Goal: Task Accomplishment & Management: Use online tool/utility

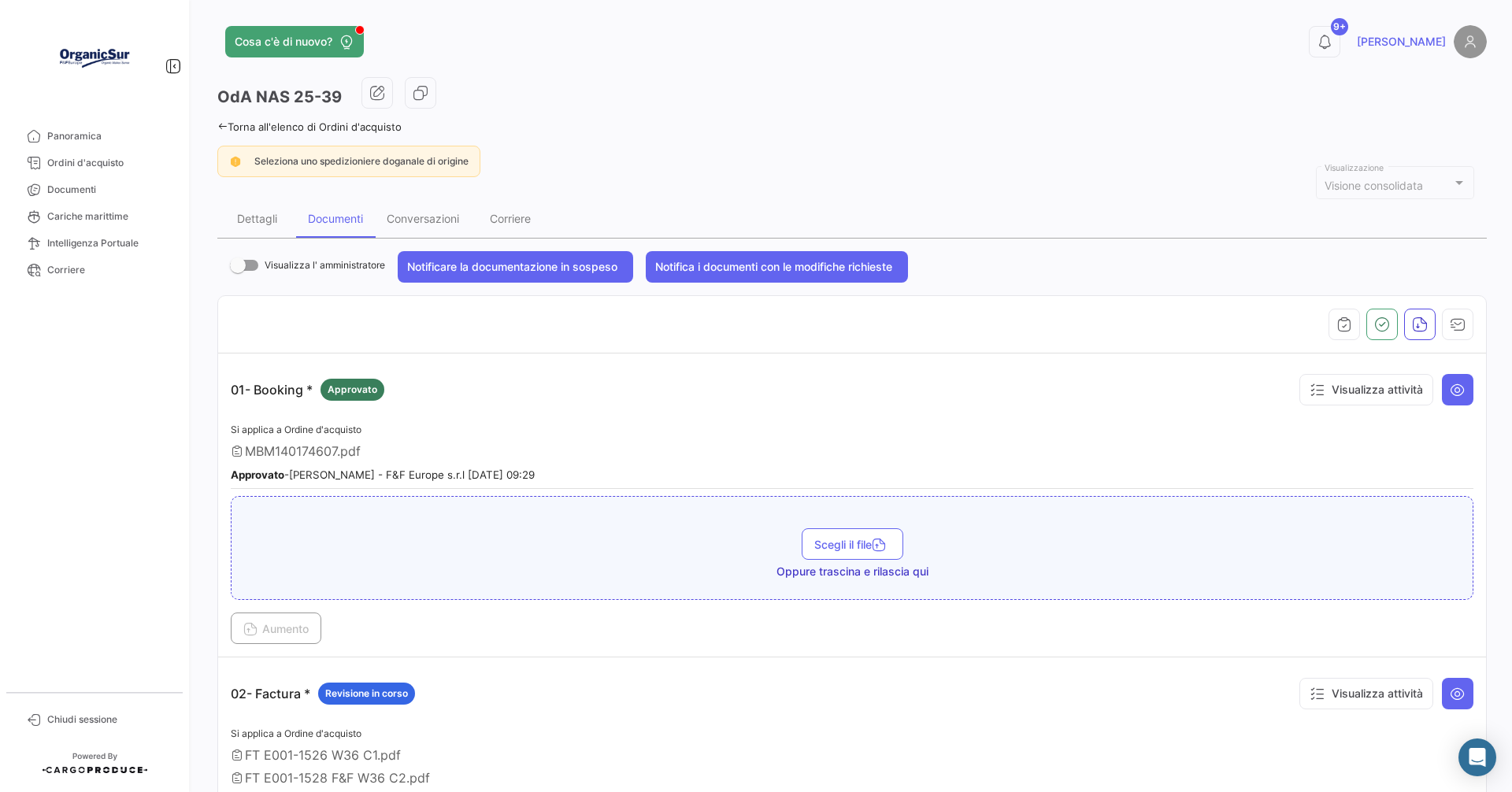
scroll to position [236, 0]
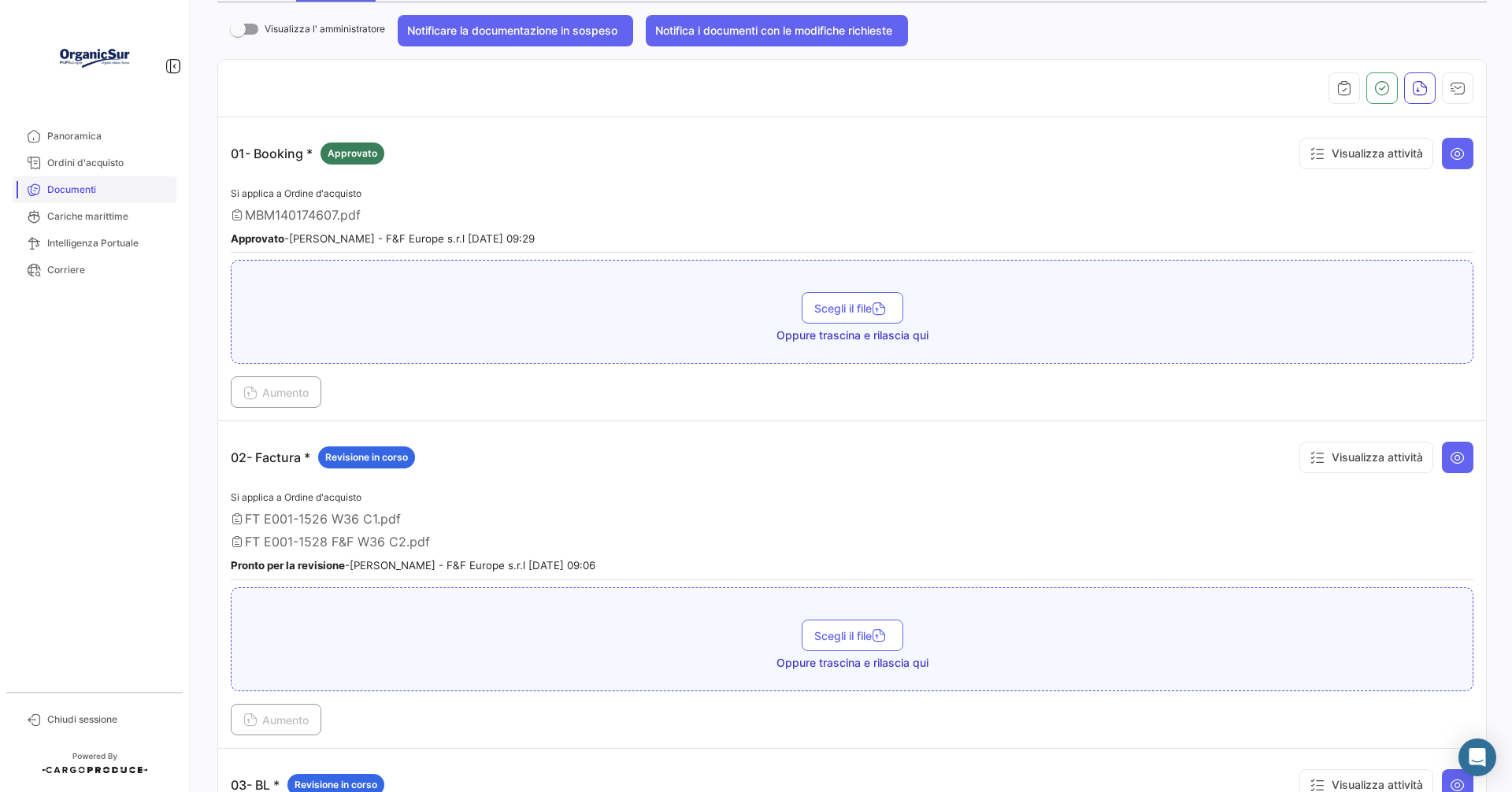
click at [64, 197] on link "Documenti" at bounding box center [95, 189] width 164 height 26
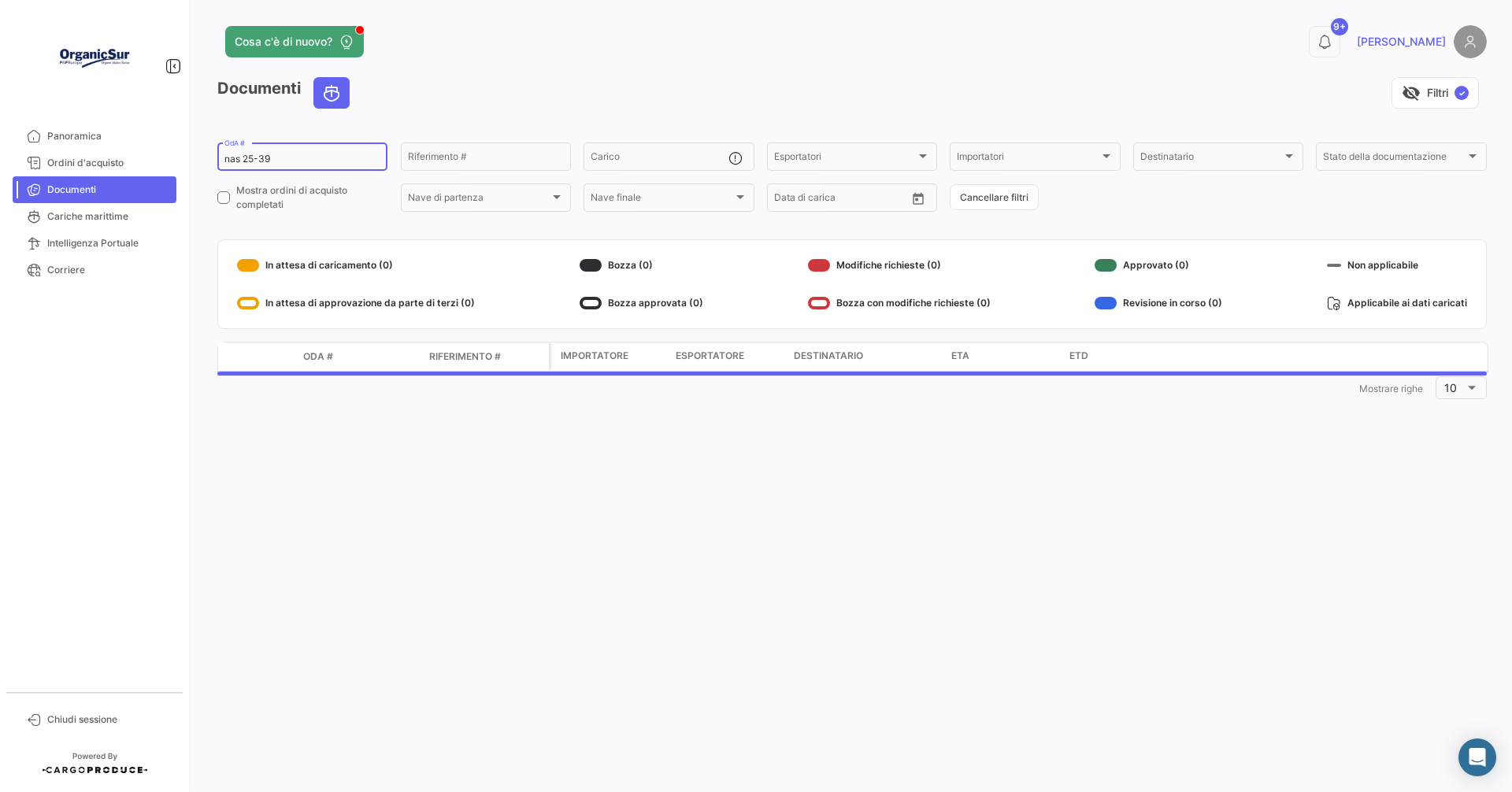
click at [289, 156] on input "nas 25-39" at bounding box center [302, 158] width 156 height 11
drag, startPoint x: 283, startPoint y: 156, endPoint x: 96, endPoint y: 156, distance: 187.0
click at [100, 164] on mat-sidenav-container "Panoramica Ordini d'acquisto Documenti Cariche marittime Intelligenza Portuale …" at bounding box center [756, 396] width 1512 height 792
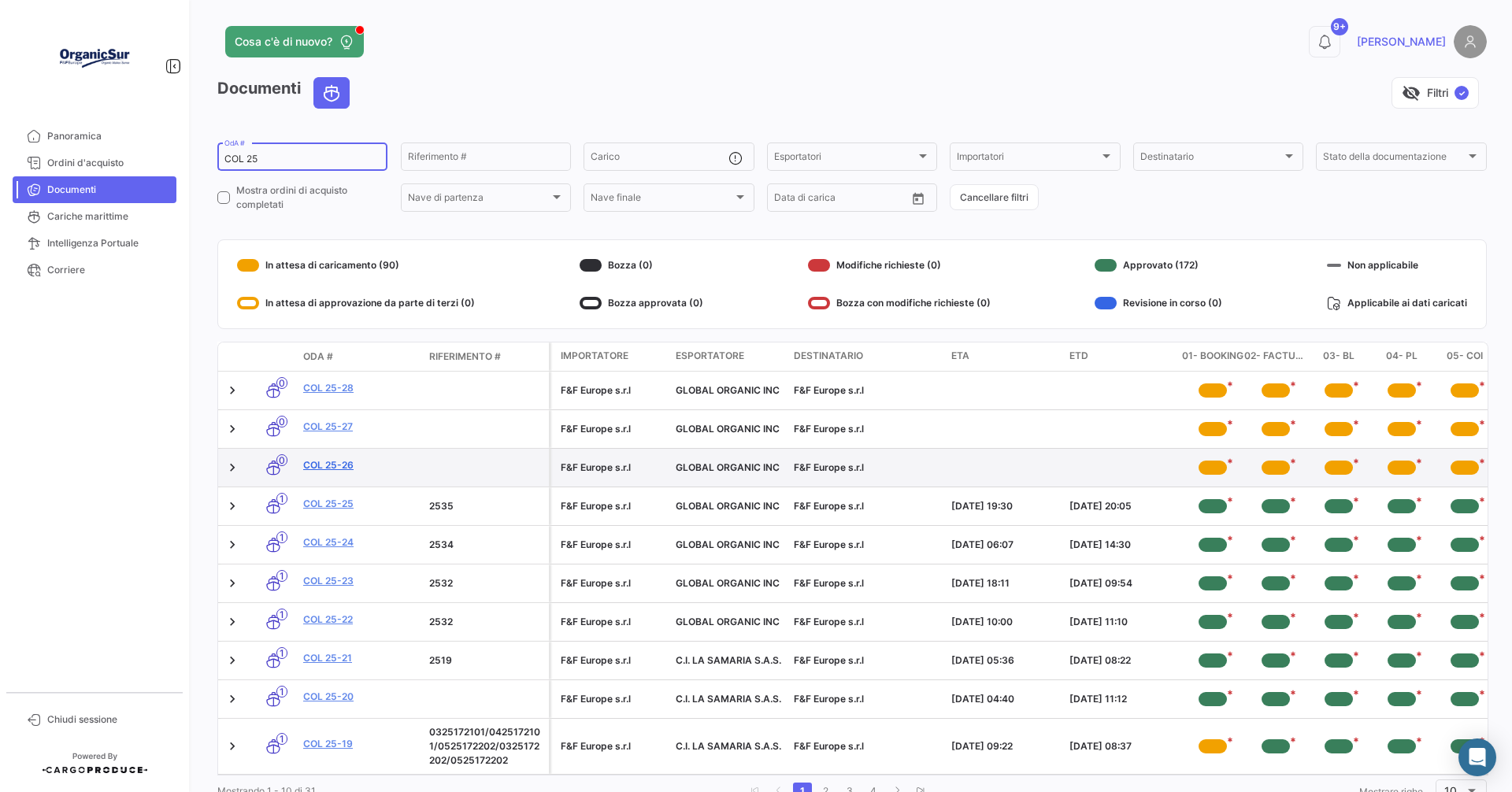
type input "COL 25"
click at [316, 464] on link "COL 25-26" at bounding box center [360, 465] width 113 height 15
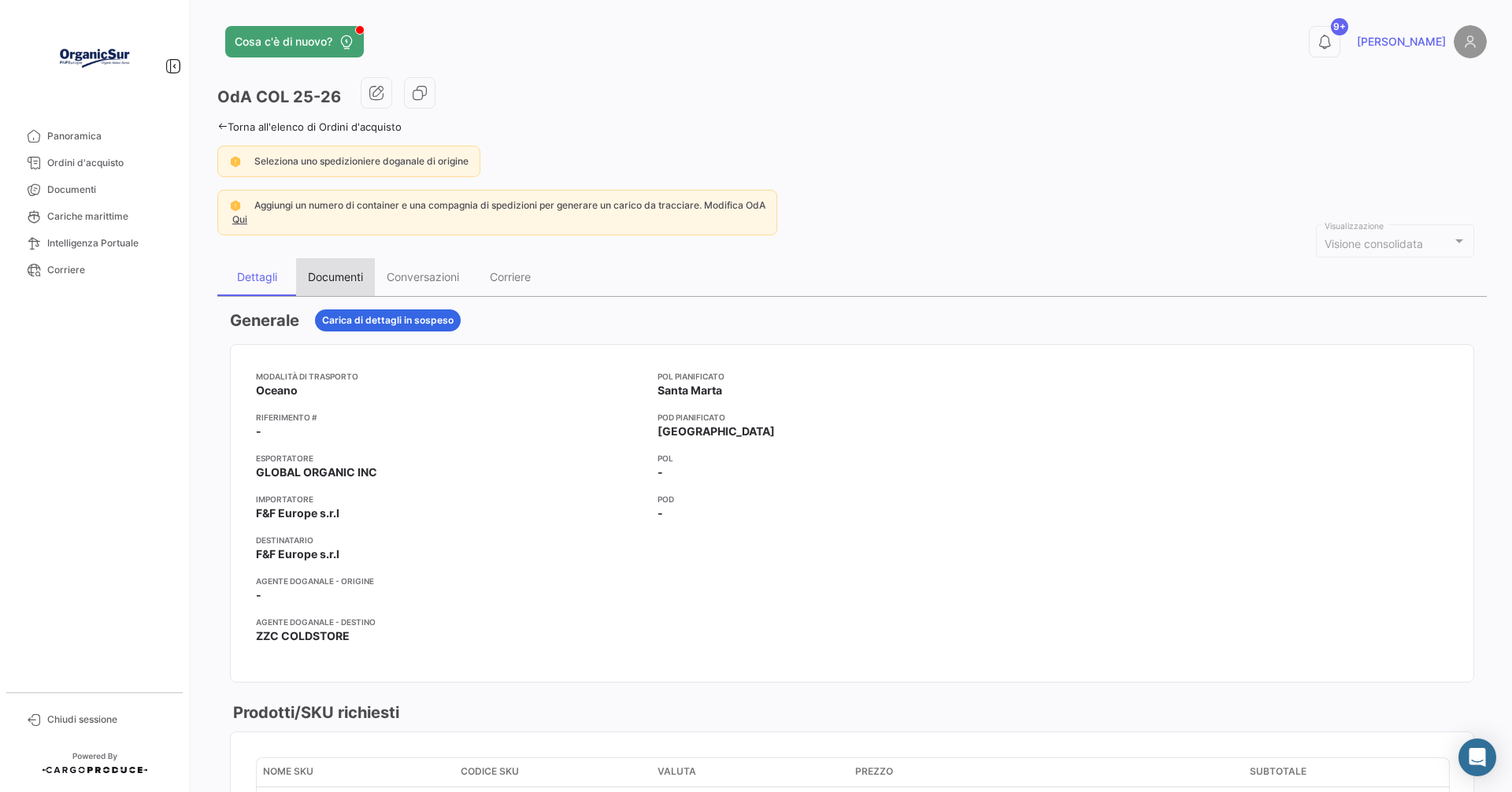
click at [339, 278] on div "Documenti" at bounding box center [336, 277] width 55 height 14
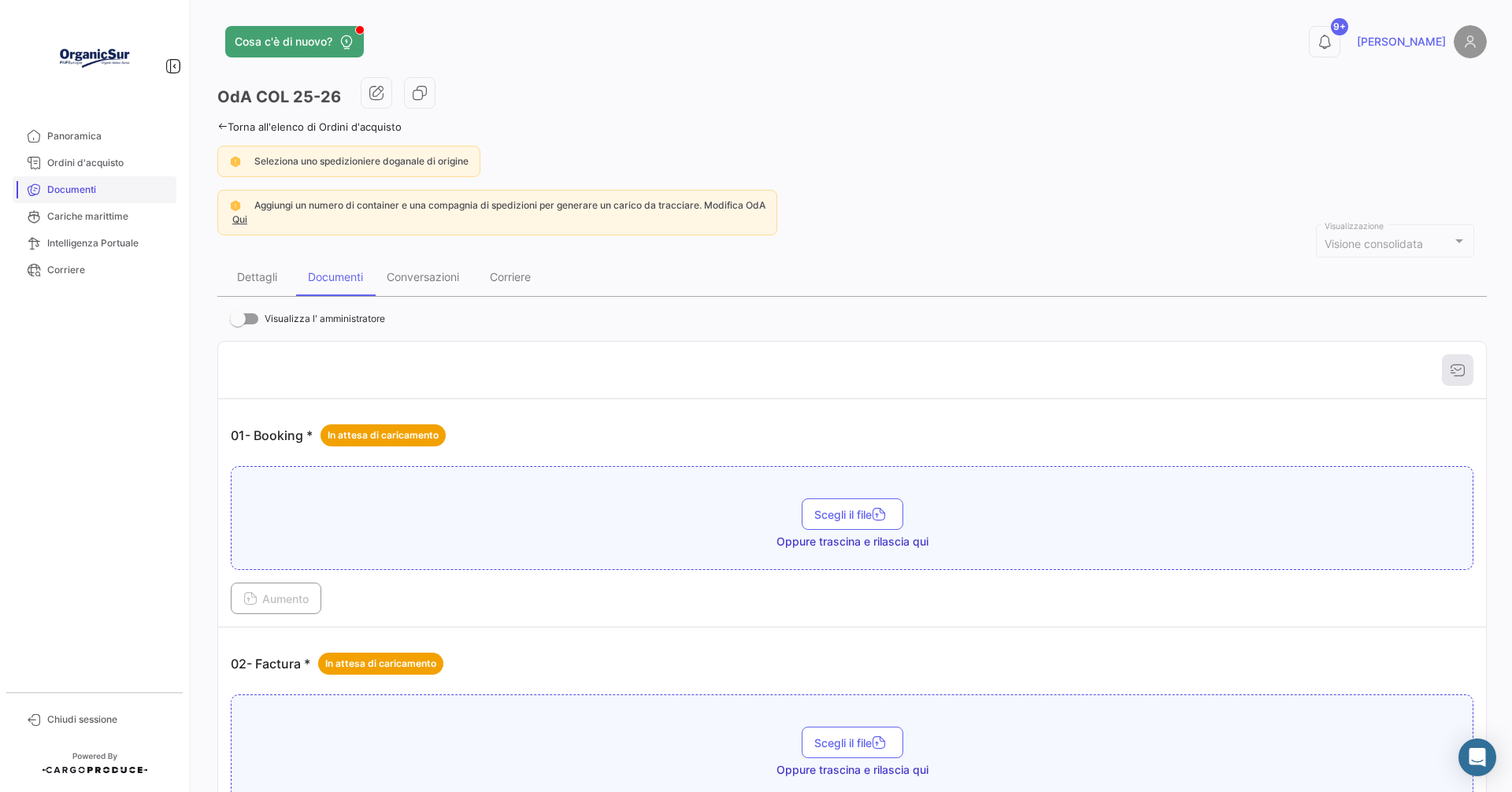
click at [68, 198] on link "Documenti" at bounding box center [95, 189] width 164 height 26
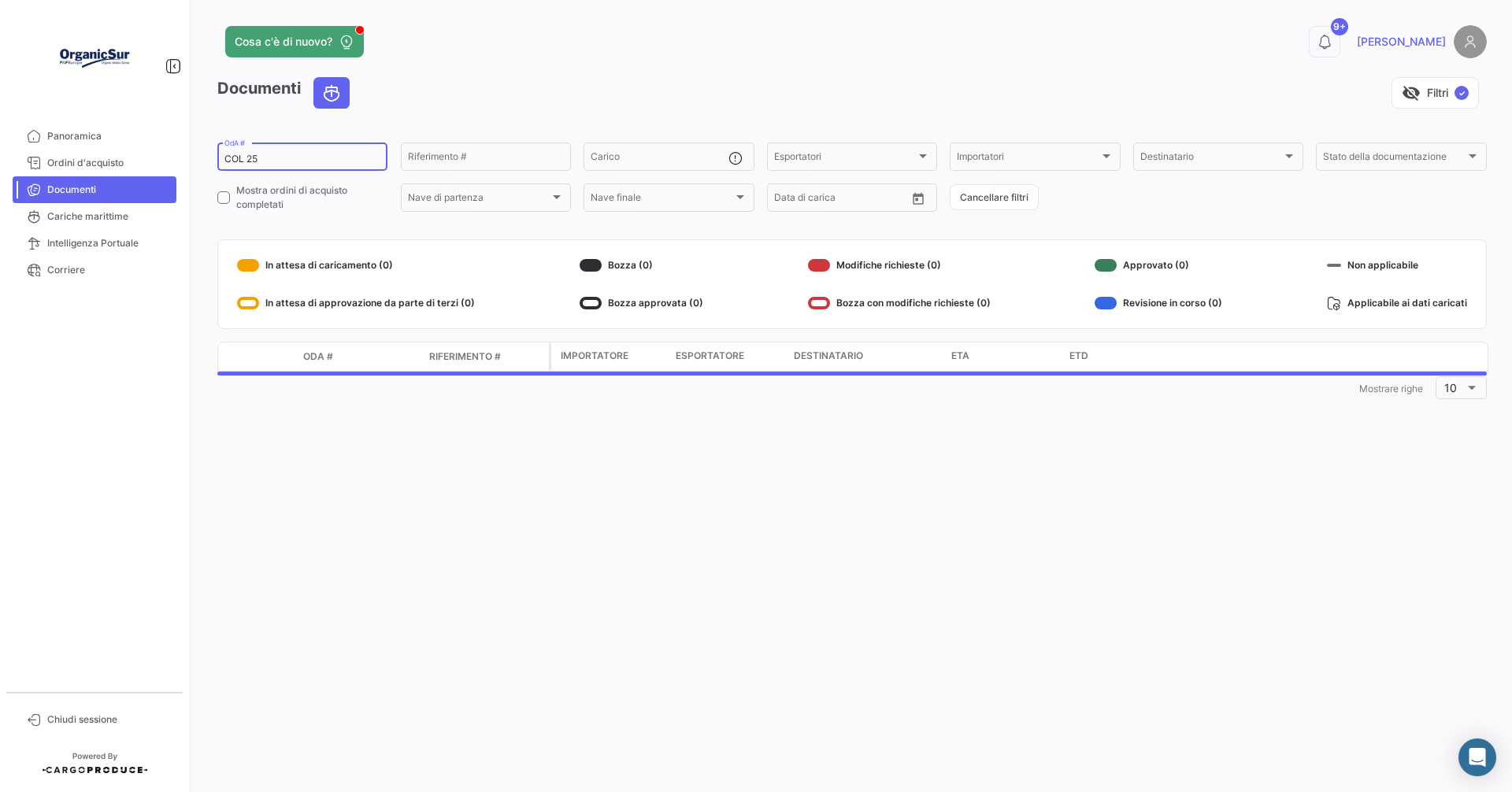
click at [267, 157] on input "COL 25" at bounding box center [302, 158] width 156 height 11
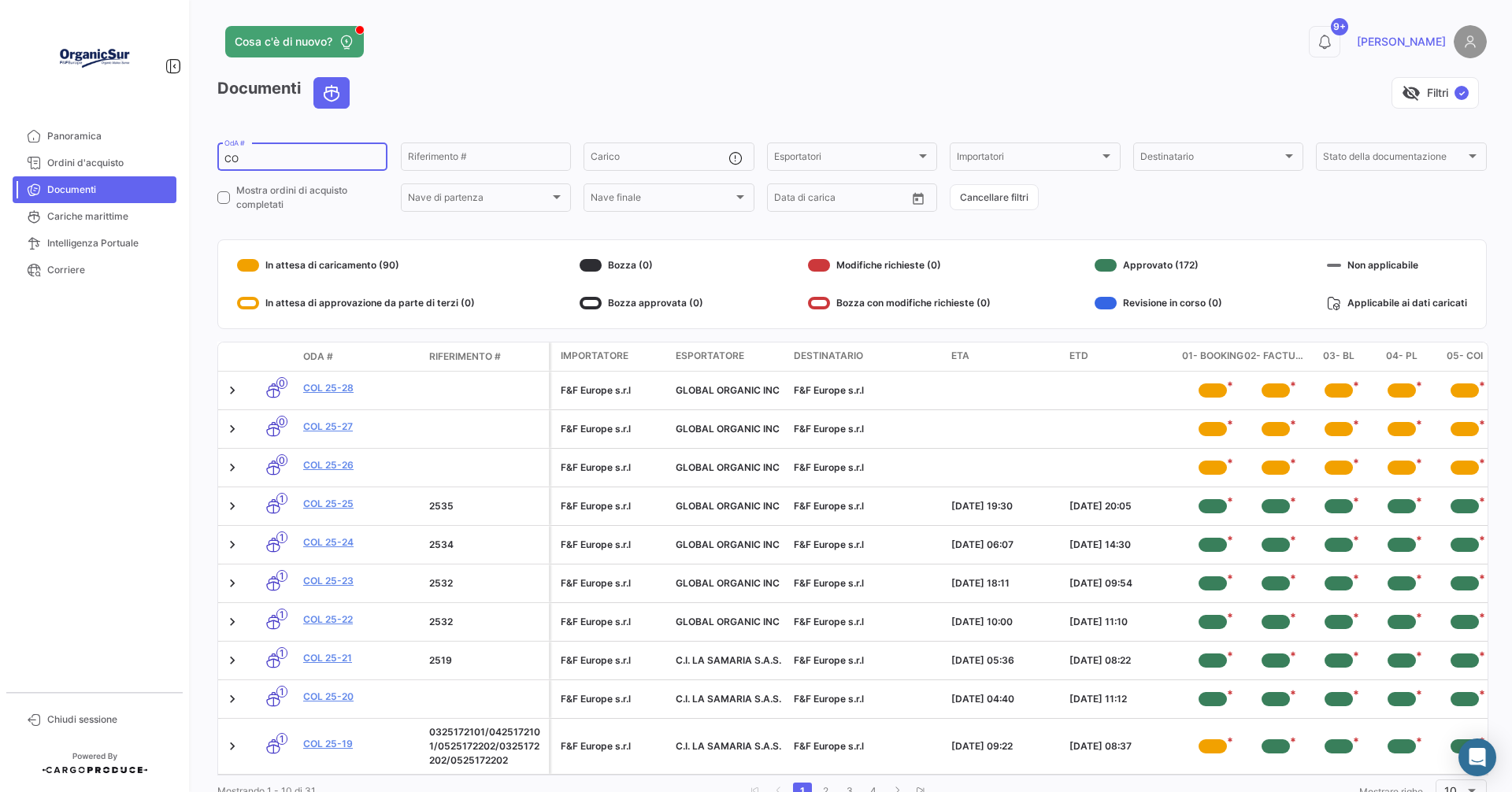
type input "C"
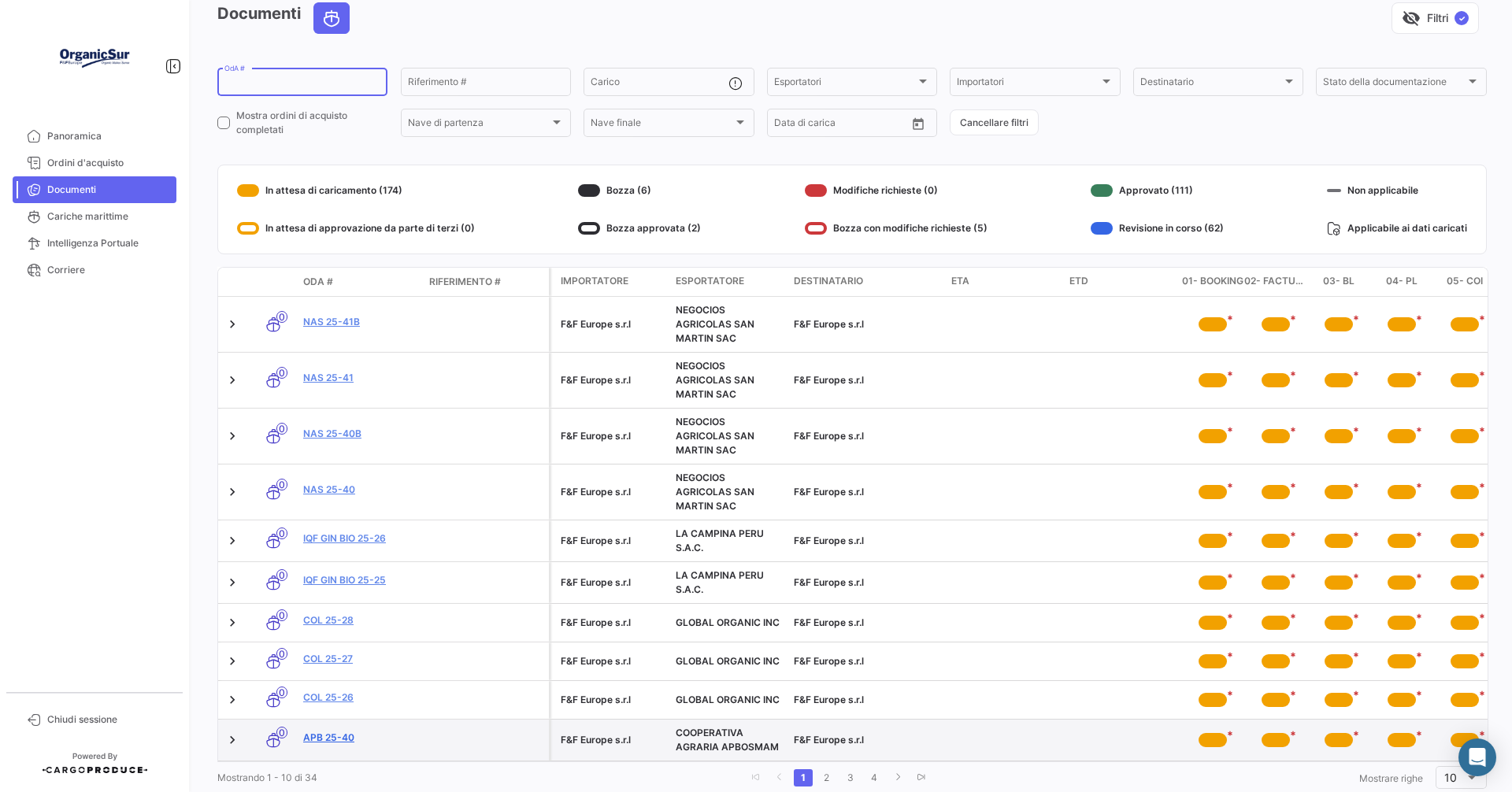
scroll to position [126, 0]
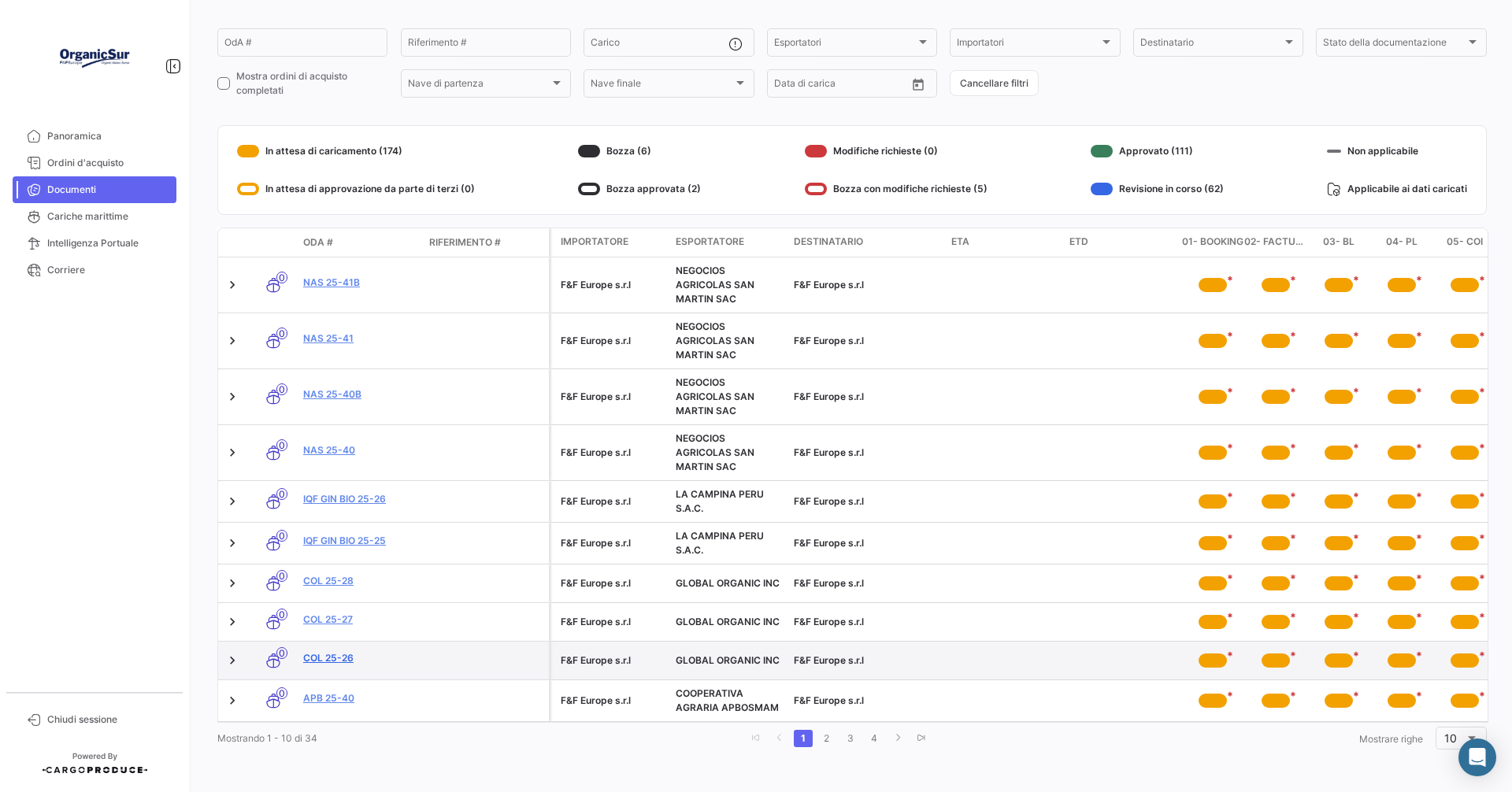
click at [329, 651] on link "COL 25-26" at bounding box center [360, 657] width 113 height 15
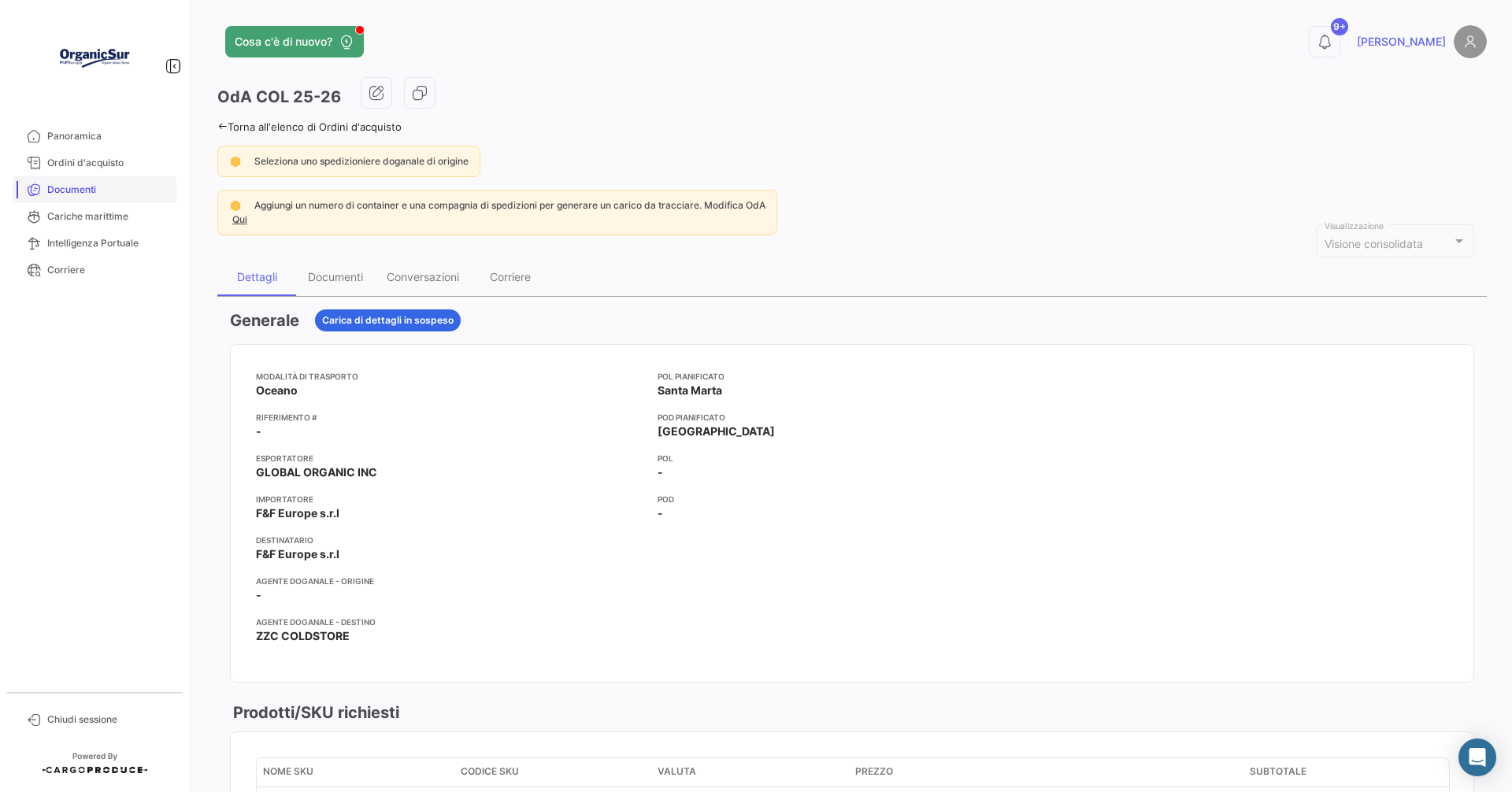
click at [83, 189] on span "Documenti" at bounding box center [108, 189] width 123 height 15
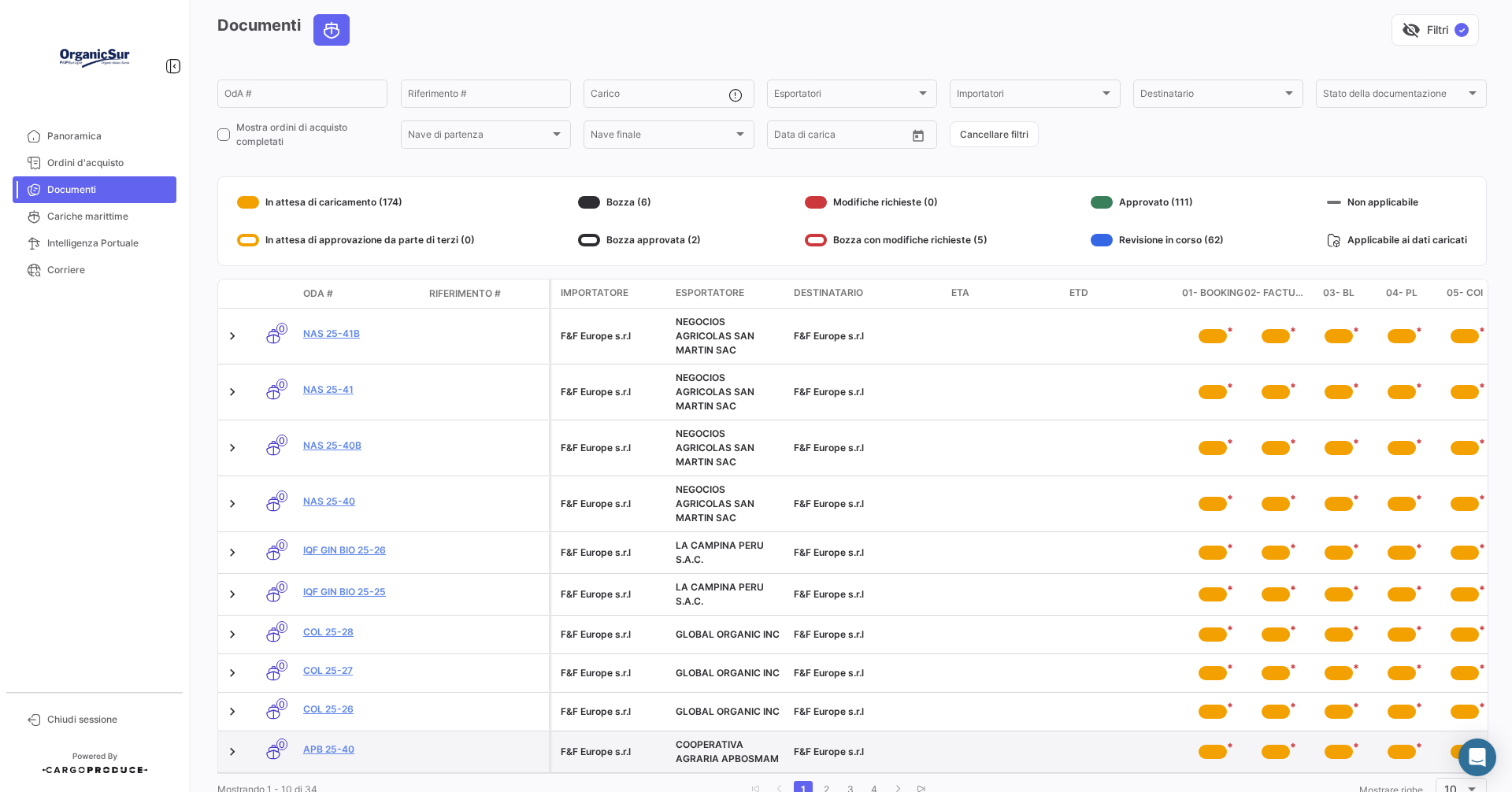
scroll to position [126, 0]
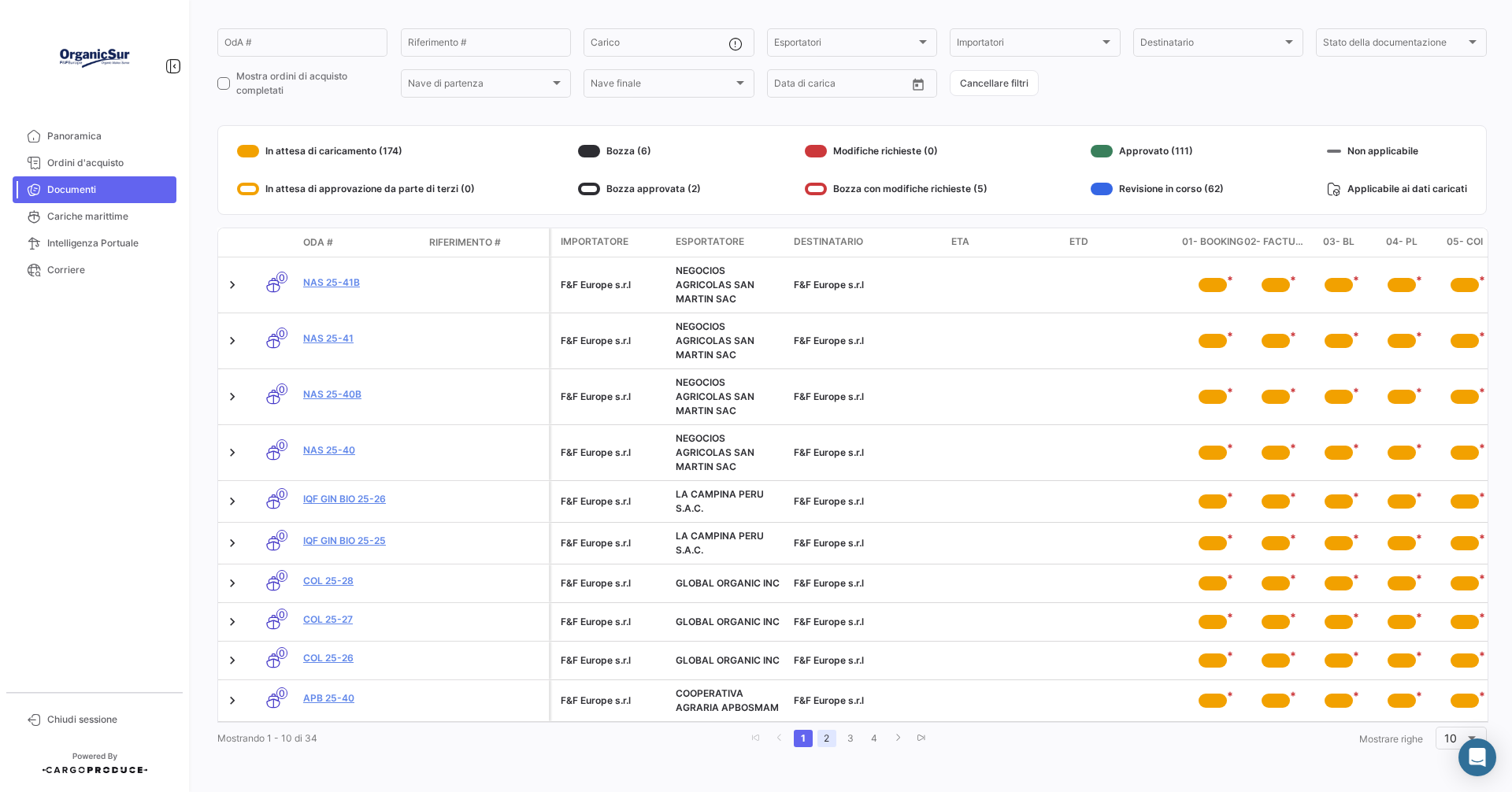
click at [819, 736] on link "2" at bounding box center [826, 738] width 19 height 18
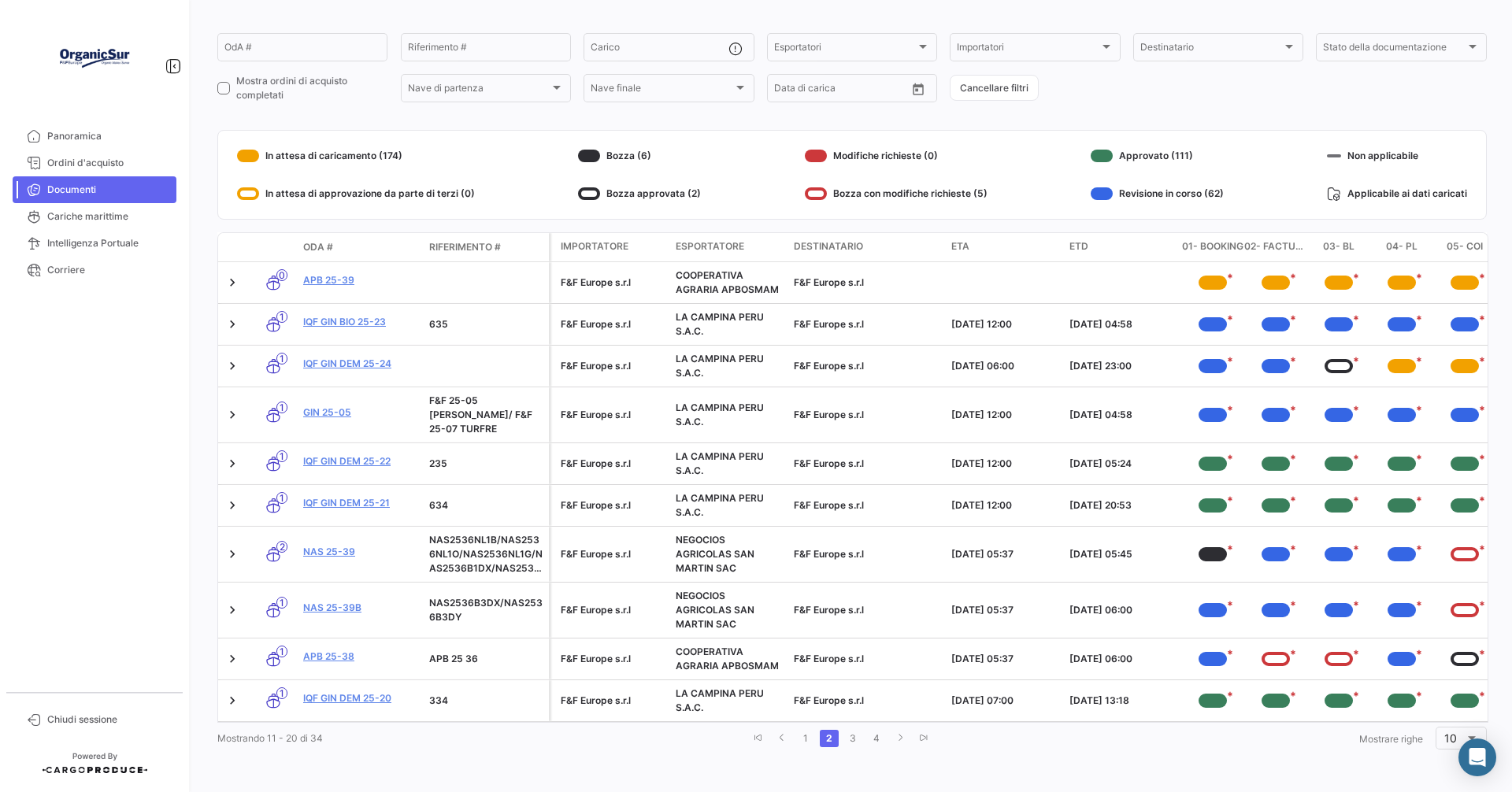
scroll to position [107, 0]
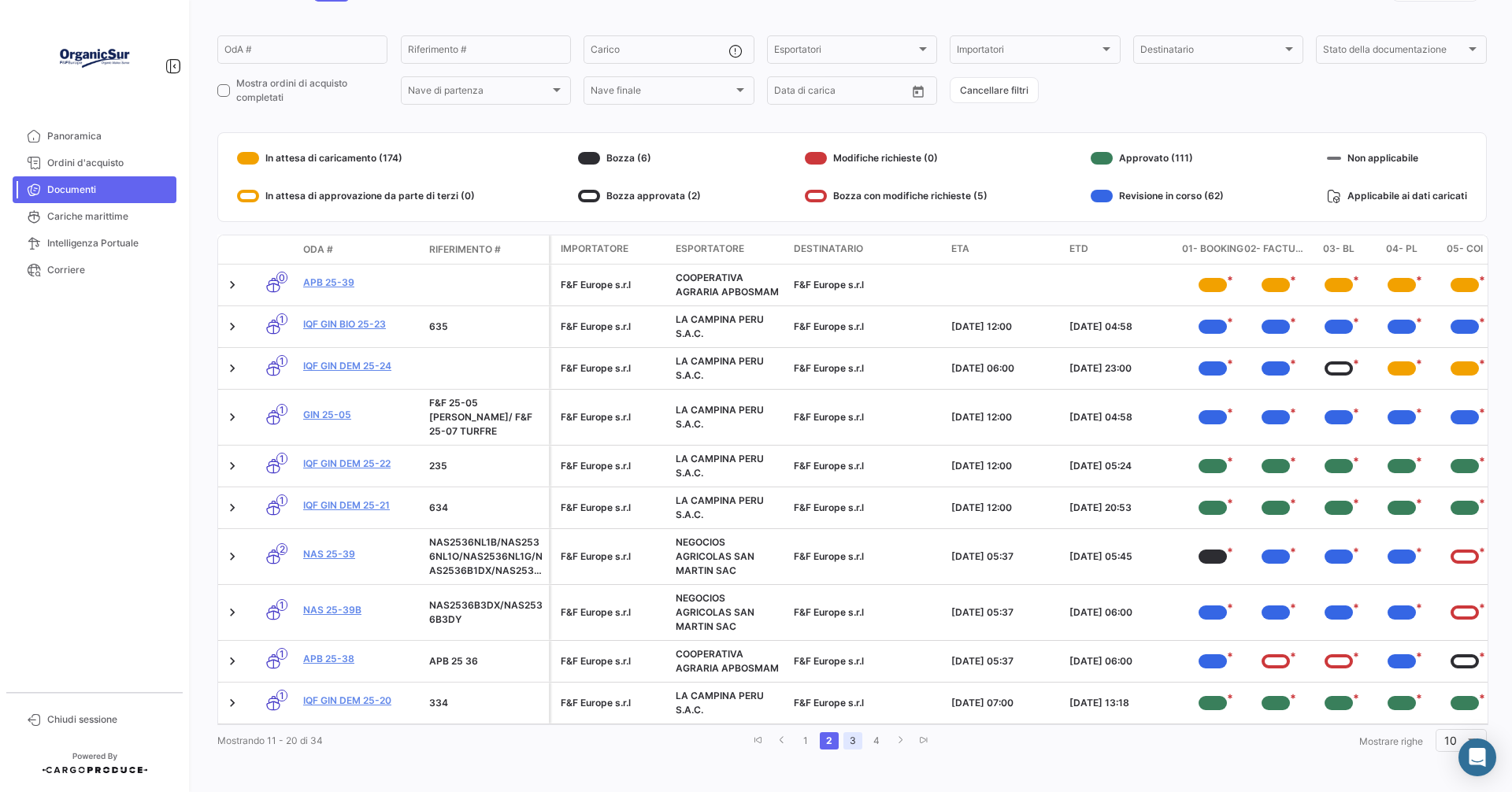
click at [847, 741] on link "3" at bounding box center [852, 741] width 19 height 18
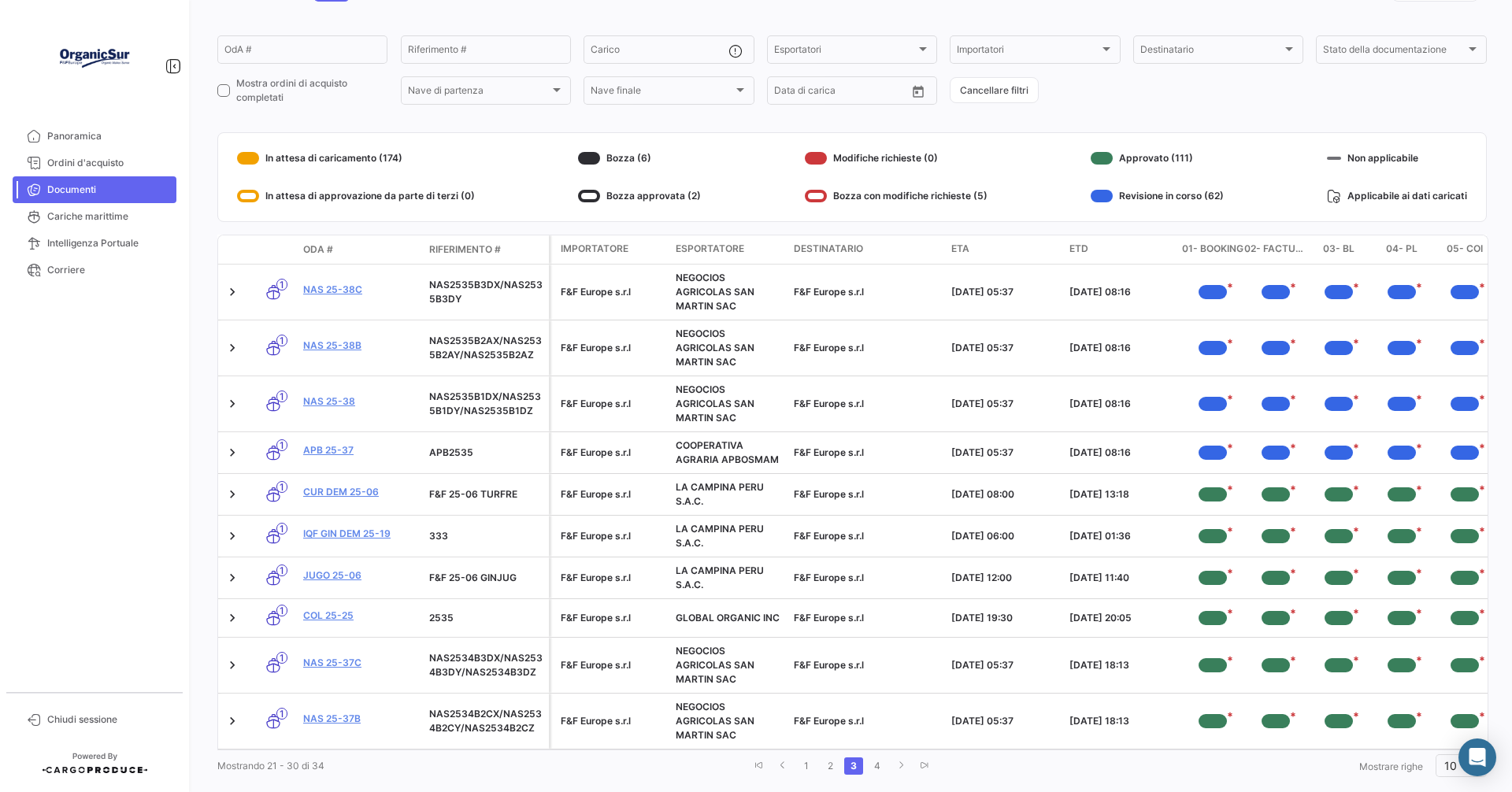
scroll to position [126, 0]
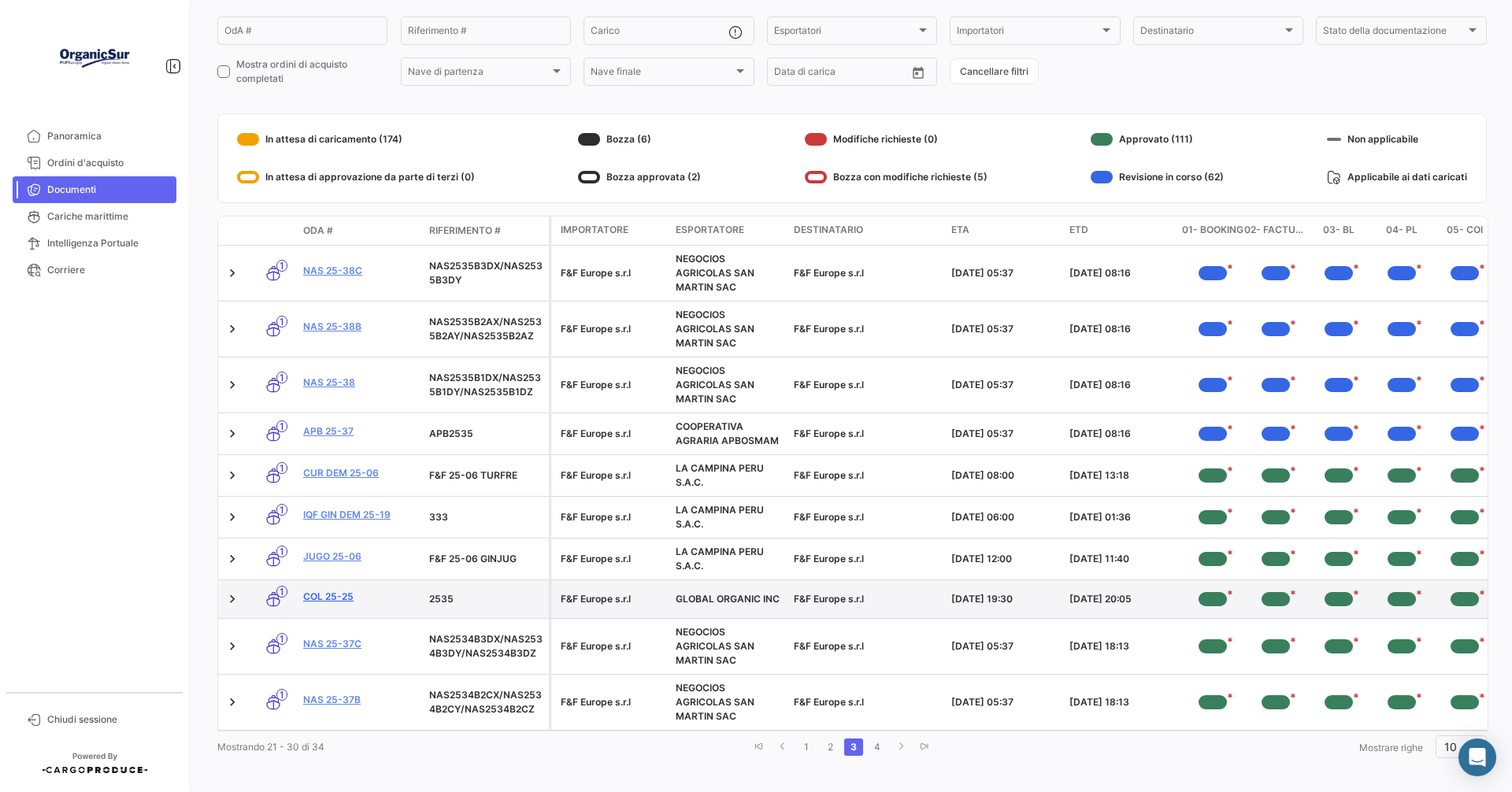
click at [321, 601] on link "COL 25-25" at bounding box center [360, 597] width 113 height 15
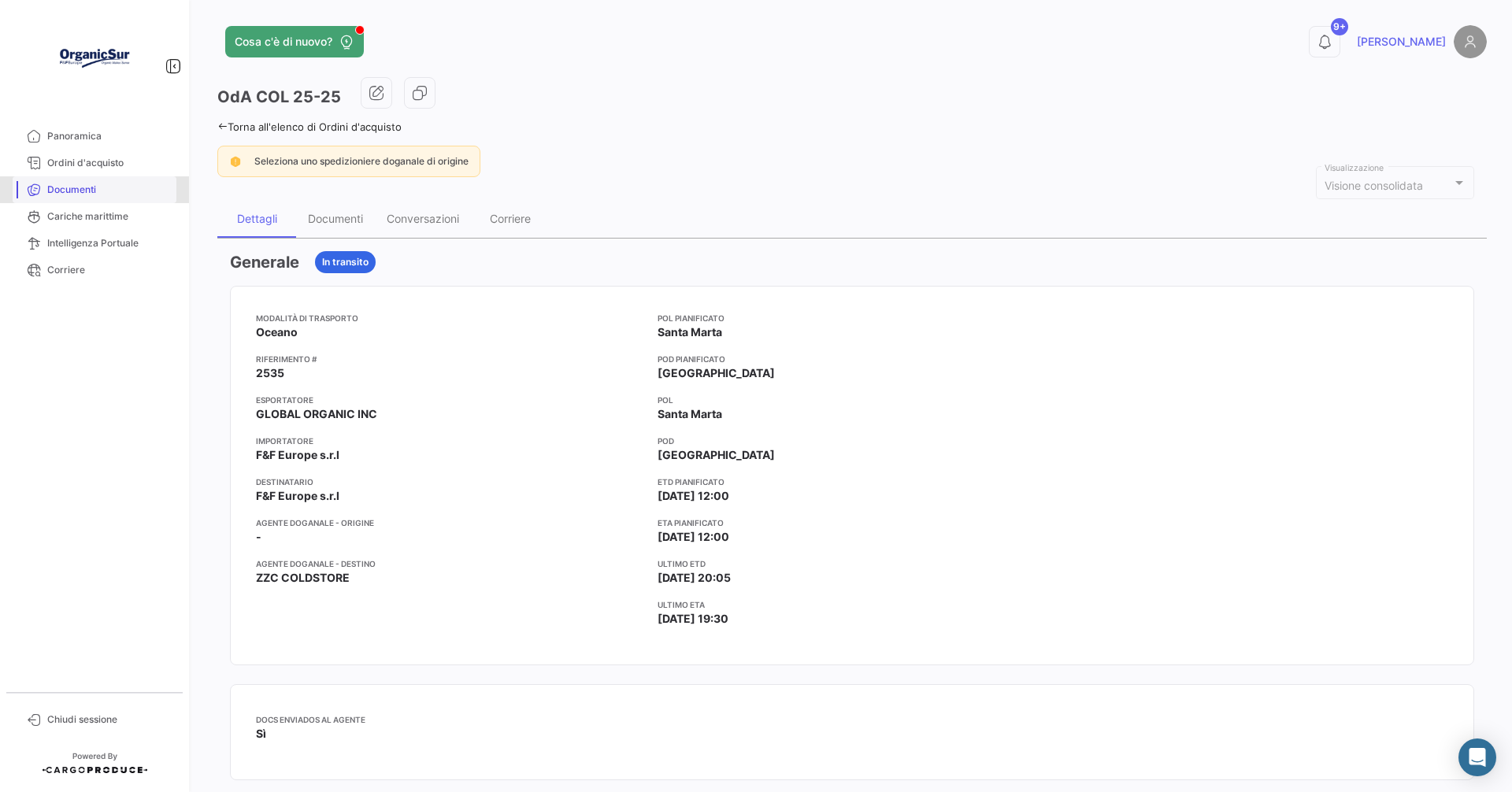
click at [60, 189] on span "Documenti" at bounding box center [108, 189] width 123 height 15
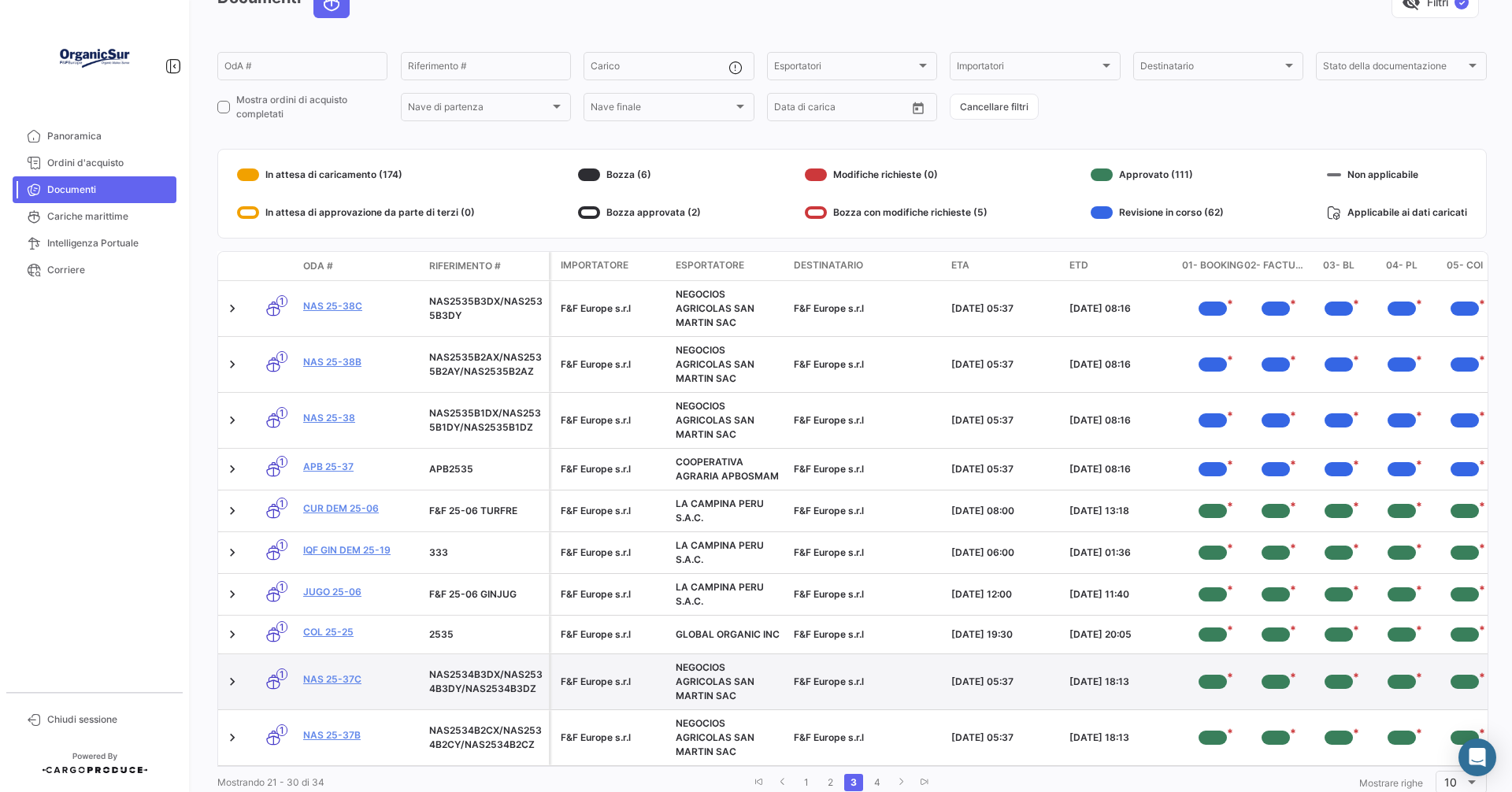
scroll to position [146, 0]
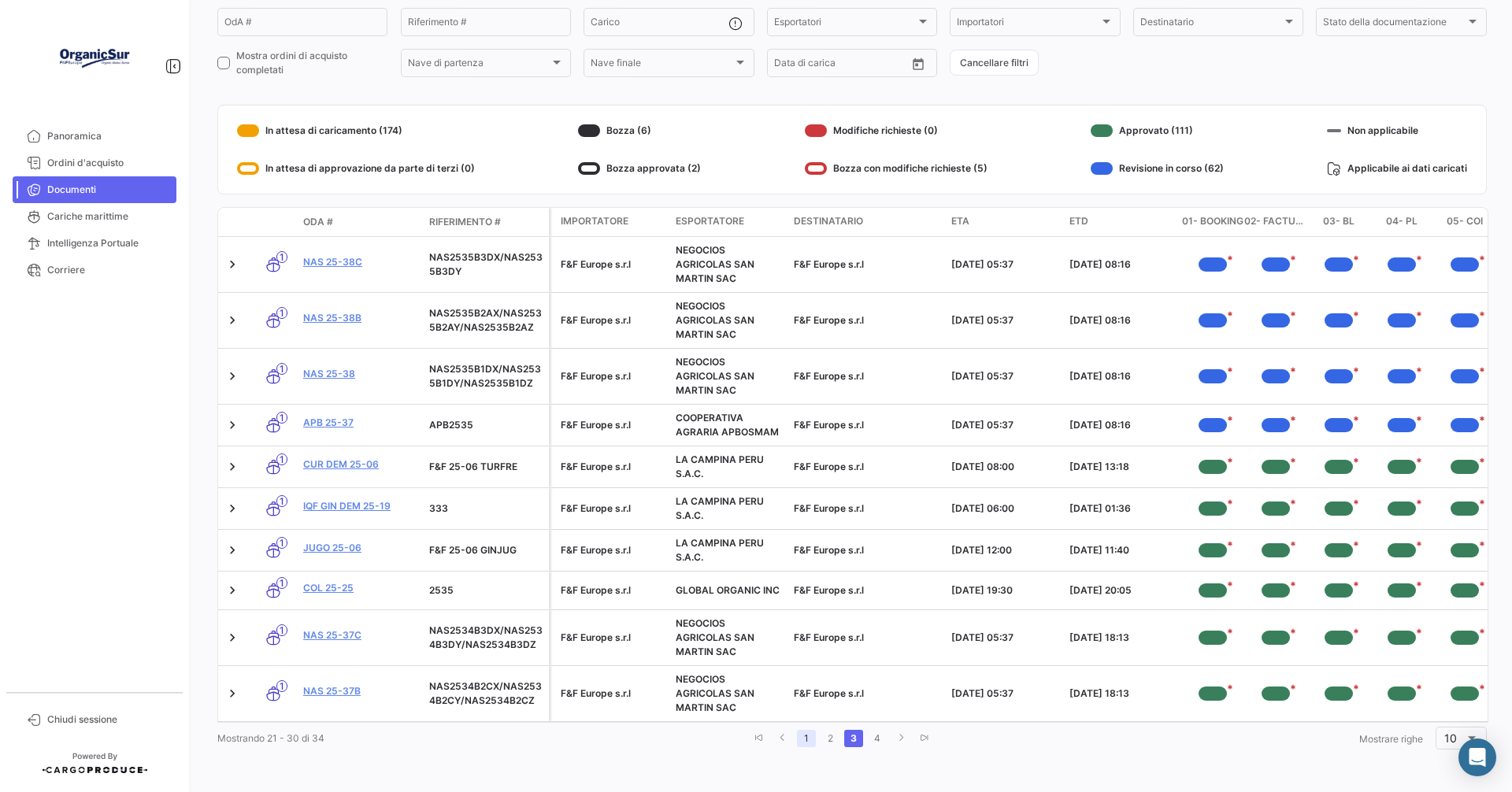
click at [798, 739] on link "1" at bounding box center [806, 738] width 19 height 18
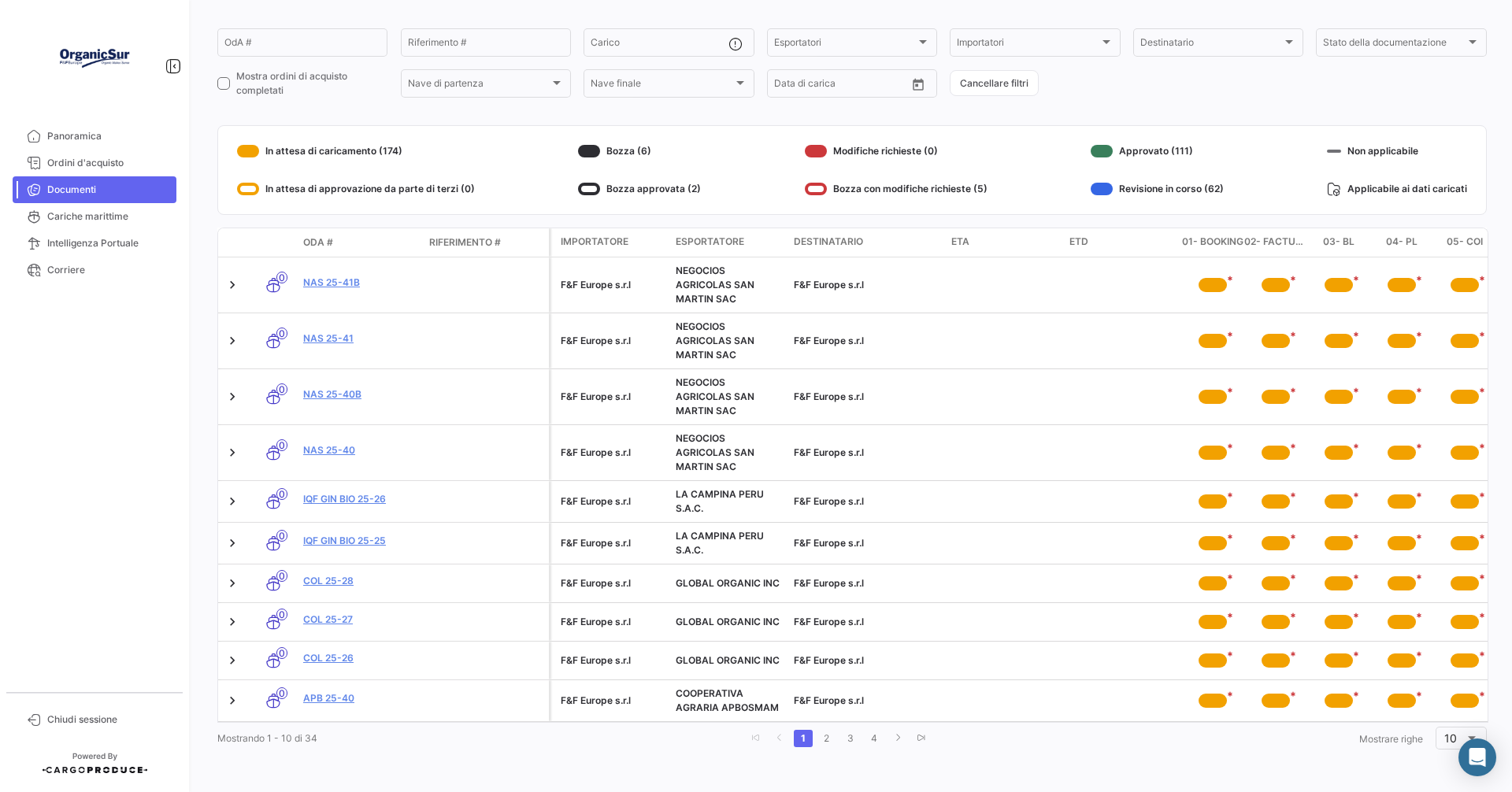
scroll to position [126, 0]
click at [822, 733] on link "2" at bounding box center [826, 738] width 19 height 18
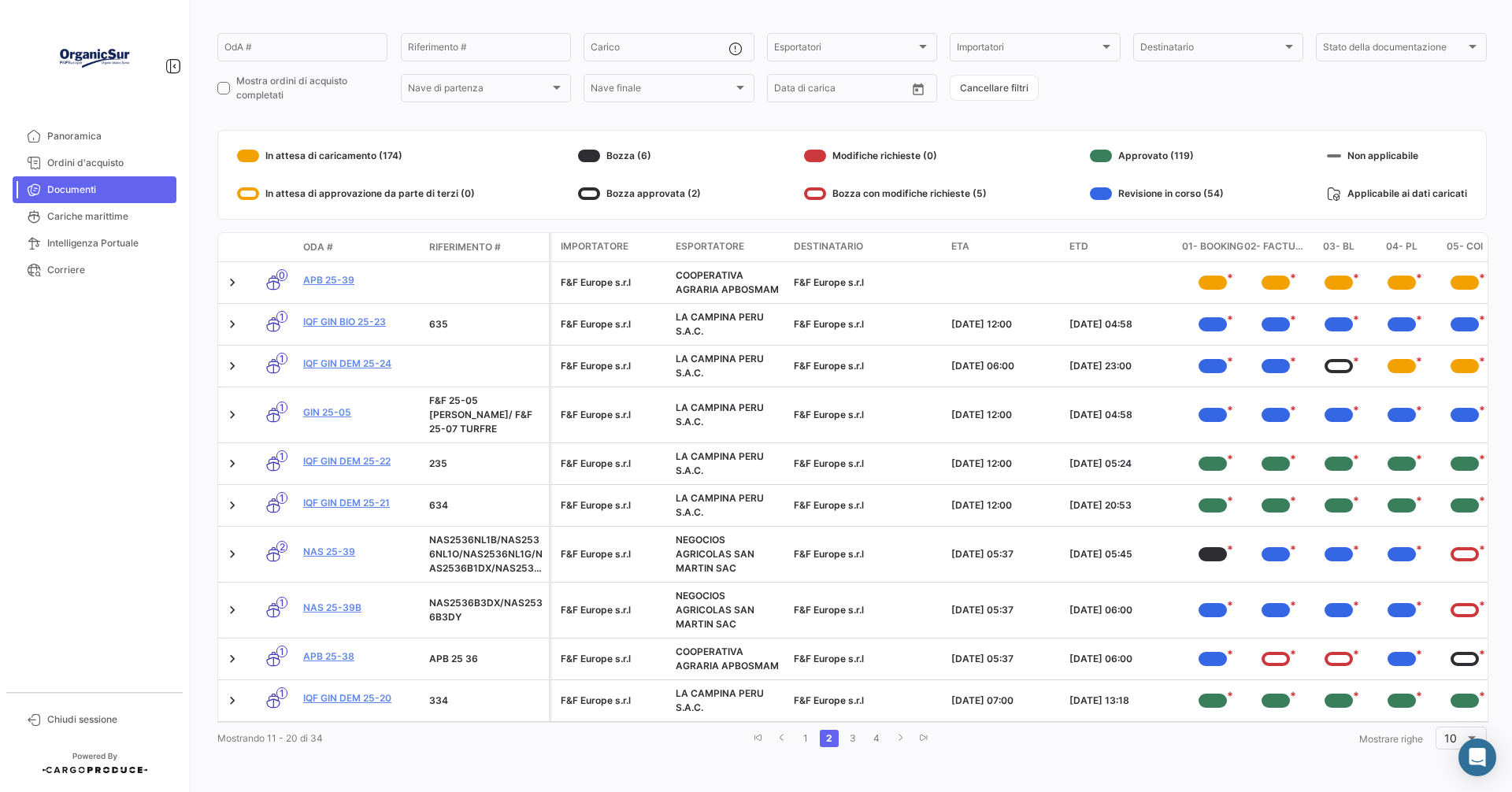
scroll to position [107, 0]
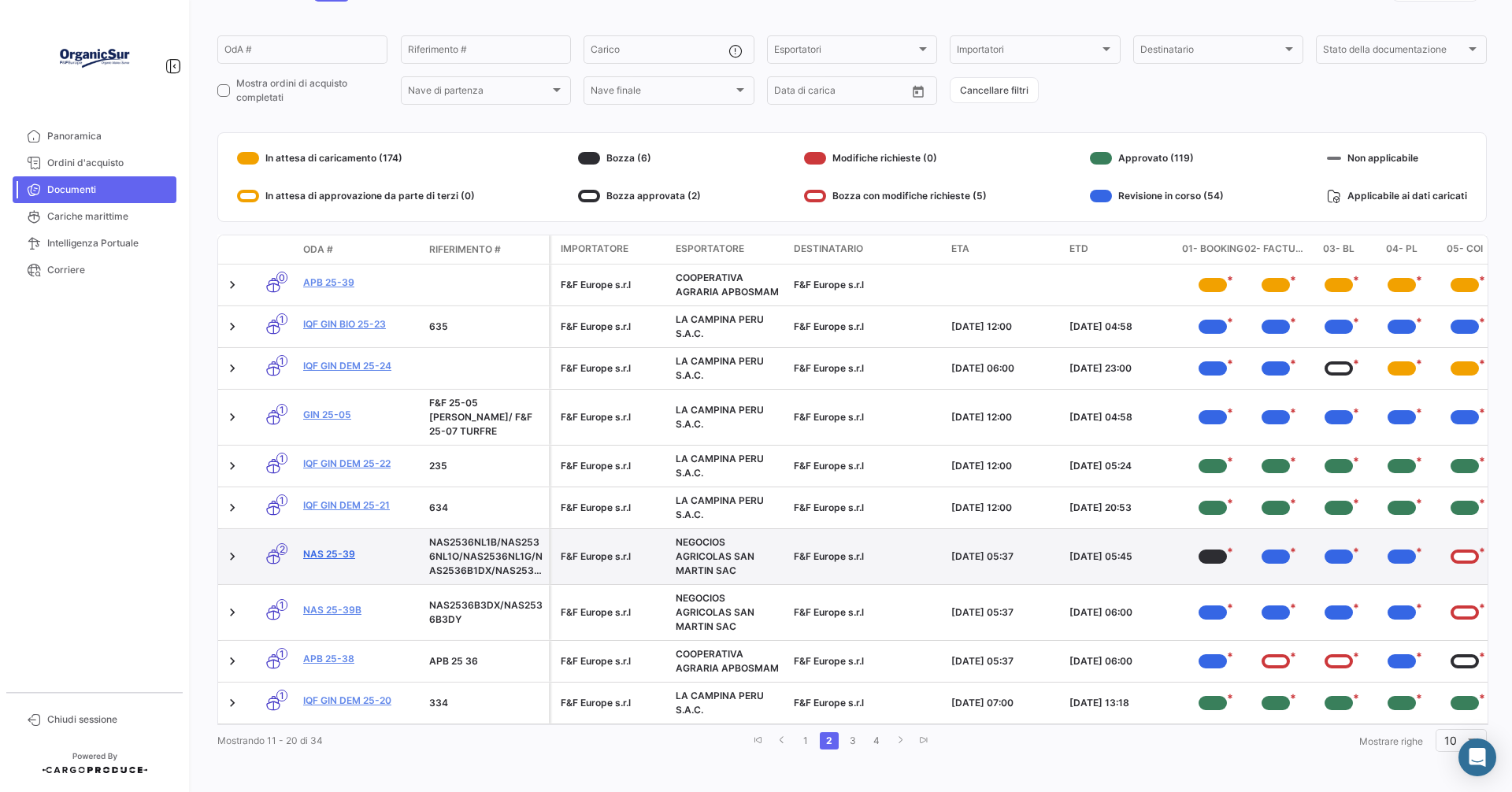
click at [325, 547] on link "NAS 25-39" at bounding box center [360, 554] width 113 height 15
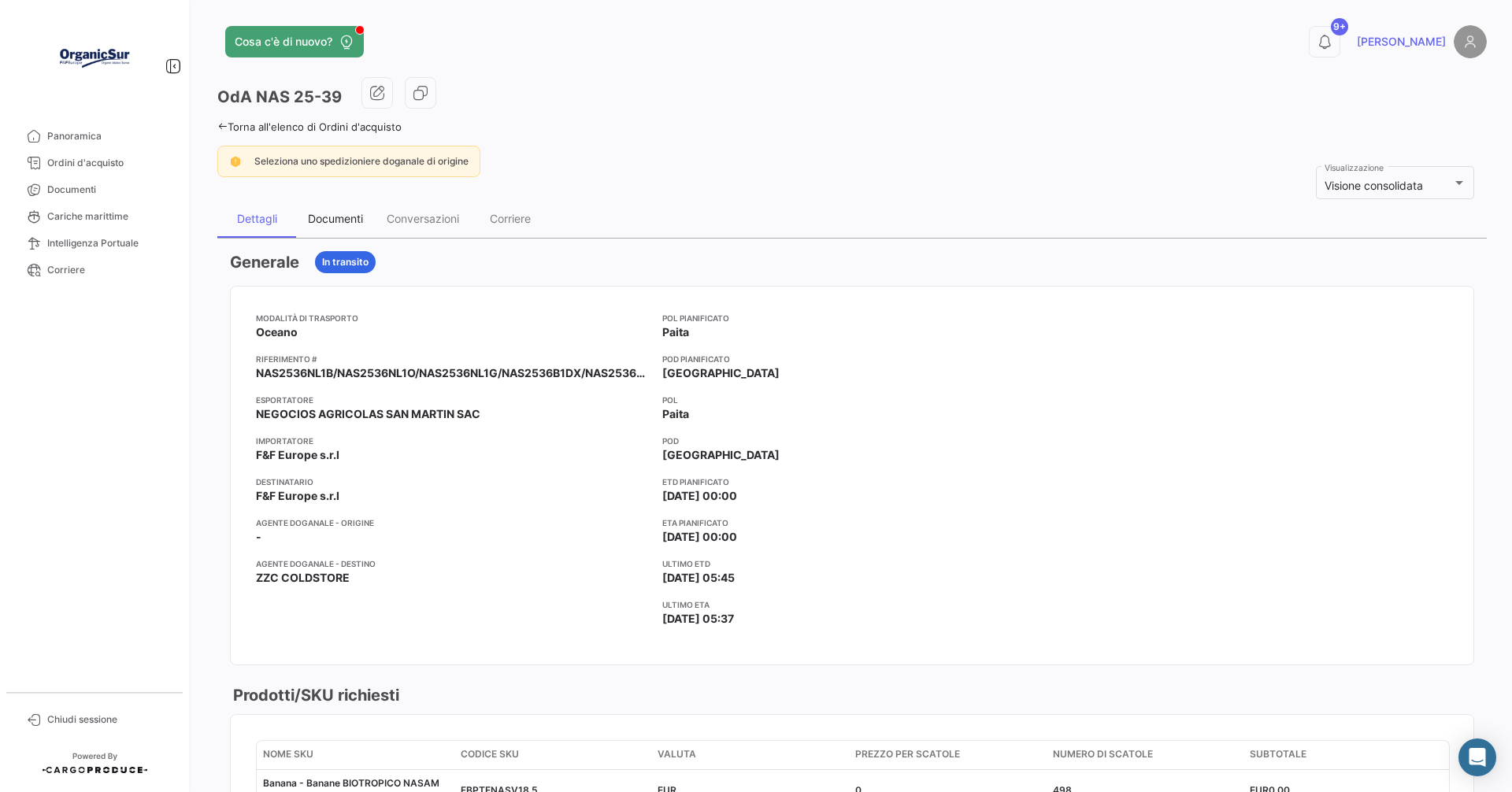
click at [311, 215] on div "Documenti" at bounding box center [336, 218] width 55 height 14
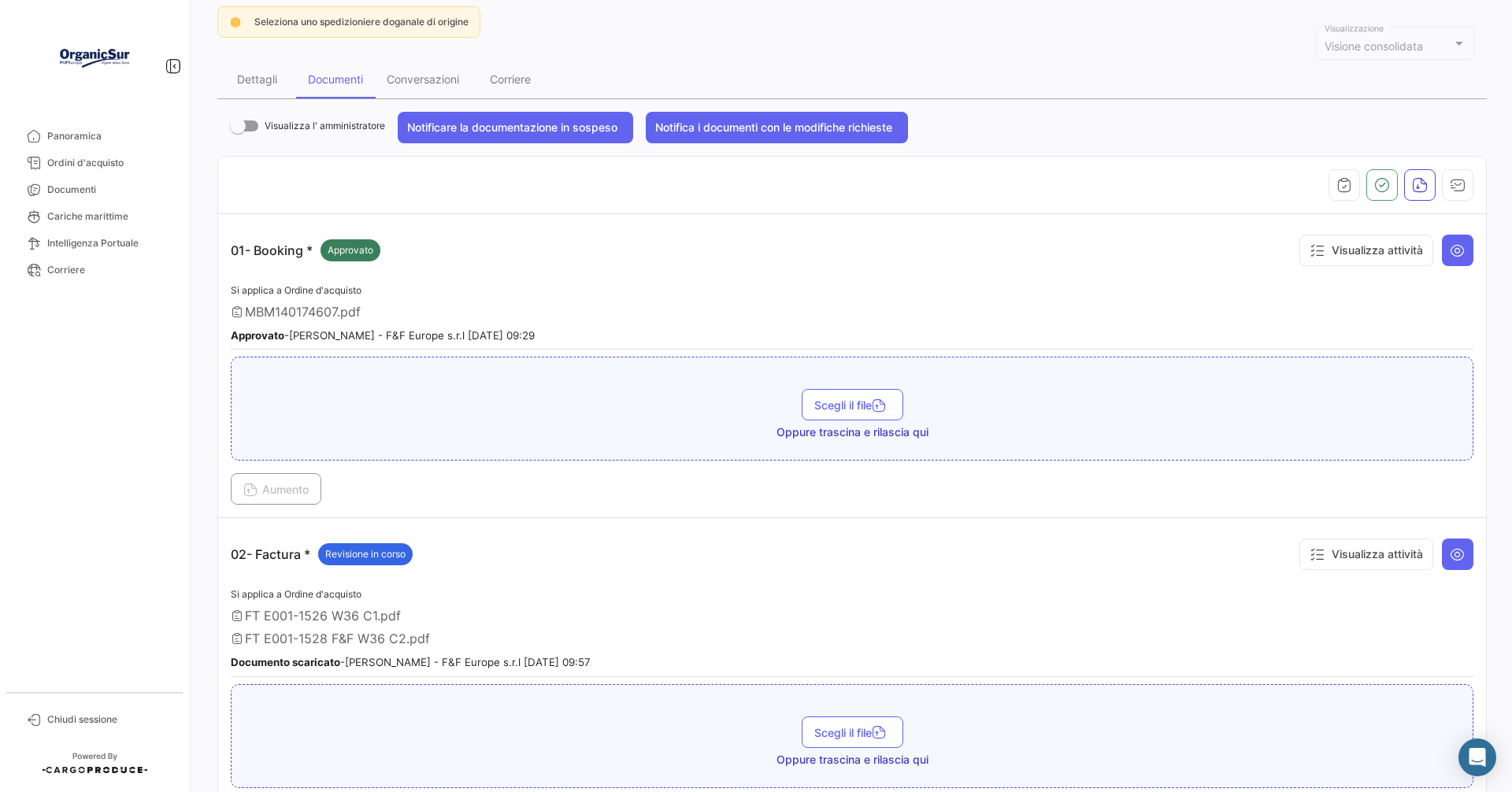
scroll to position [236, 0]
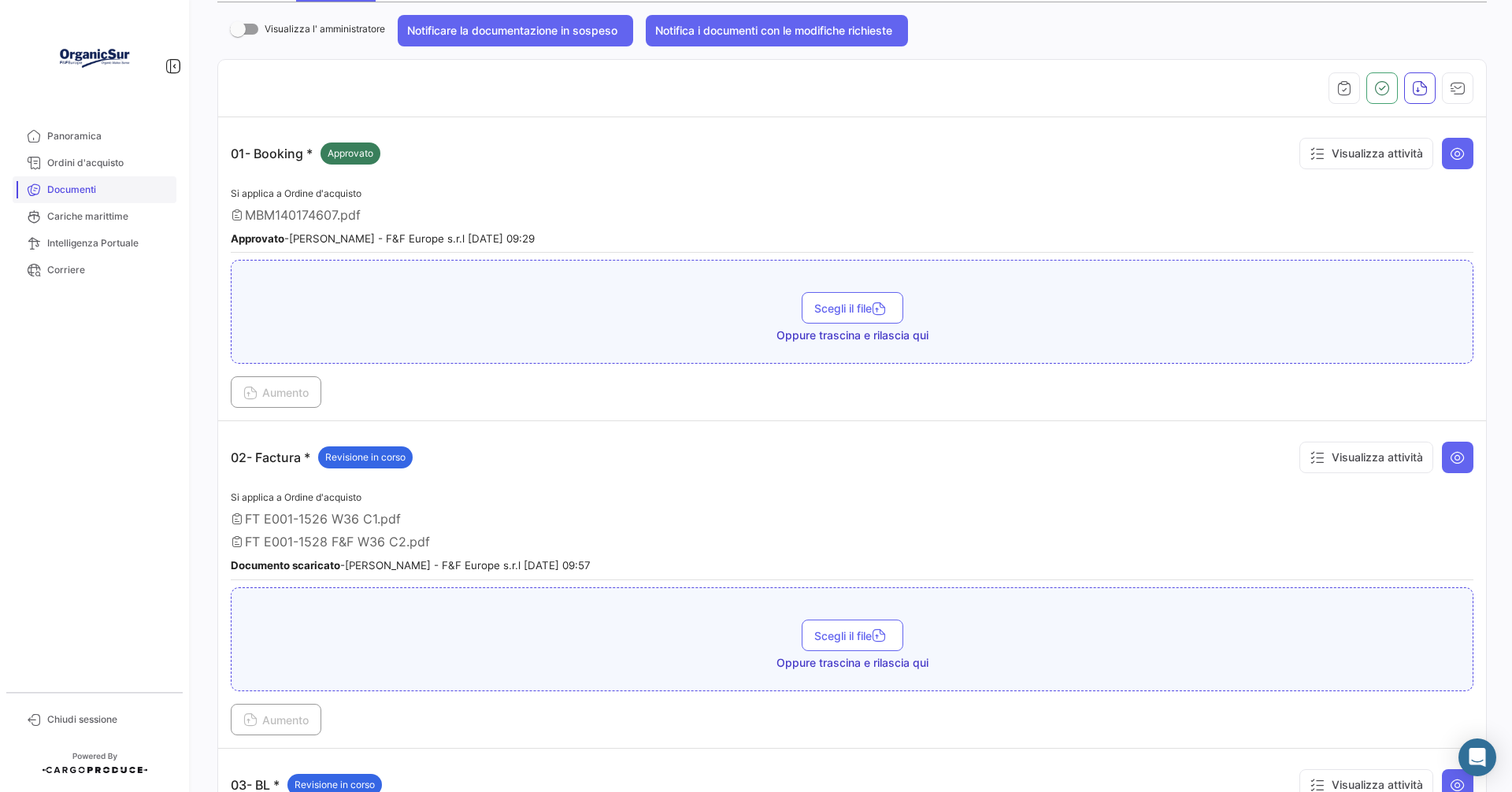
click at [85, 196] on span "Documenti" at bounding box center [108, 189] width 123 height 15
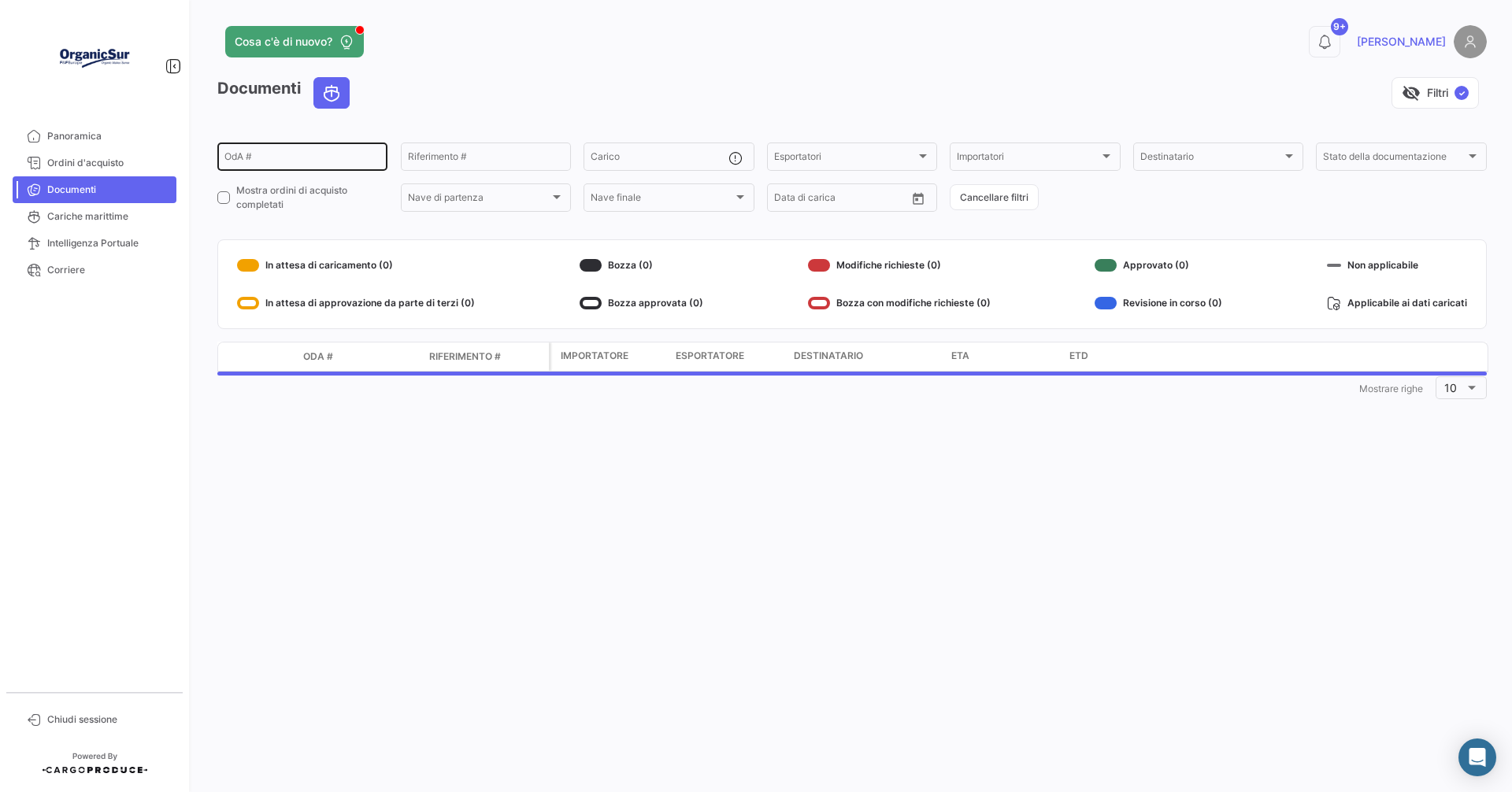
click at [234, 150] on div "OdA #" at bounding box center [302, 155] width 156 height 30
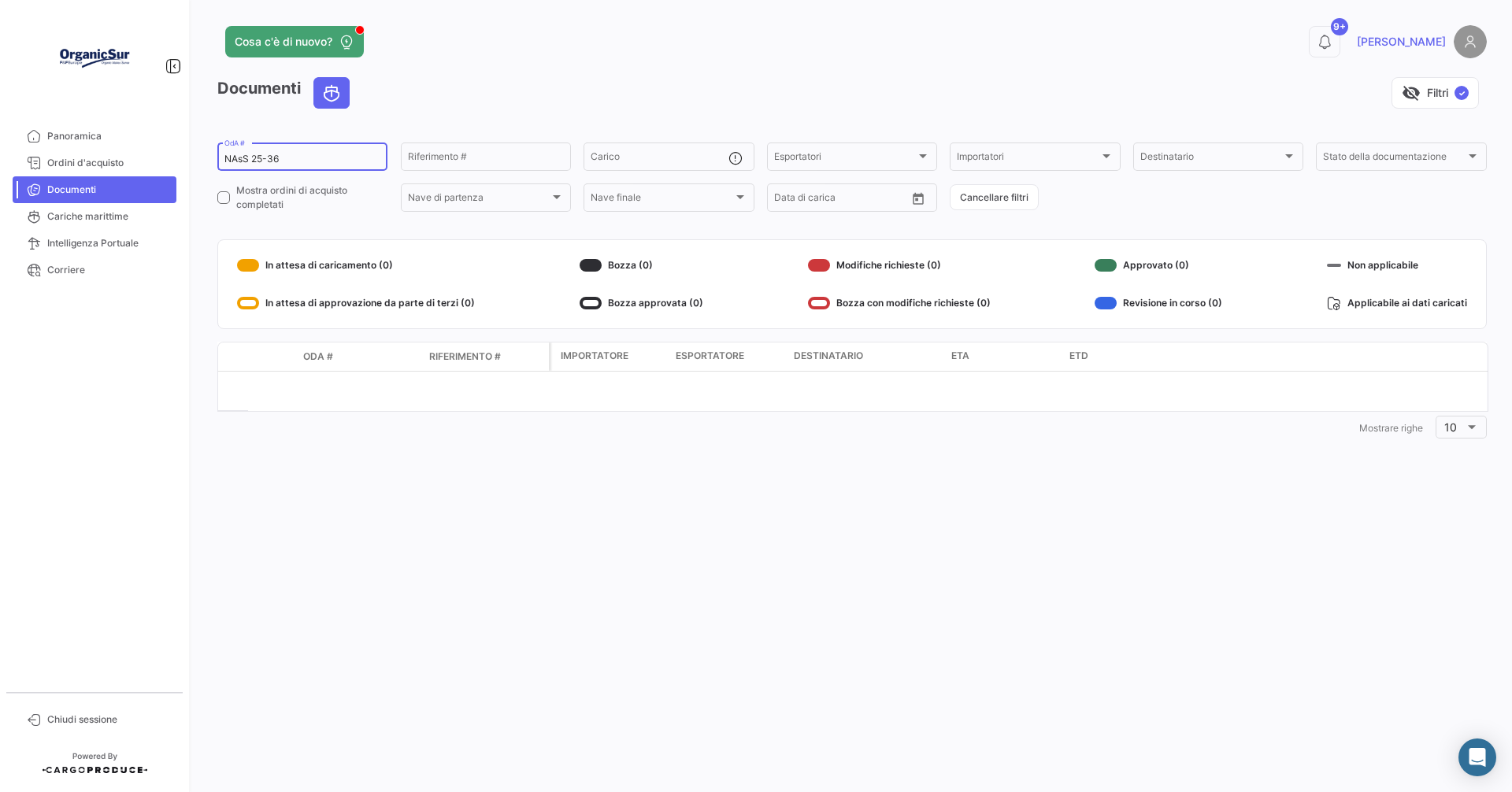
click at [245, 161] on input "NAsS 25-36" at bounding box center [302, 158] width 156 height 11
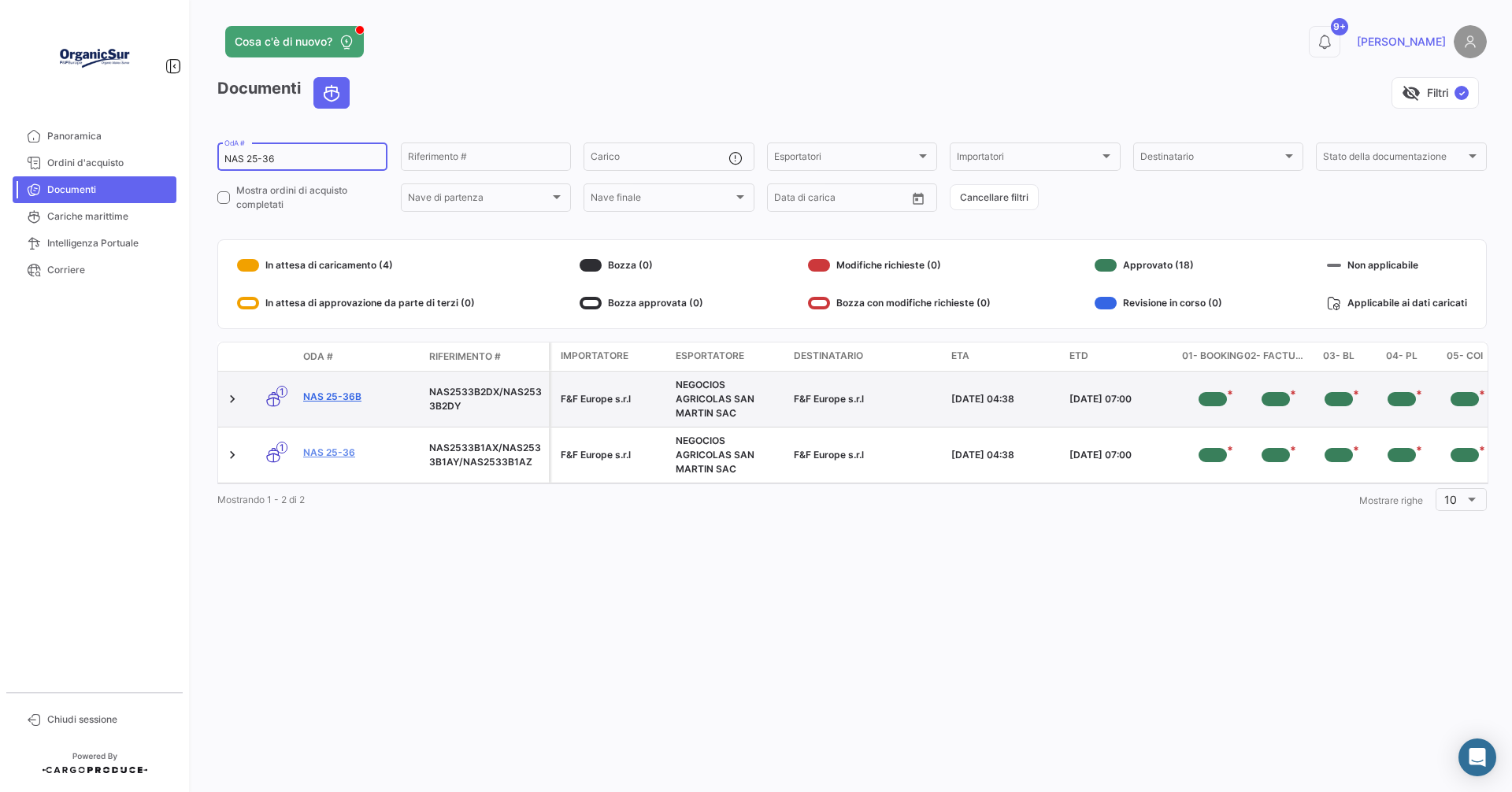
type input "NAS 25-36"
click at [348, 397] on link "NAS 25-36b" at bounding box center [360, 397] width 113 height 15
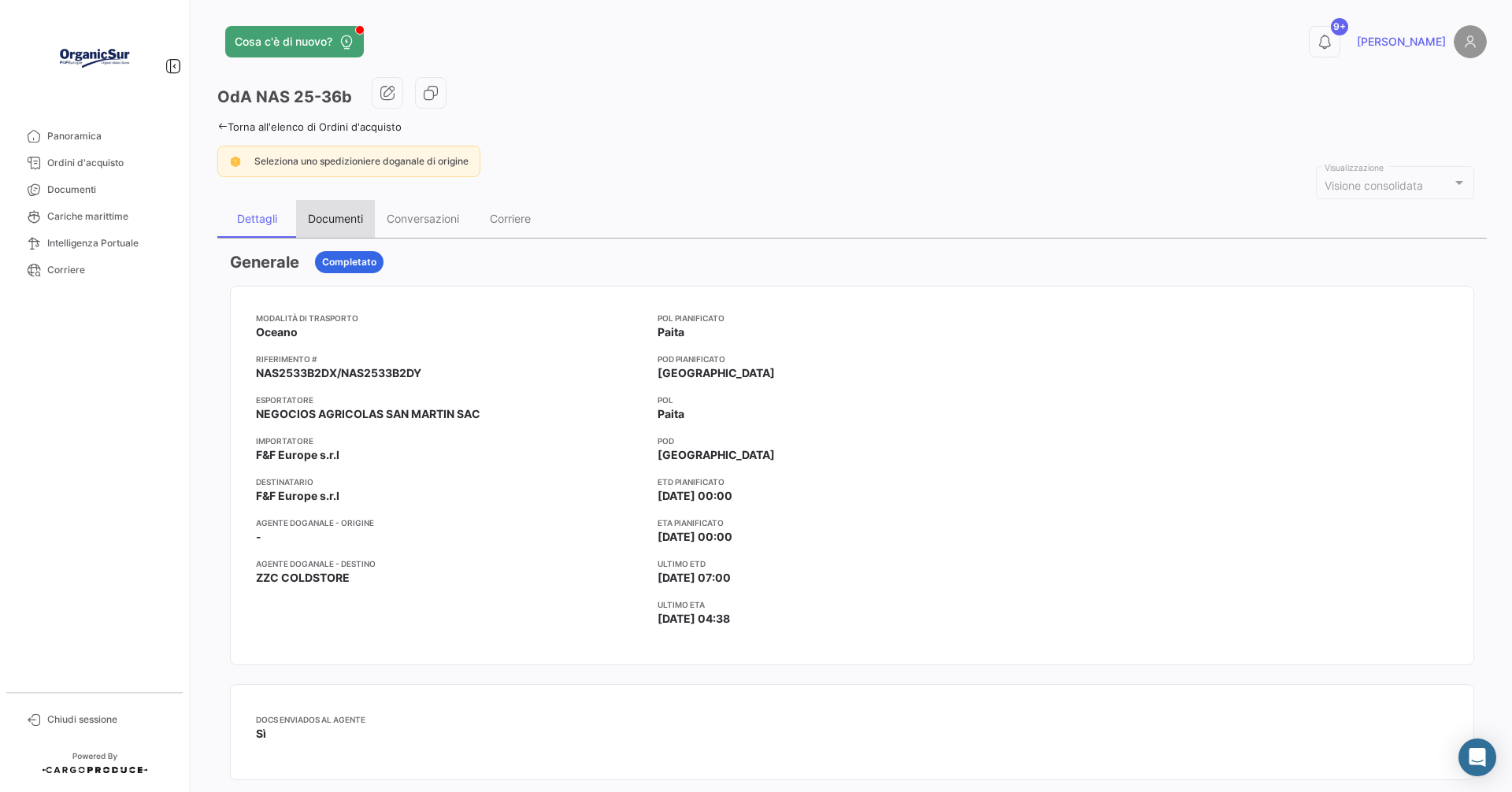
click at [321, 203] on div "Documenti" at bounding box center [335, 218] width 79 height 38
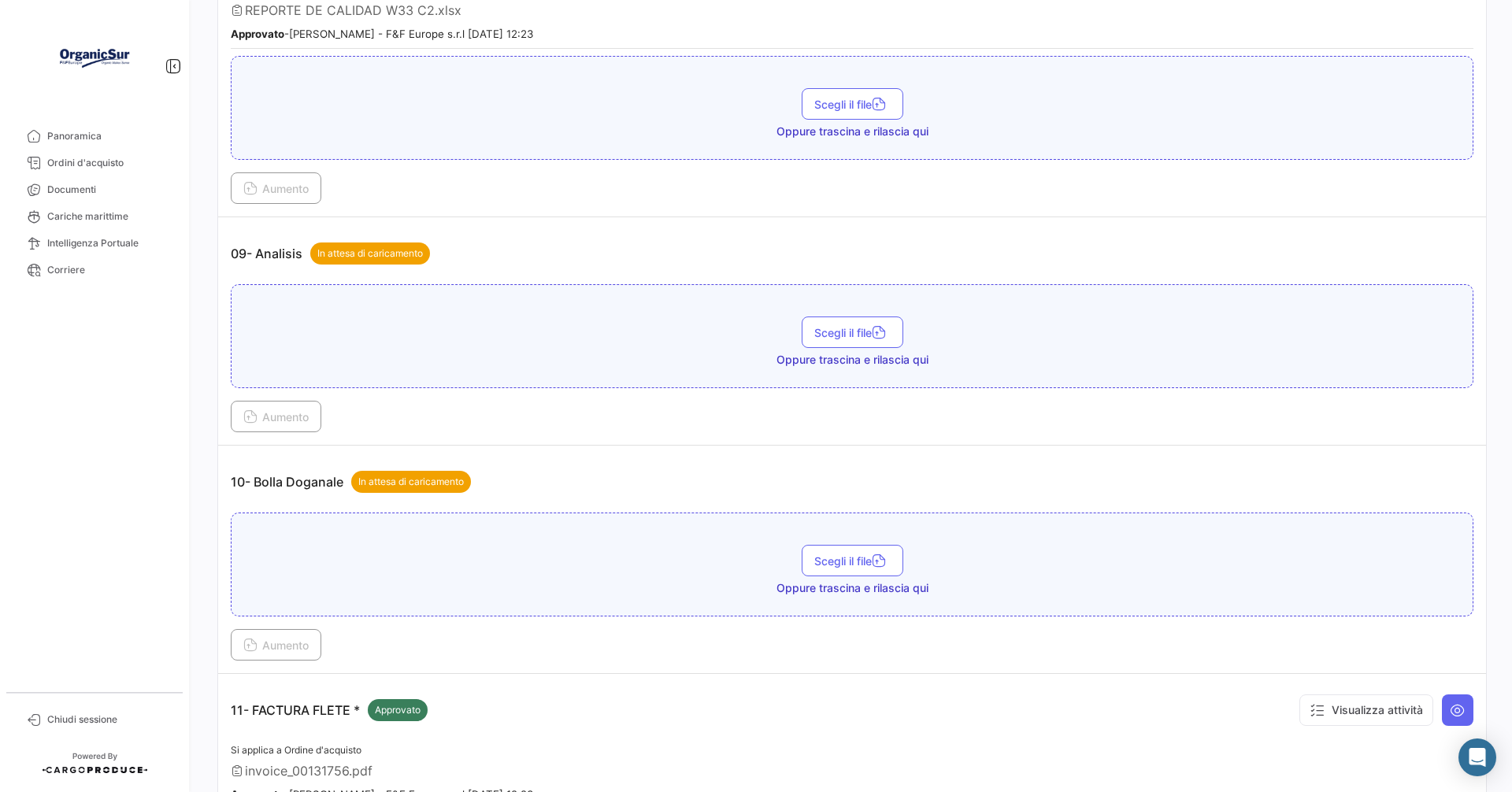
scroll to position [2755, 0]
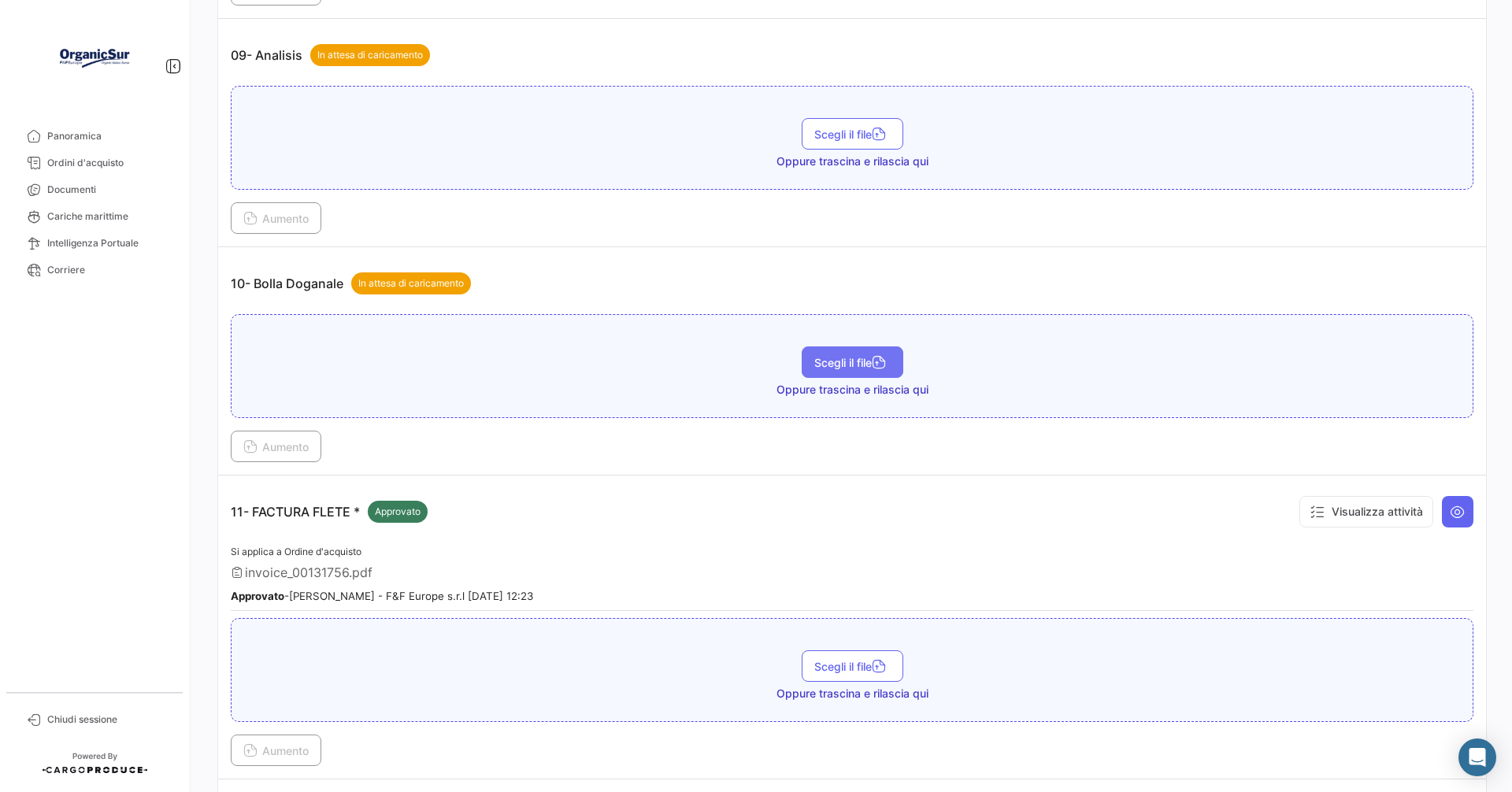
click at [834, 365] on span "Scegli il file" at bounding box center [853, 363] width 76 height 14
click at [281, 447] on span "Aumento" at bounding box center [275, 447] width 65 height 14
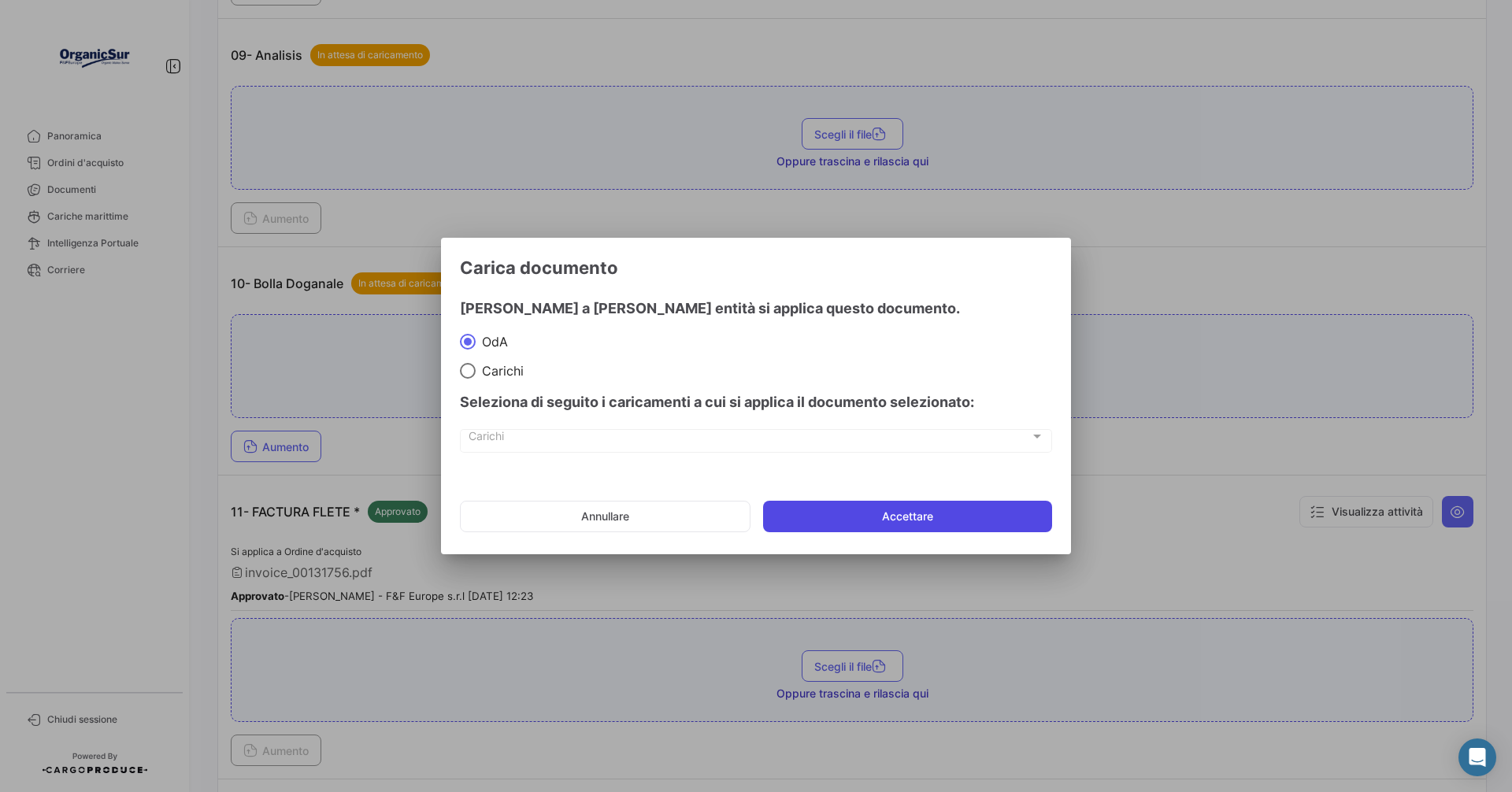
click at [911, 516] on button "Accettare" at bounding box center [907, 516] width 289 height 31
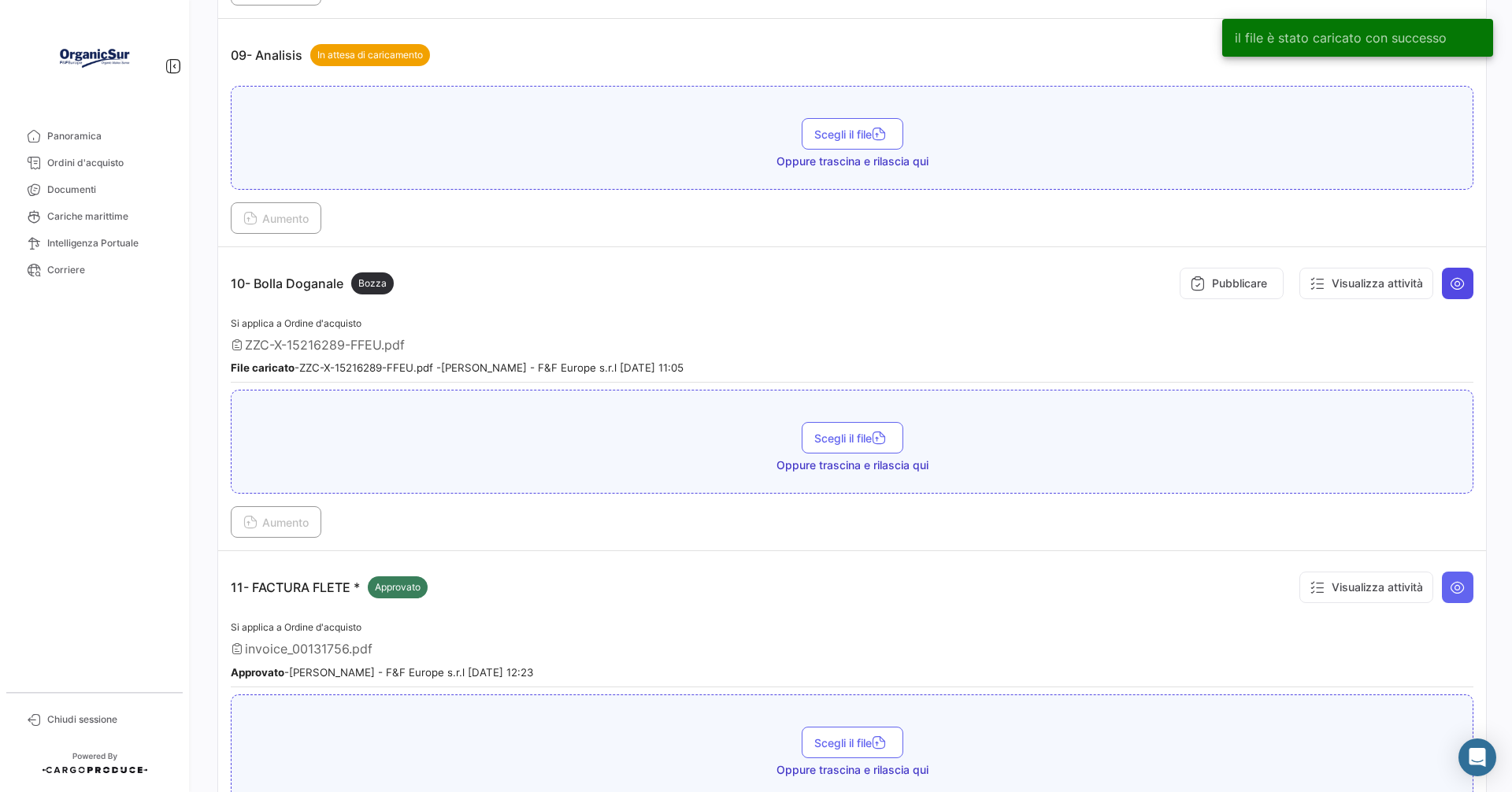
click at [1445, 273] on button at bounding box center [1457, 283] width 31 height 31
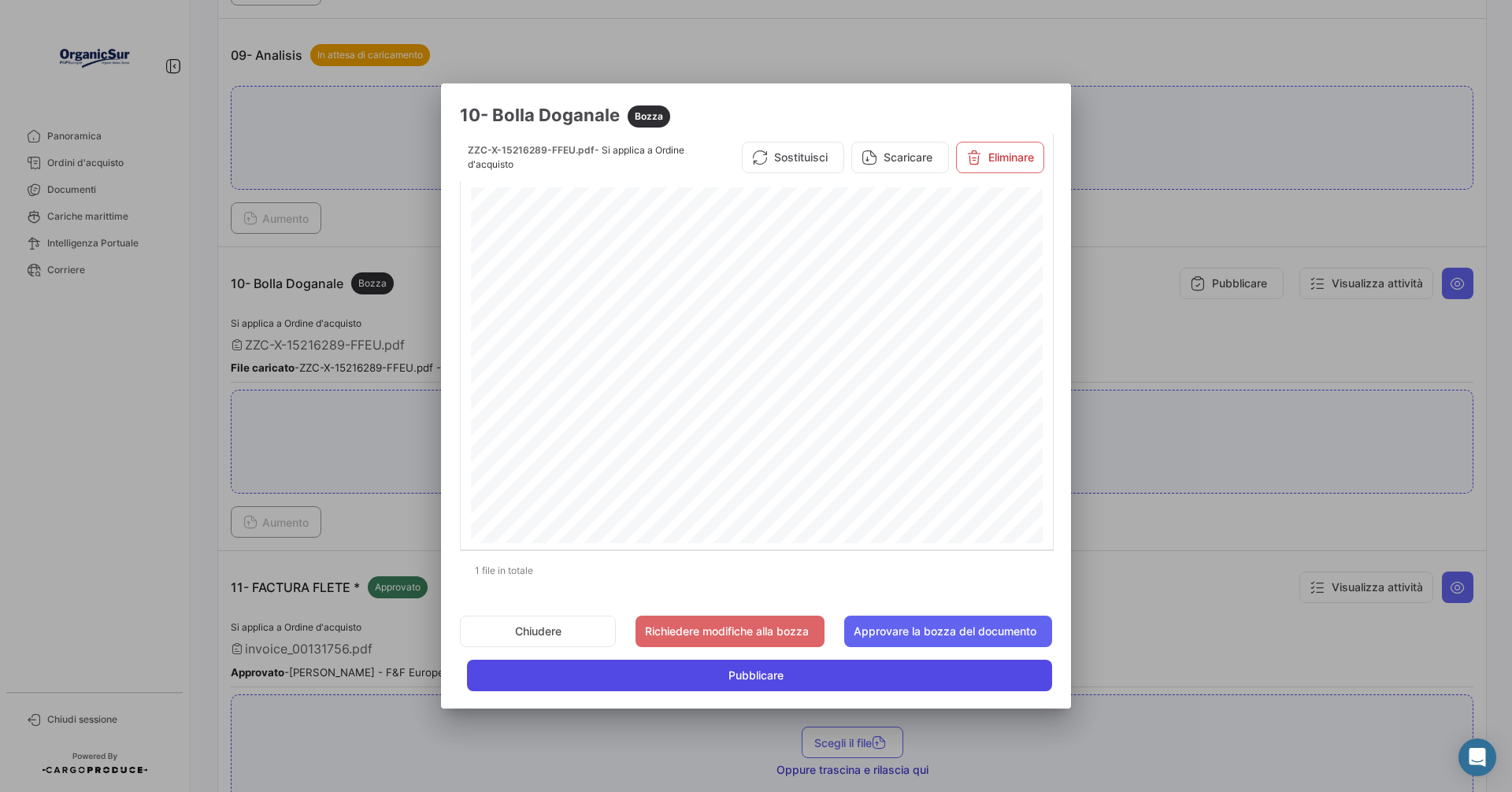
click at [752, 674] on span "Pubblicare" at bounding box center [756, 675] width 55 height 16
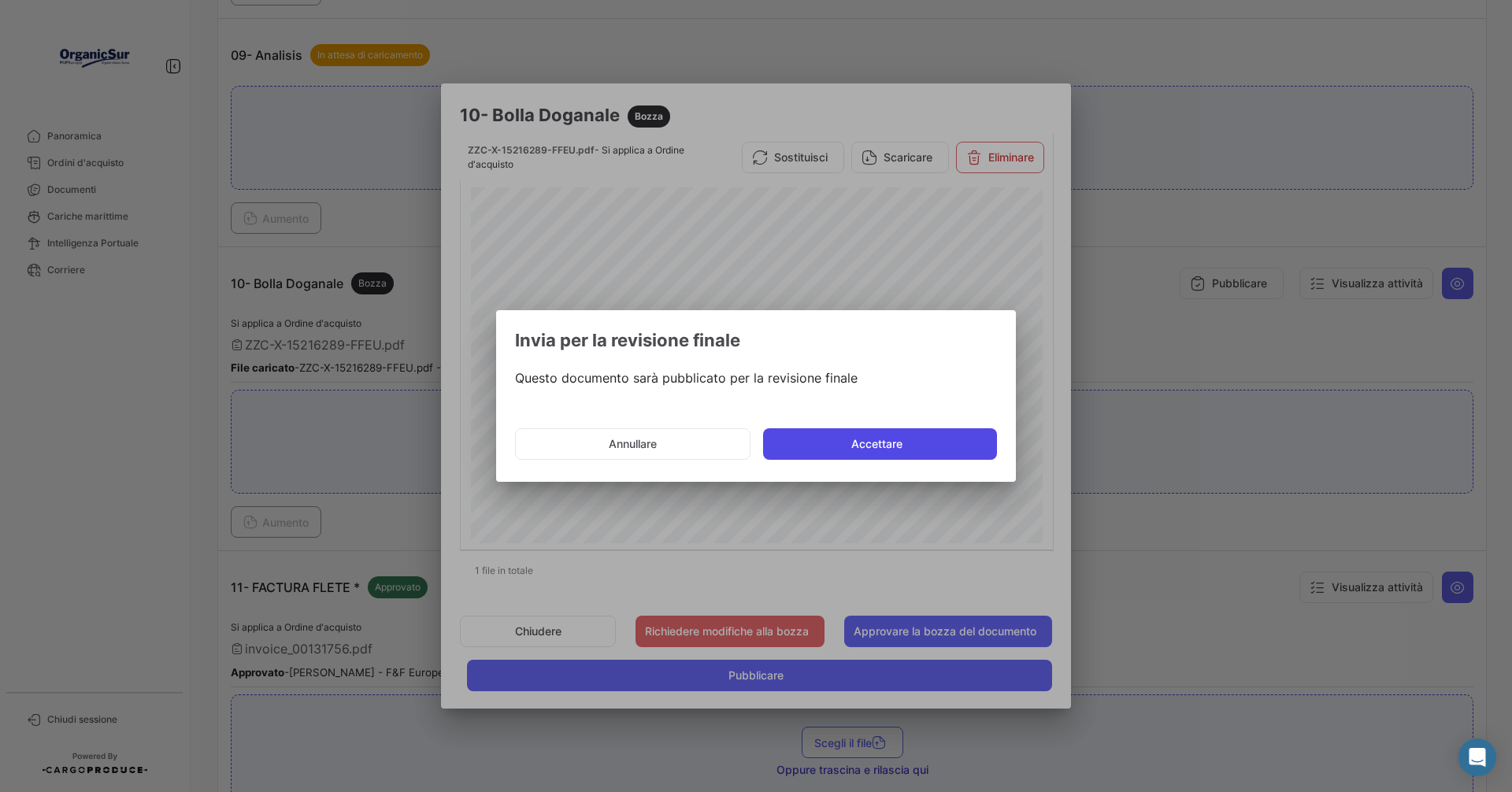
click at [873, 442] on button "Accettare" at bounding box center [880, 444] width 234 height 31
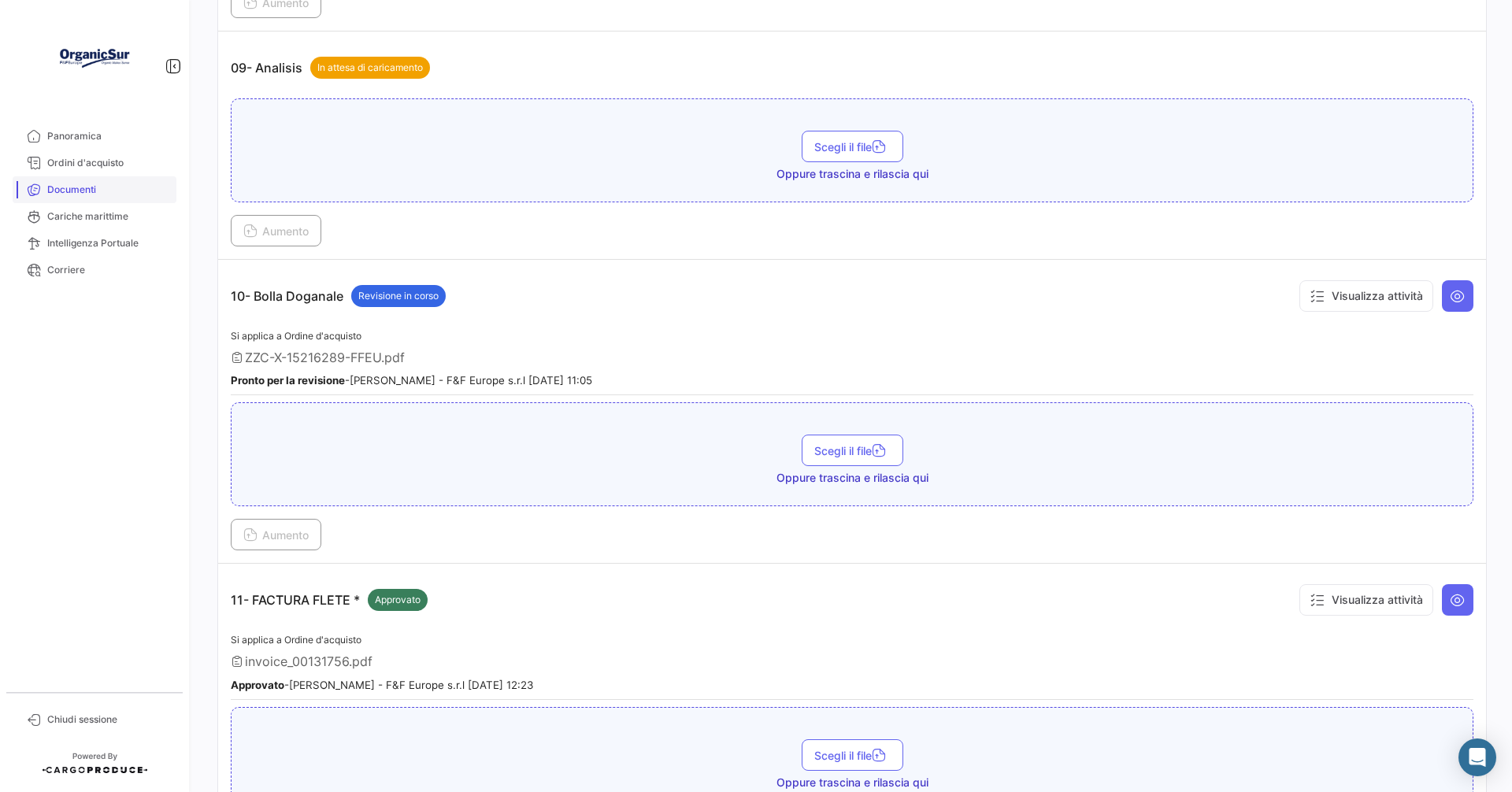
click at [75, 190] on span "Documenti" at bounding box center [108, 189] width 123 height 15
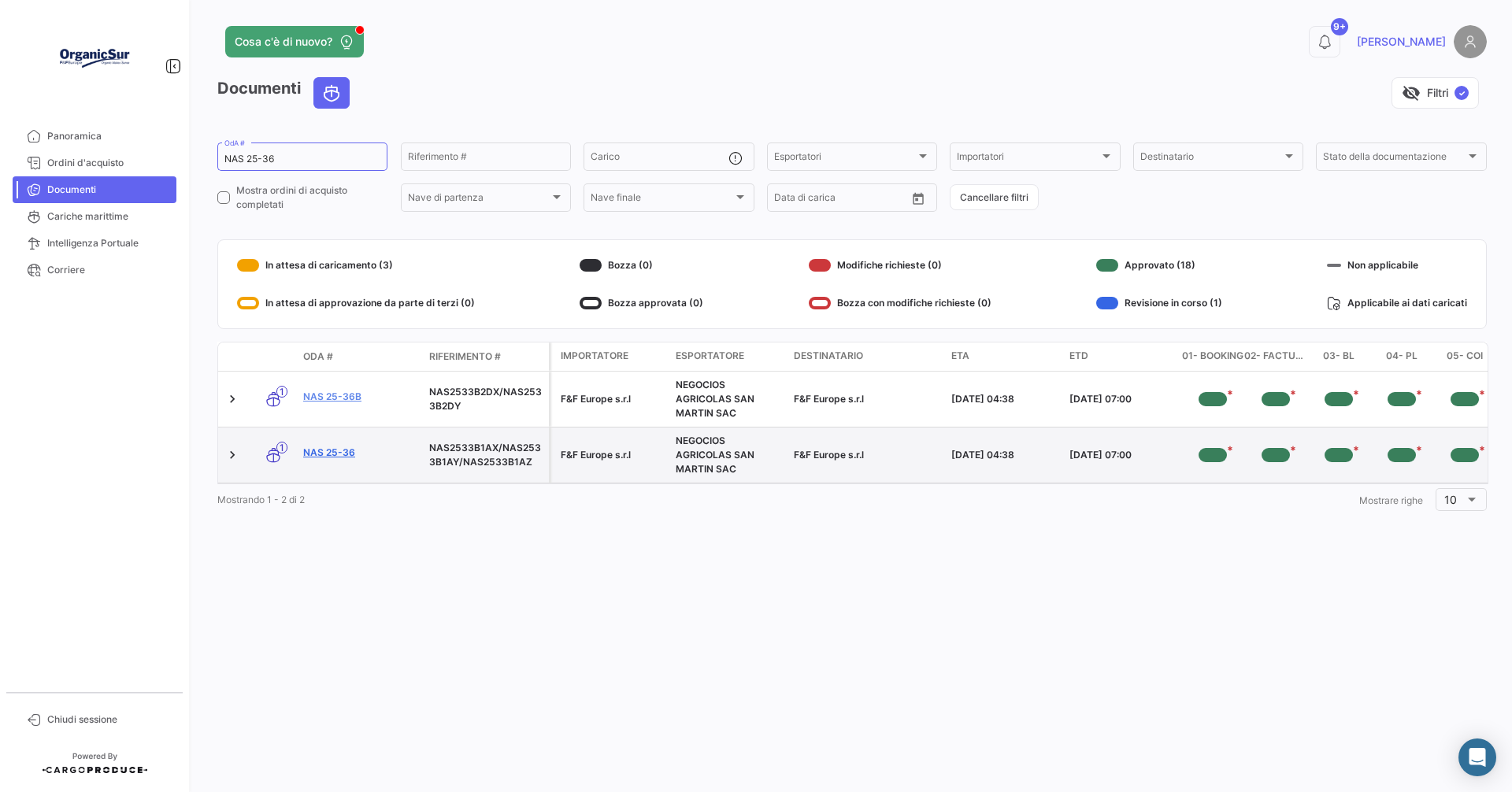
click at [331, 454] on link "NAS 25-36" at bounding box center [360, 453] width 113 height 15
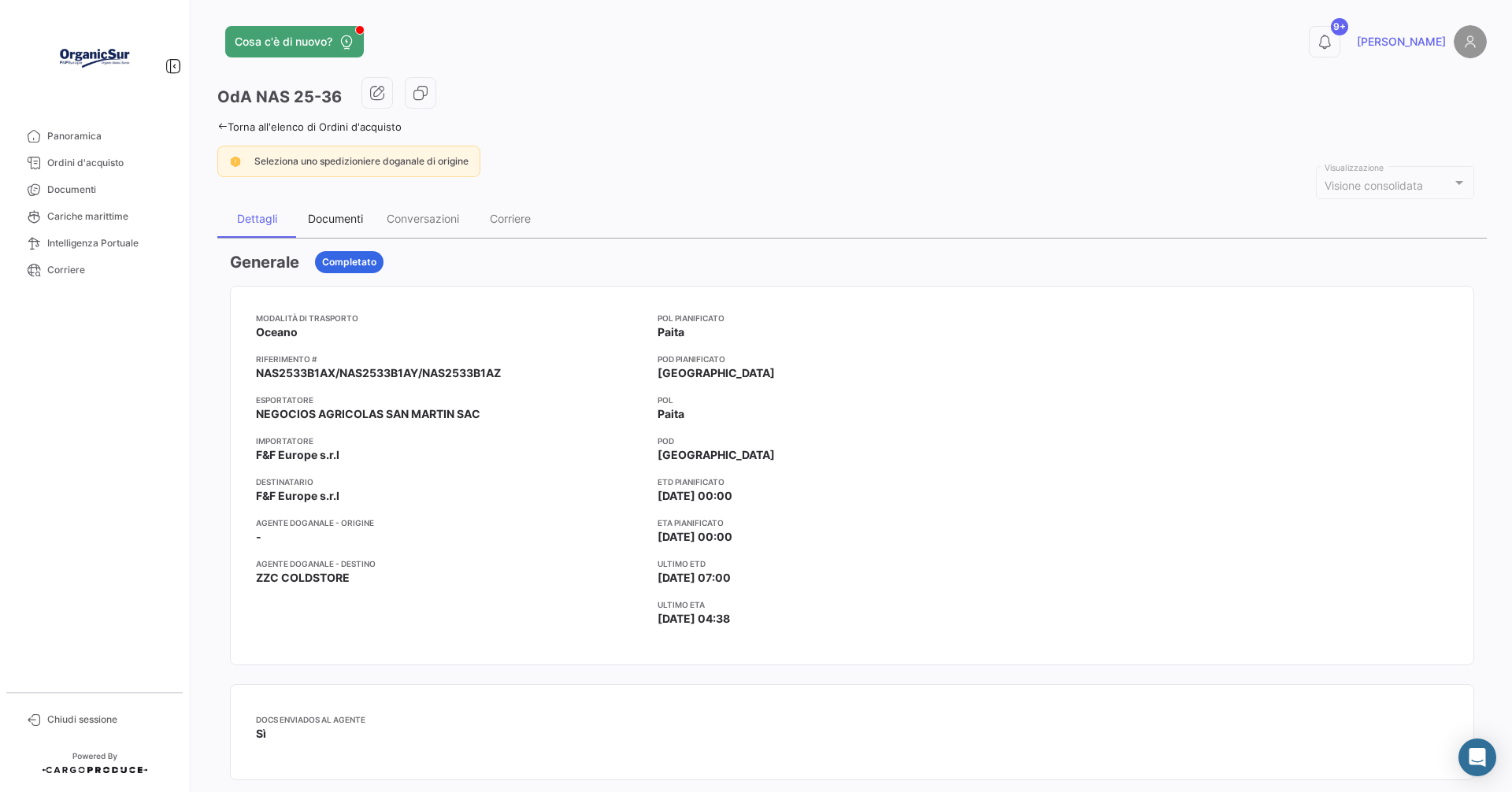
click at [333, 218] on div "Documenti" at bounding box center [336, 218] width 55 height 14
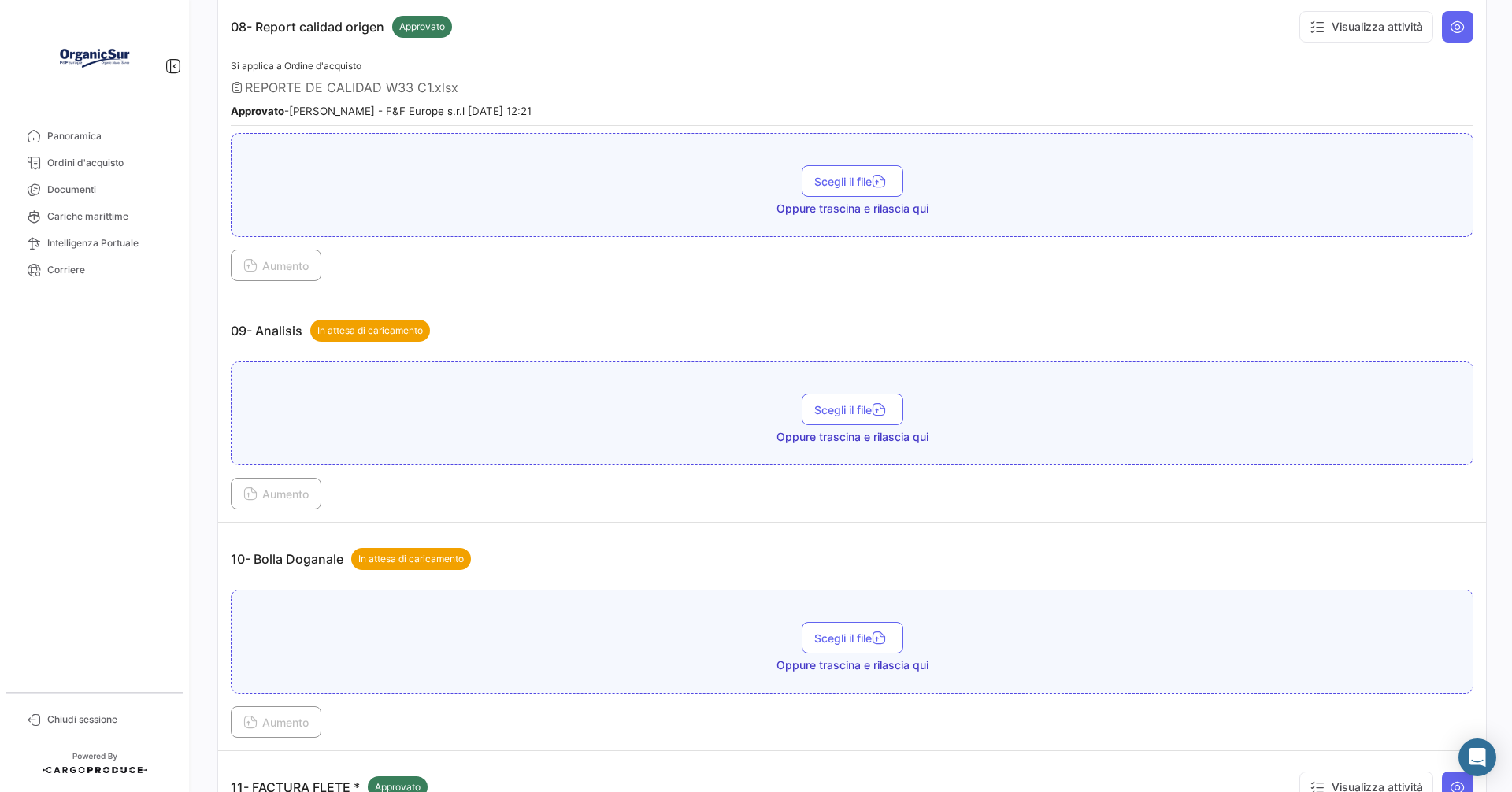
scroll to position [2519, 0]
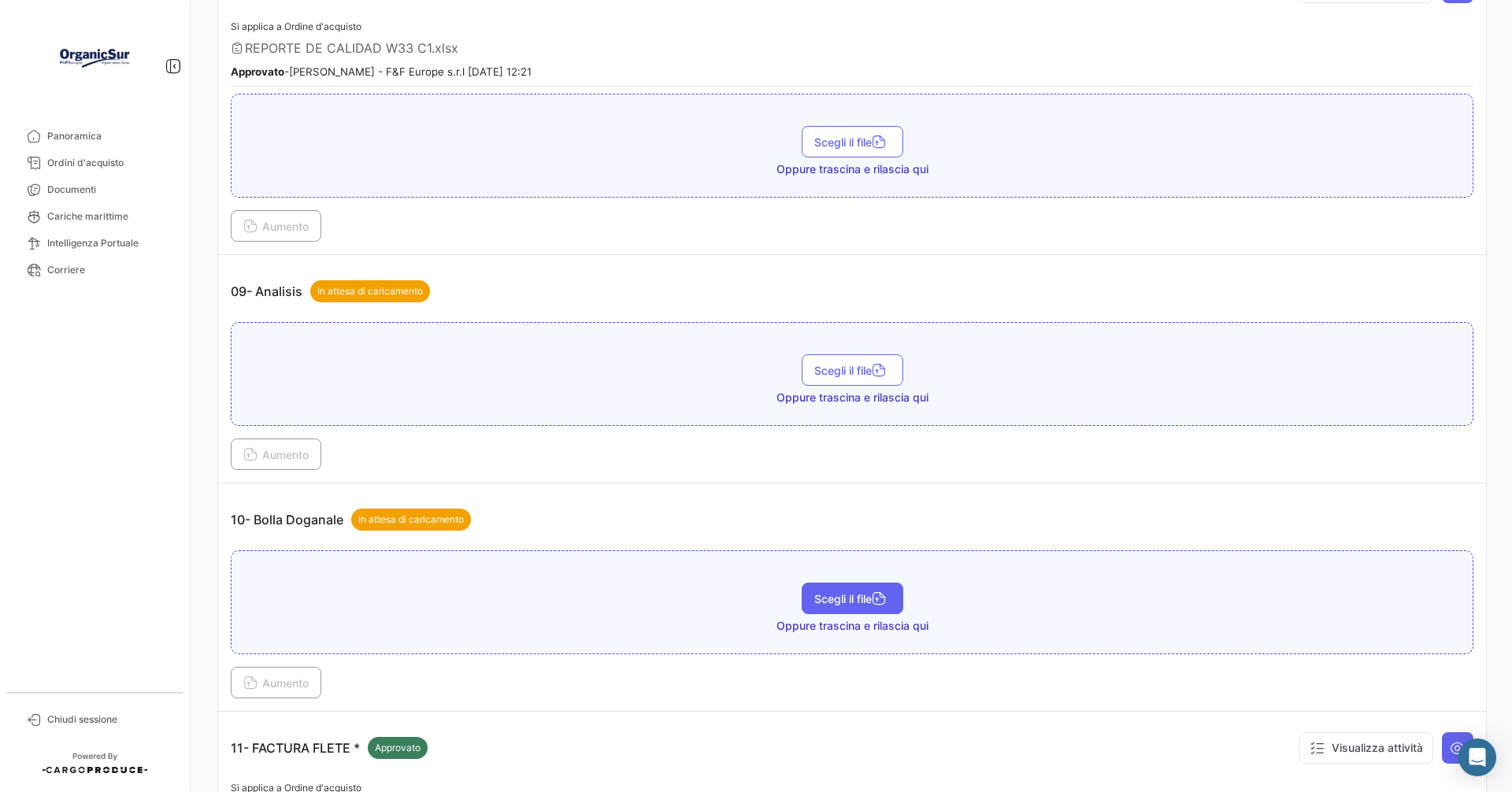
click at [853, 597] on span "Scegli il file" at bounding box center [853, 599] width 76 height 14
click at [273, 676] on span "Aumento" at bounding box center [275, 683] width 65 height 14
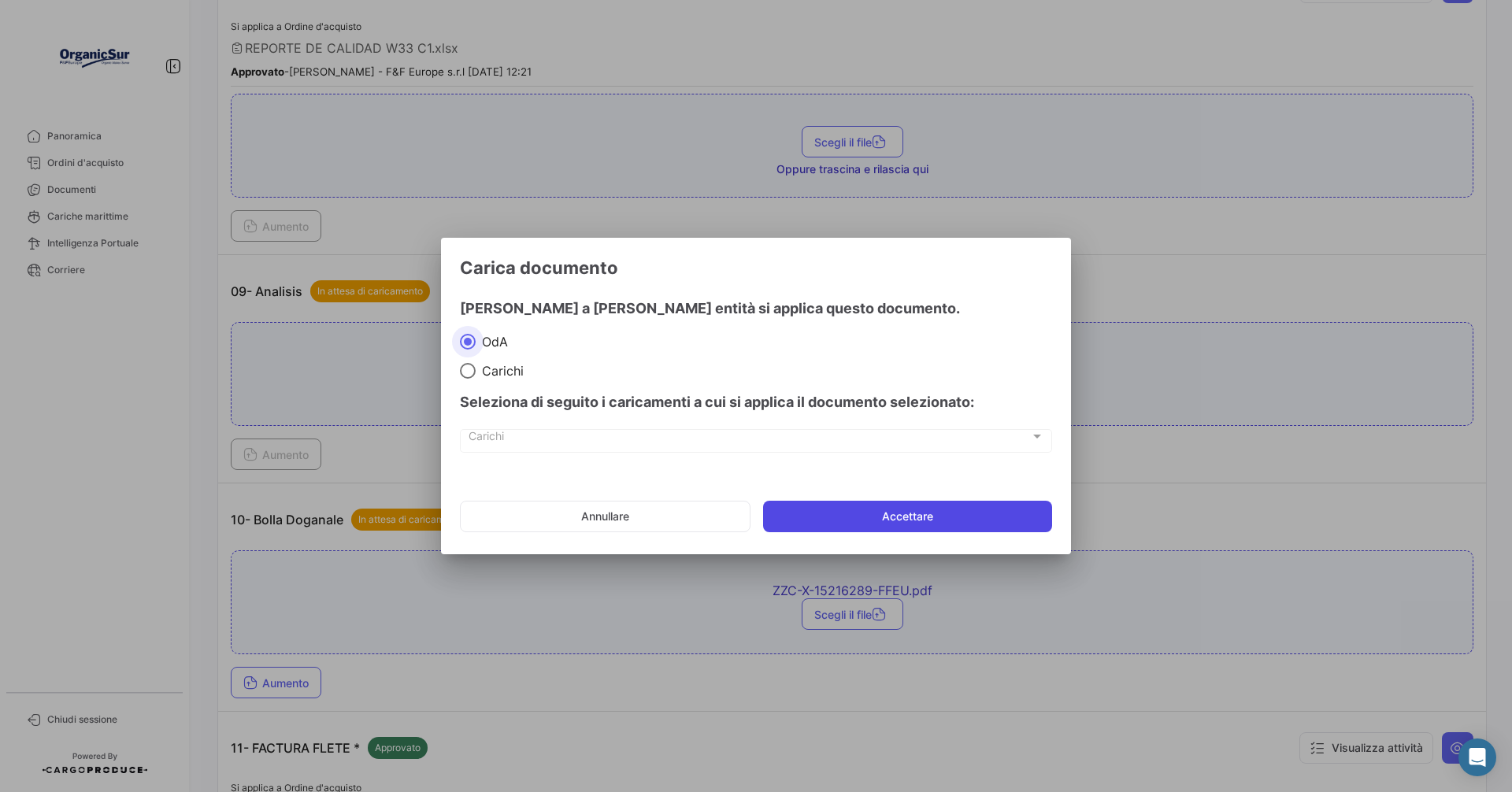
click at [910, 526] on button "Accettare" at bounding box center [907, 516] width 289 height 31
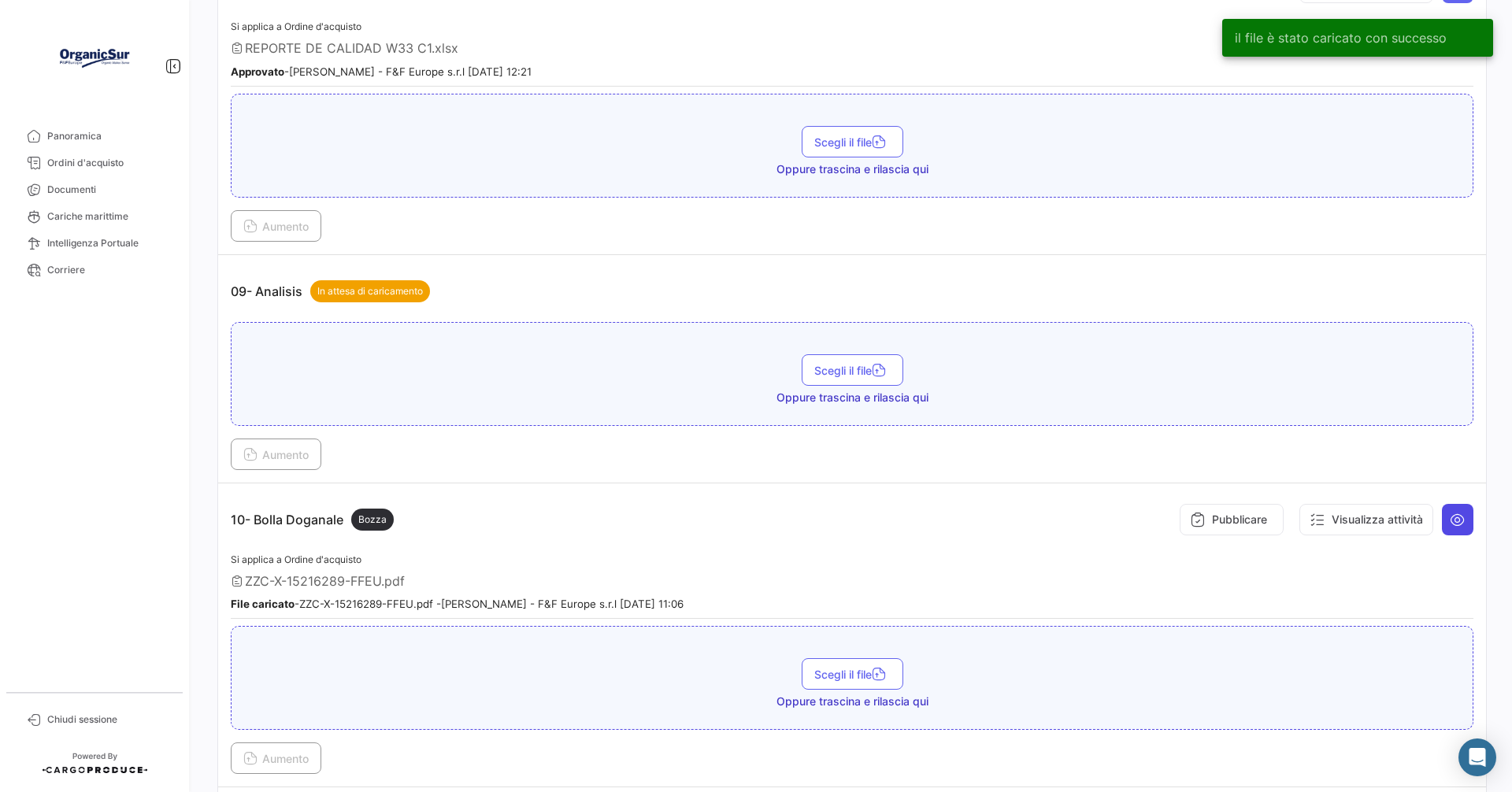
click at [1447, 508] on button at bounding box center [1457, 520] width 31 height 31
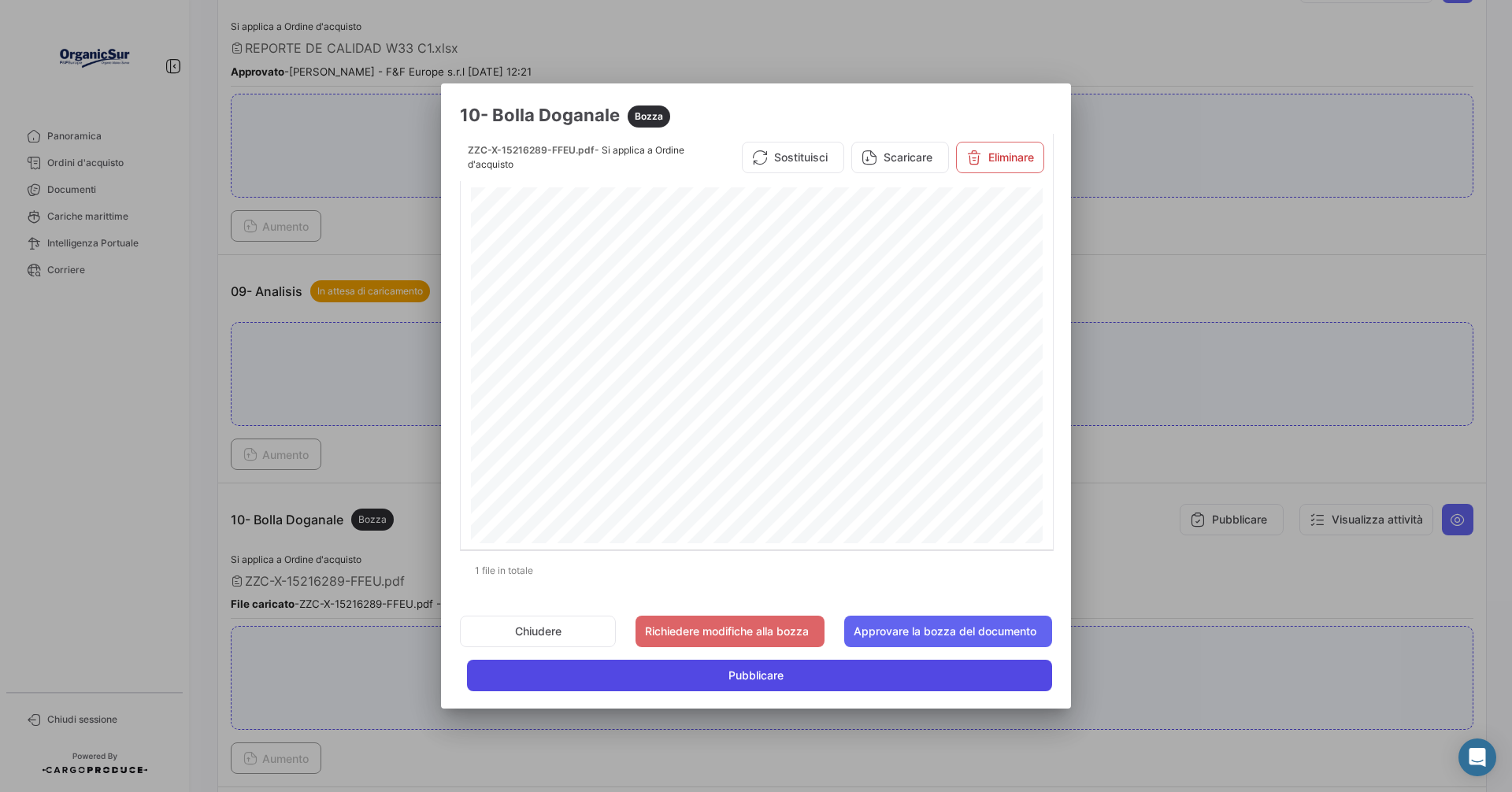
click at [753, 681] on span "Pubblicare" at bounding box center [756, 675] width 55 height 16
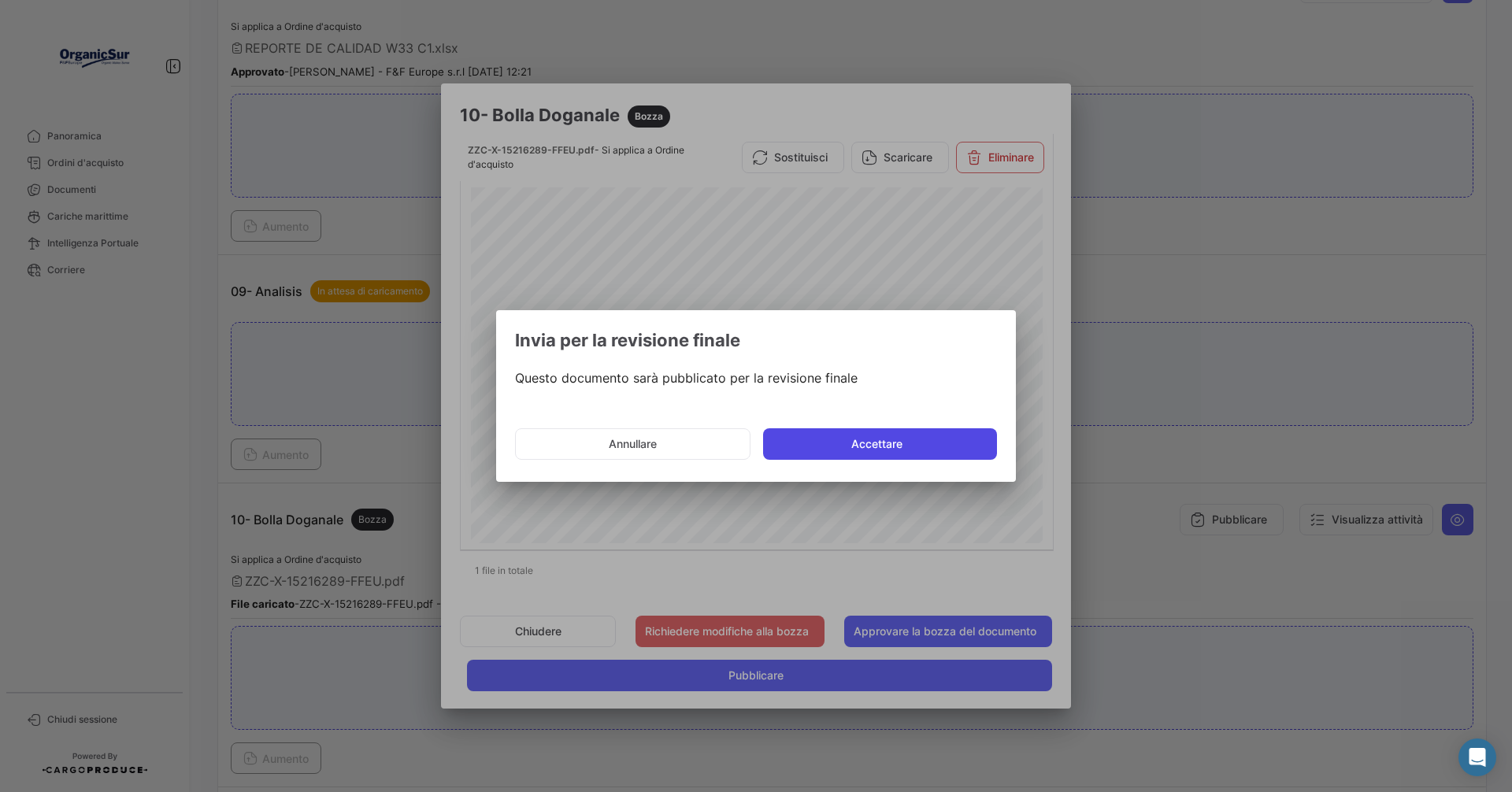
click at [873, 445] on button "Accettare" at bounding box center [880, 444] width 234 height 31
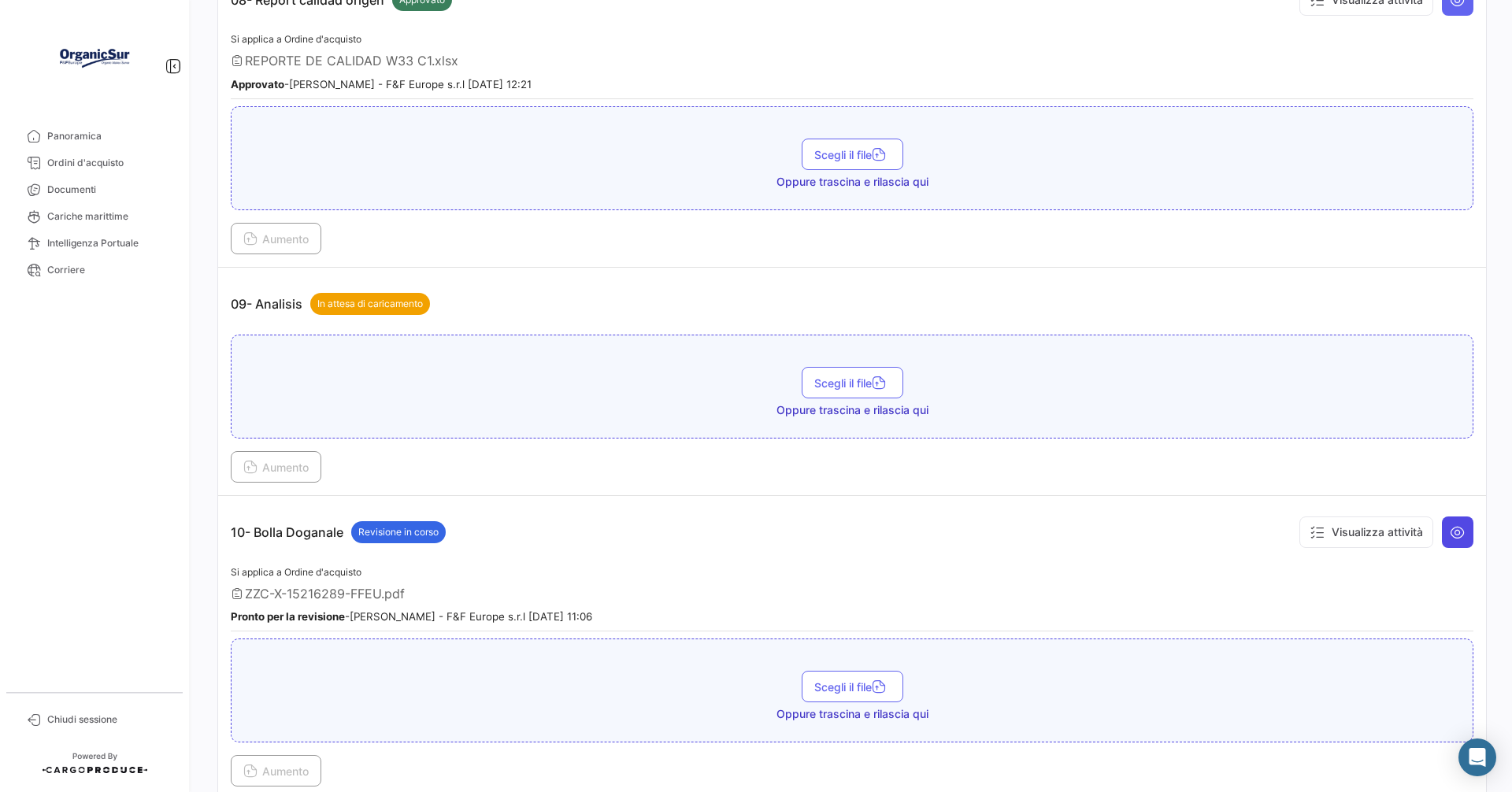
click at [1452, 525] on icon at bounding box center [1457, 533] width 16 height 16
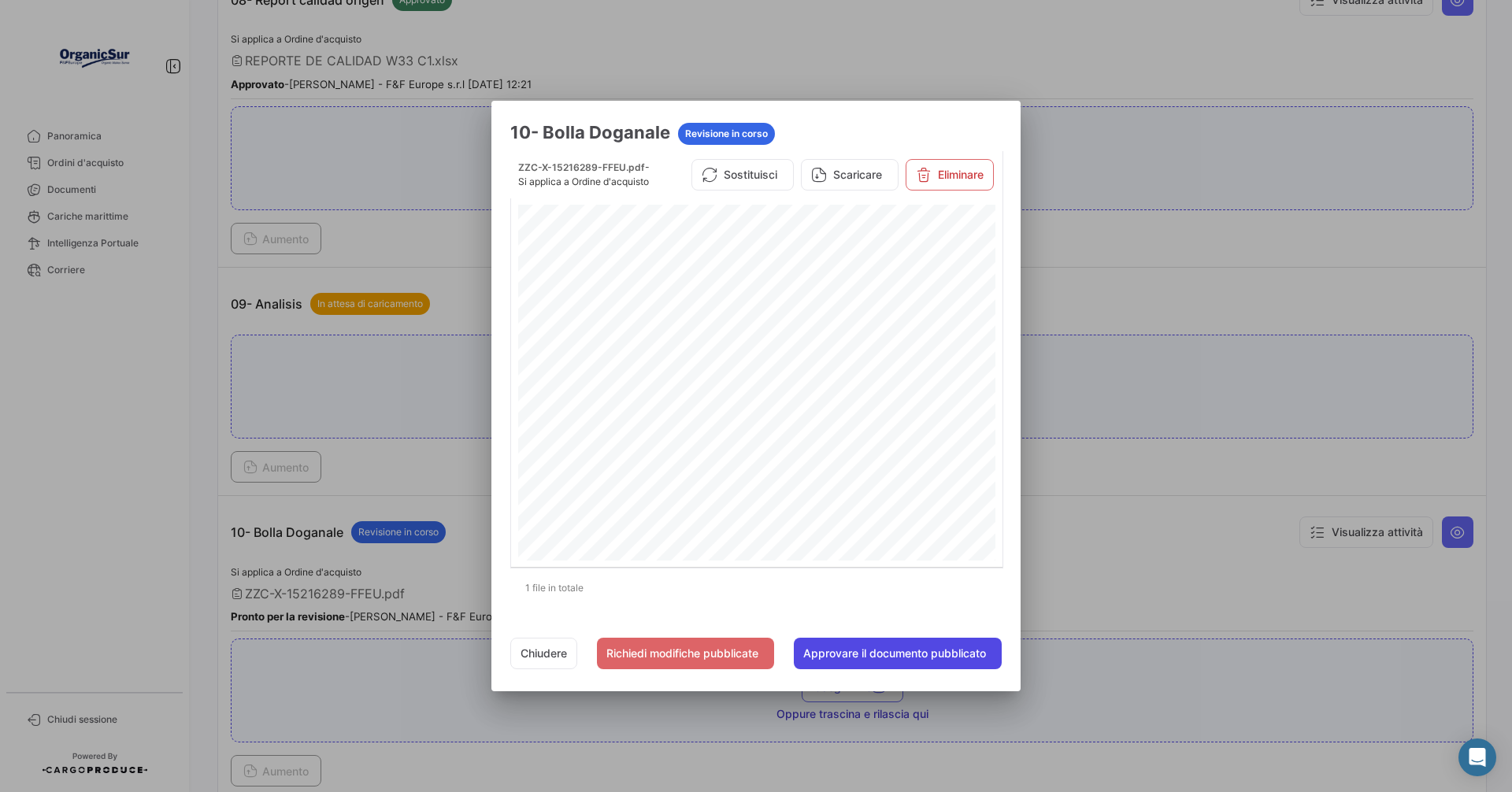
click at [908, 653] on button "Approvare il documento pubblicato" at bounding box center [897, 653] width 208 height 31
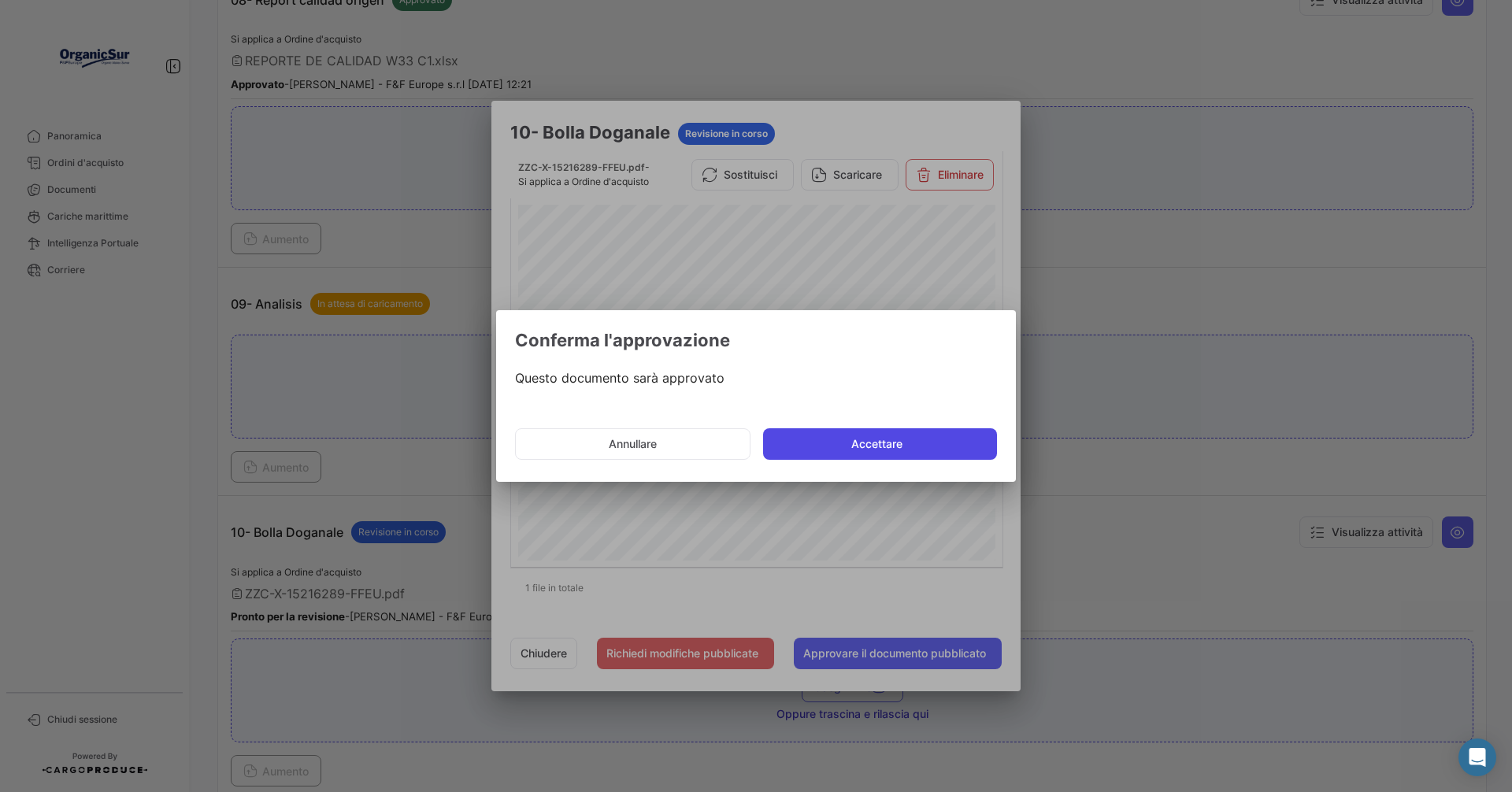
click at [873, 440] on button "Accettare" at bounding box center [880, 444] width 234 height 31
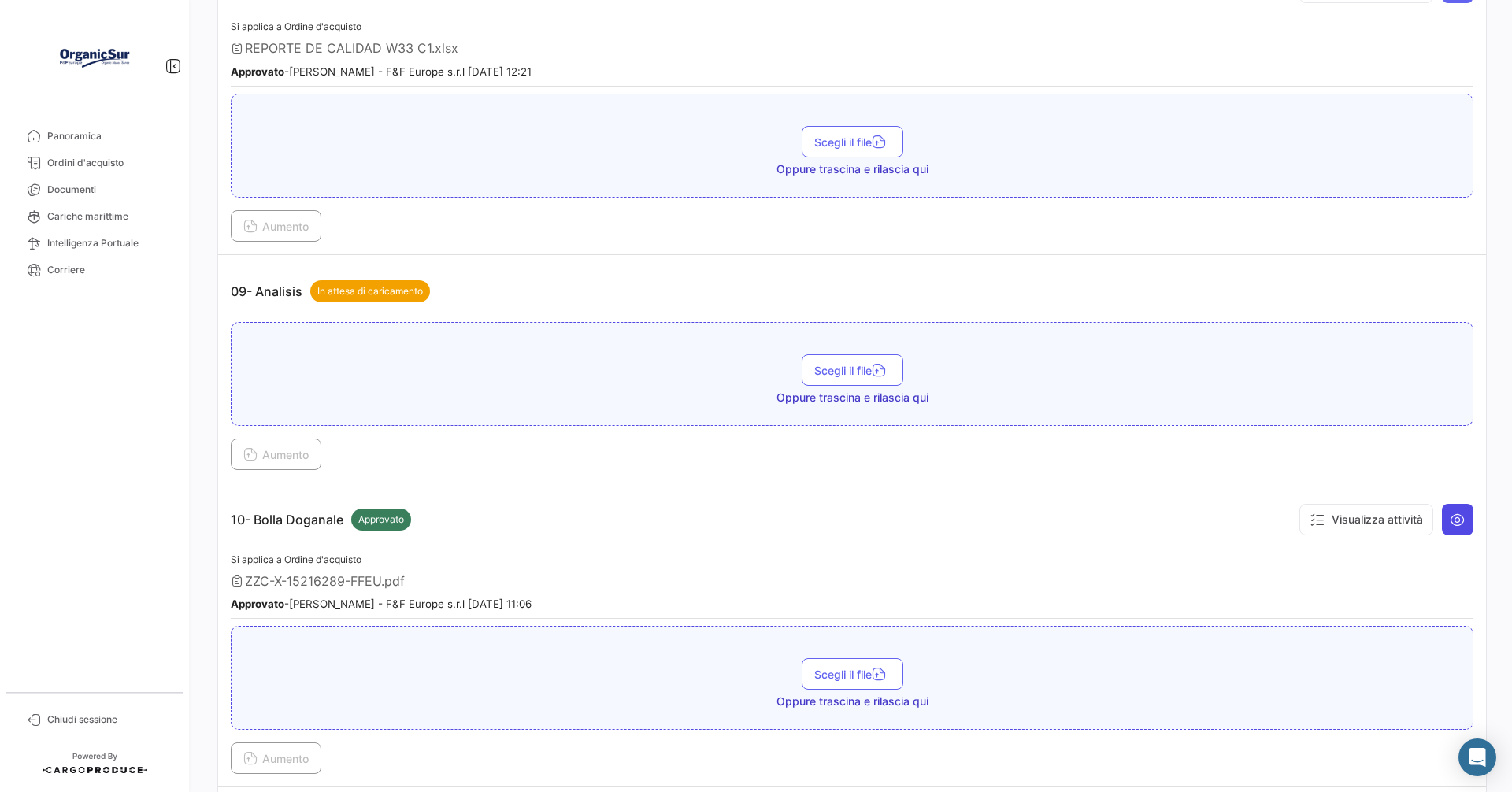
click at [1450, 519] on icon at bounding box center [1457, 520] width 16 height 16
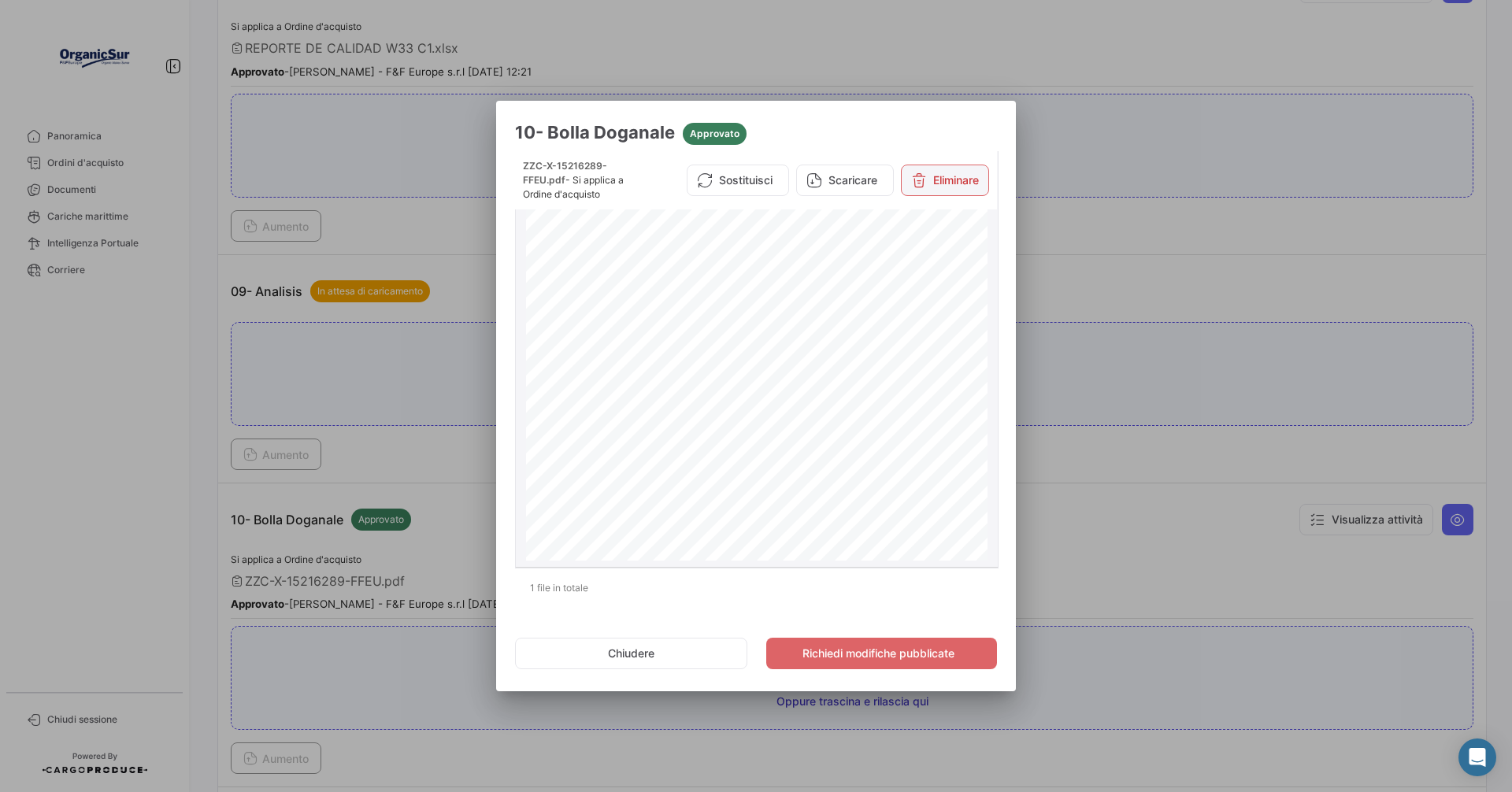
click at [950, 178] on button "Eliminare" at bounding box center [944, 180] width 88 height 31
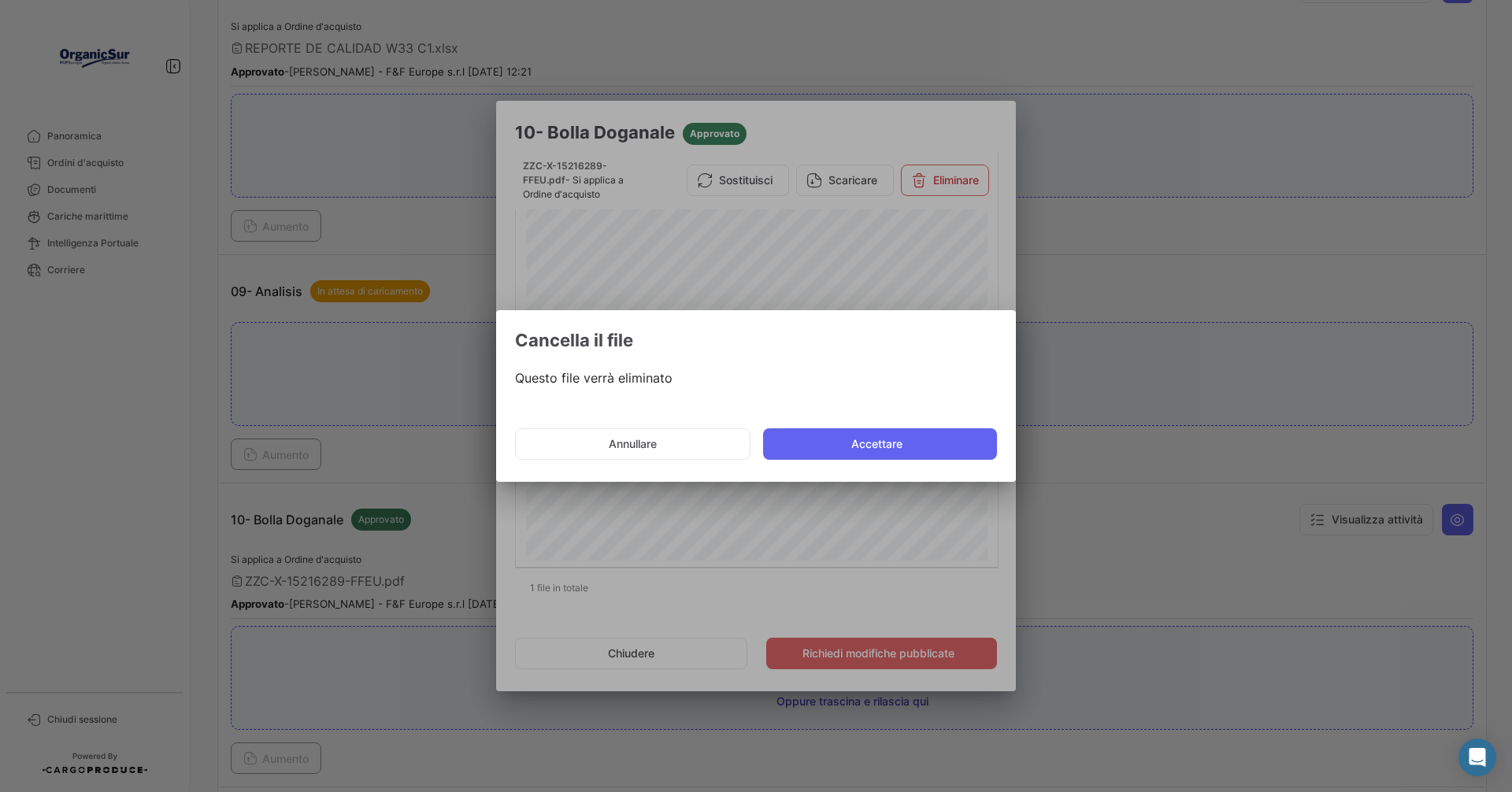
click at [870, 439] on button "Accettare" at bounding box center [880, 444] width 234 height 31
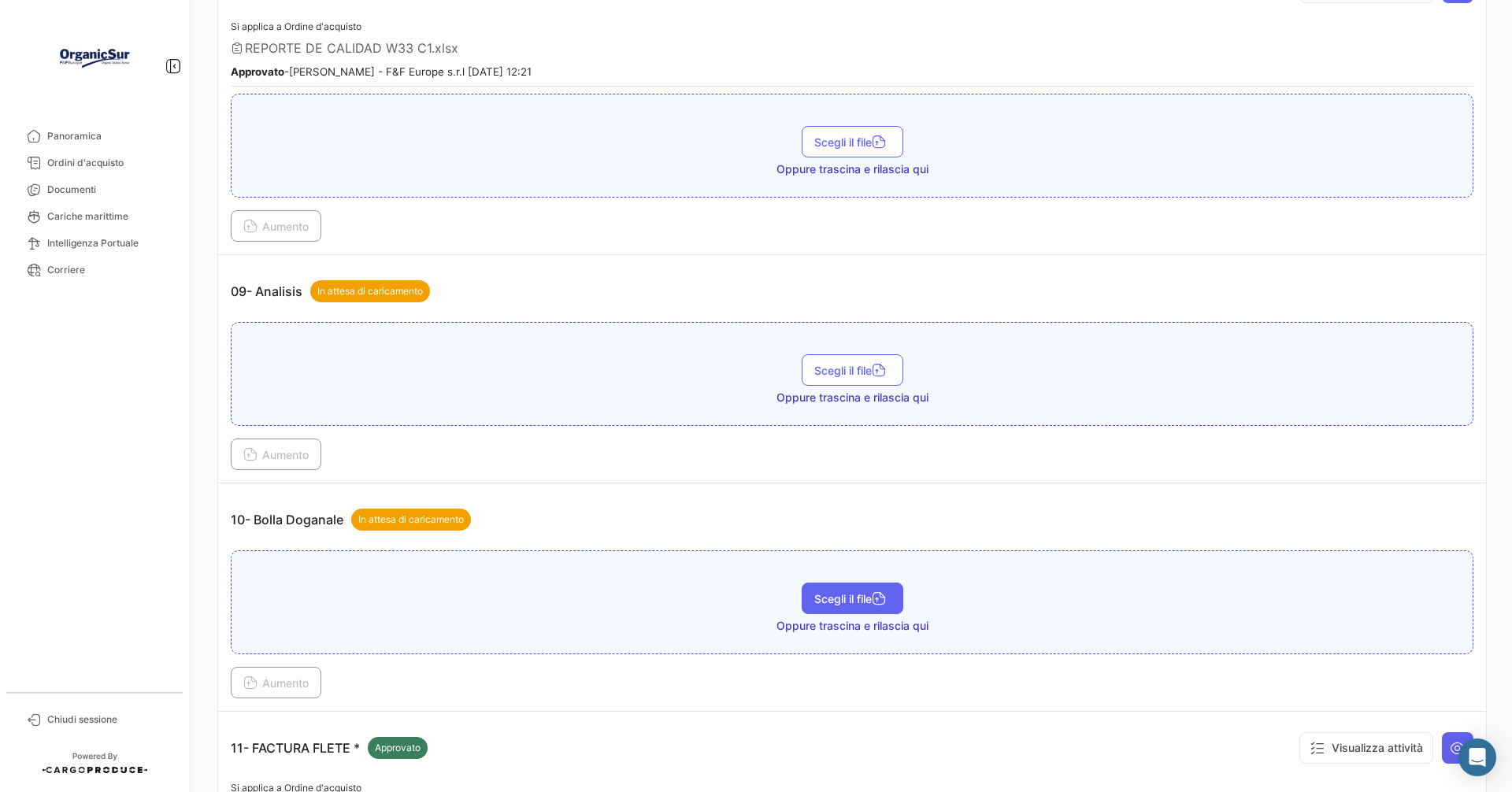
click at [842, 599] on span "Scegli il file" at bounding box center [853, 599] width 76 height 14
click at [281, 686] on span "Aumento" at bounding box center [275, 683] width 65 height 14
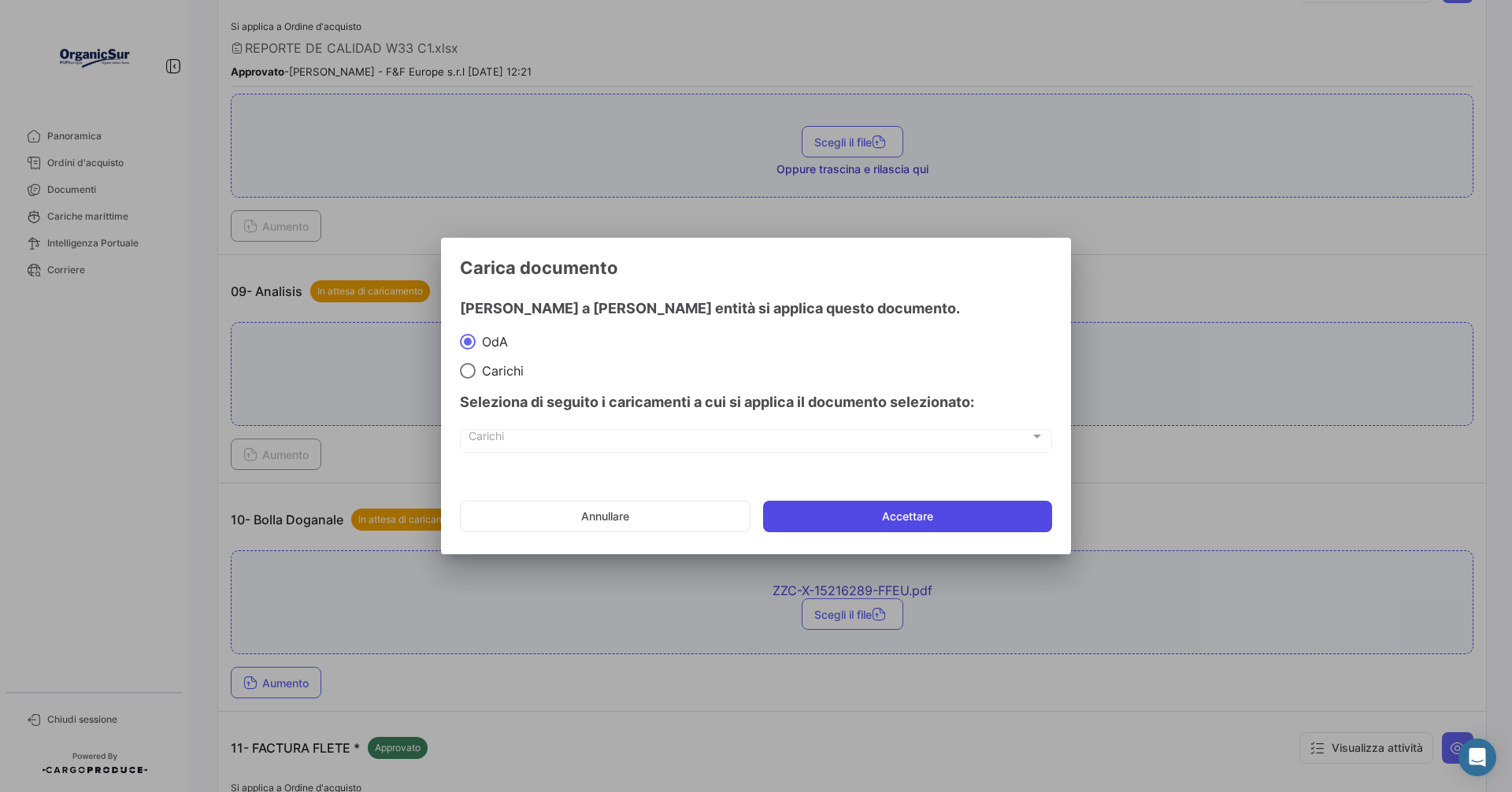
click at [904, 512] on button "Accettare" at bounding box center [907, 516] width 289 height 31
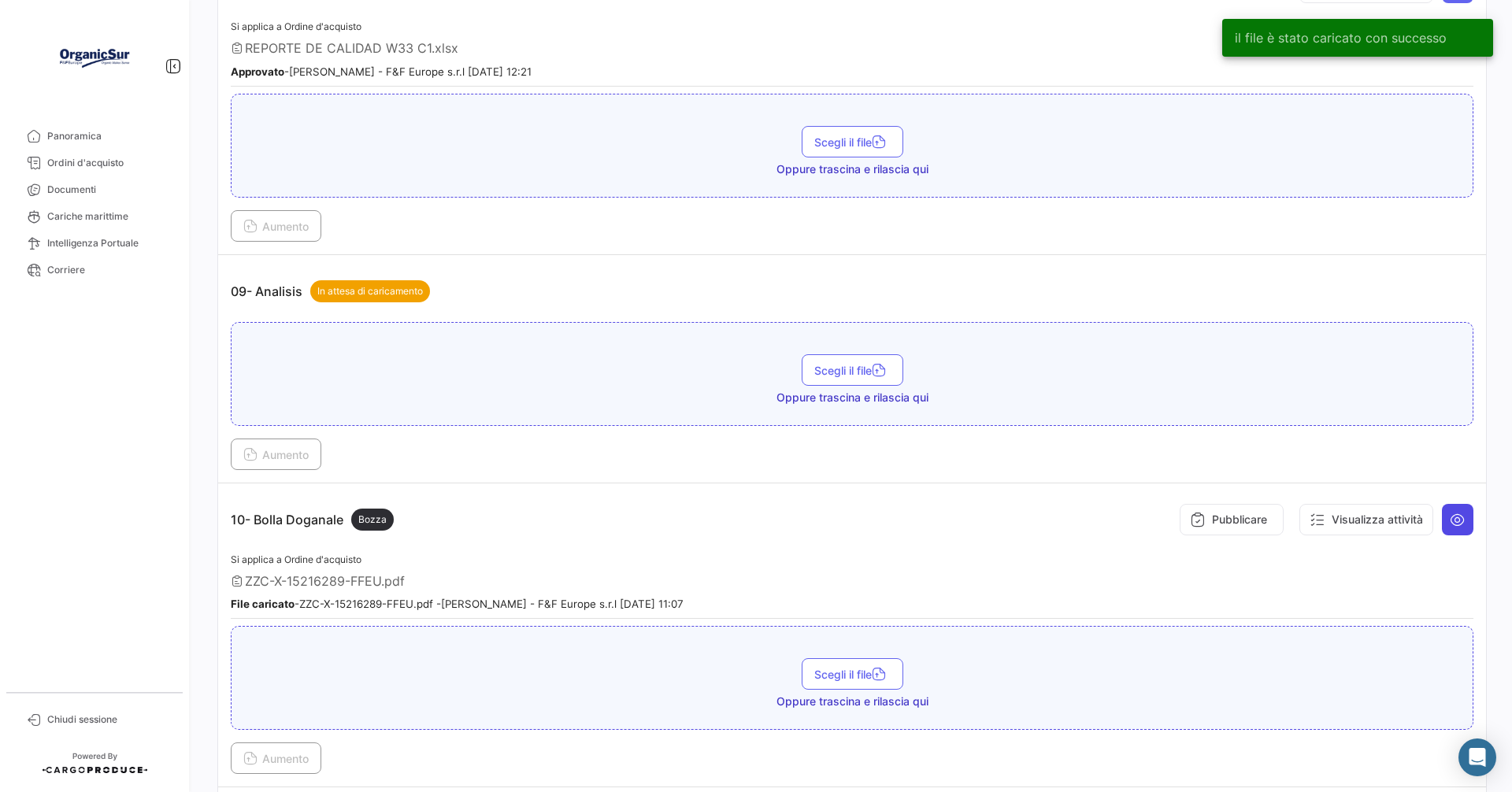
click at [1452, 521] on icon at bounding box center [1457, 520] width 16 height 16
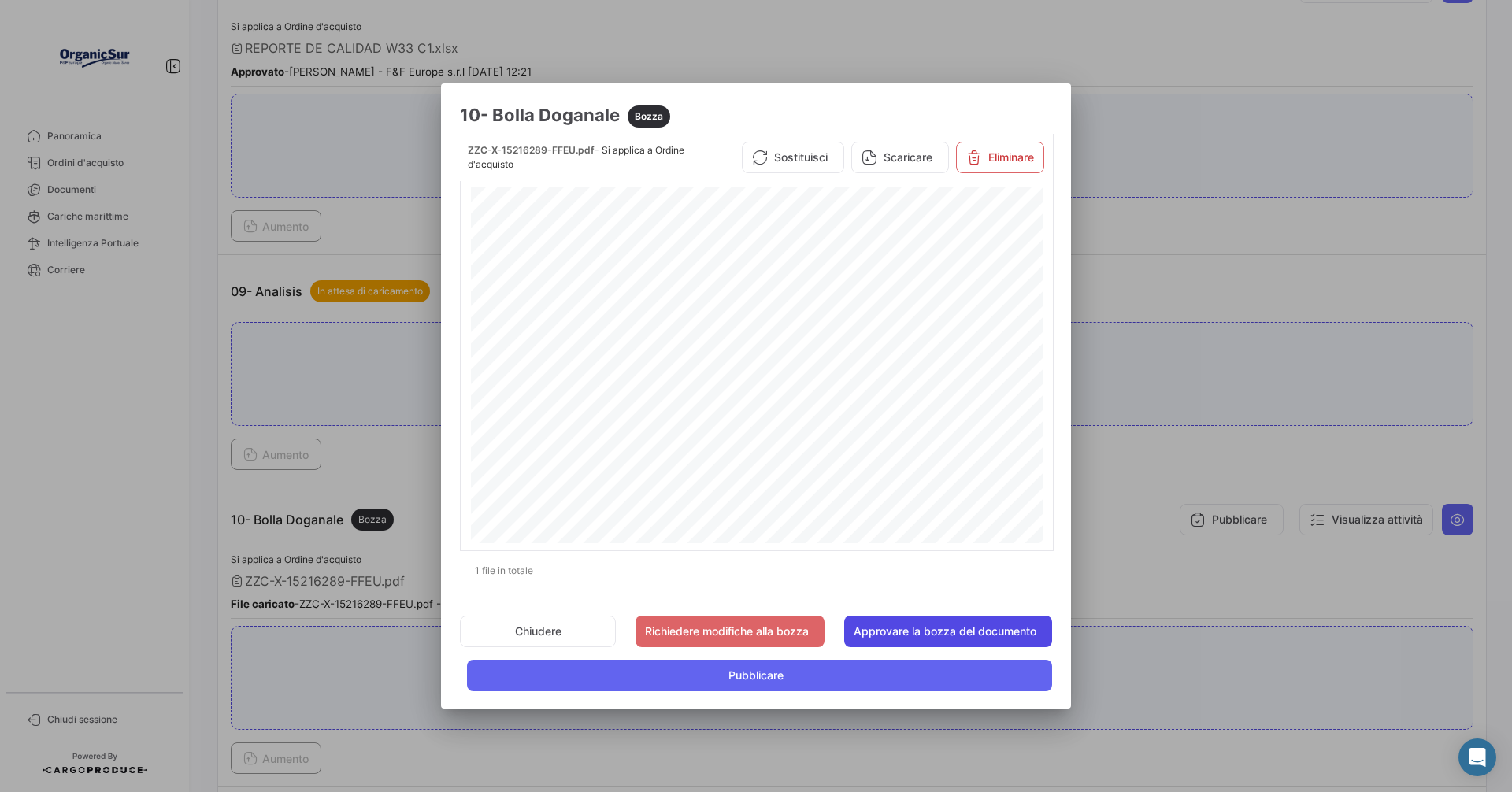
click at [964, 627] on button "Approvare la bozza del documento" at bounding box center [947, 631] width 208 height 31
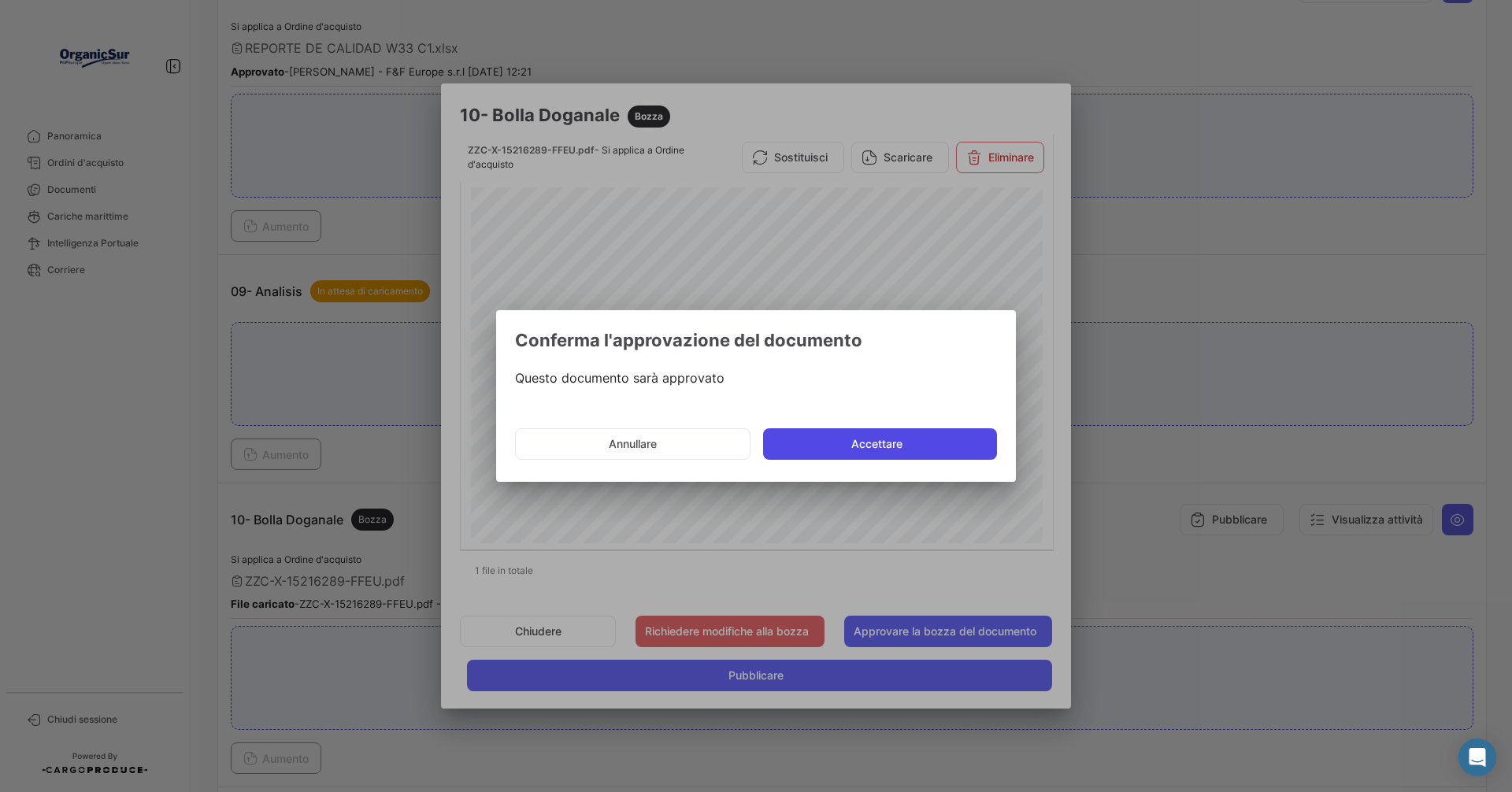
click at [863, 448] on button "Accettare" at bounding box center [880, 444] width 234 height 31
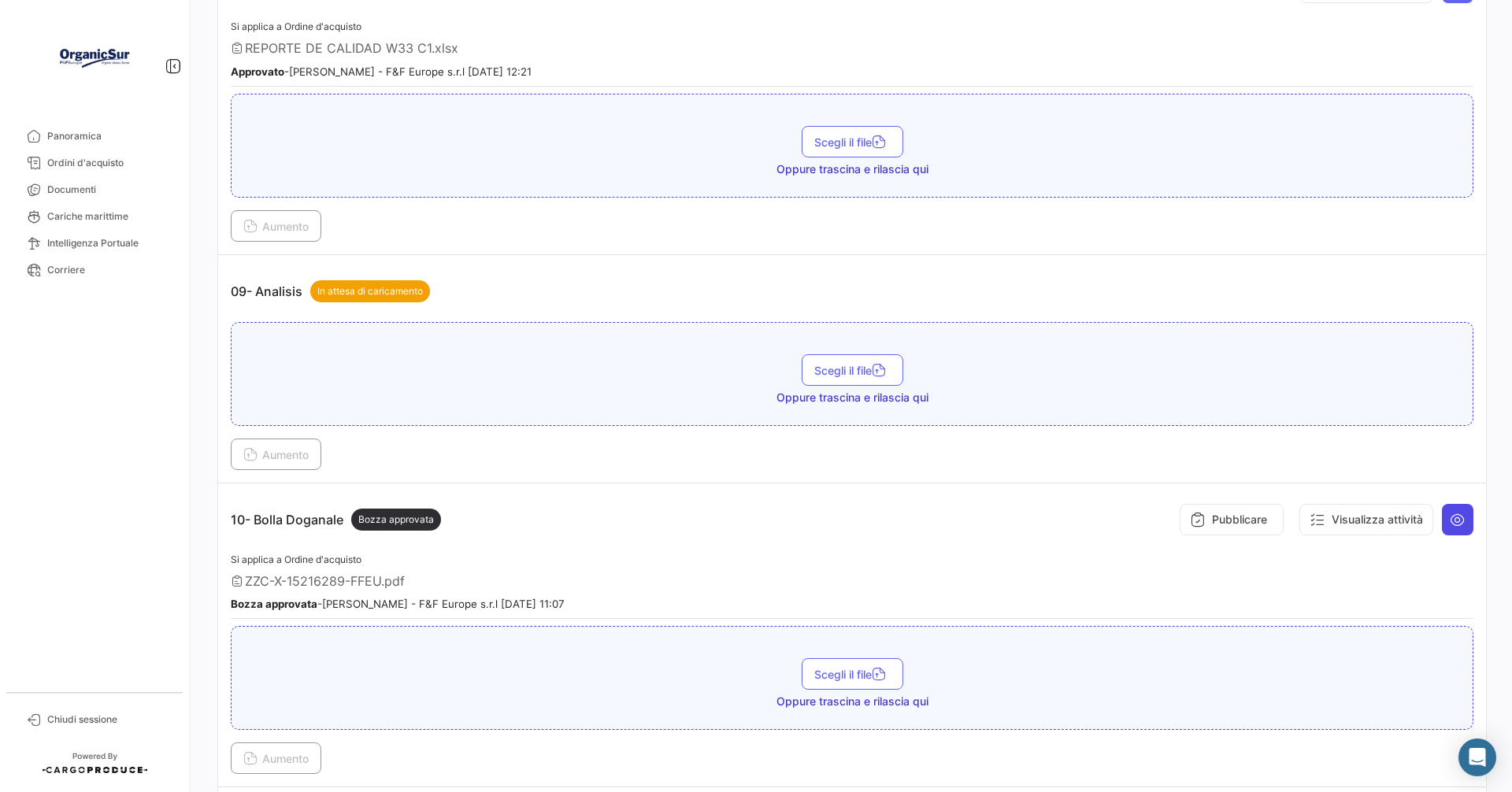
click at [1454, 525] on icon at bounding box center [1457, 520] width 16 height 16
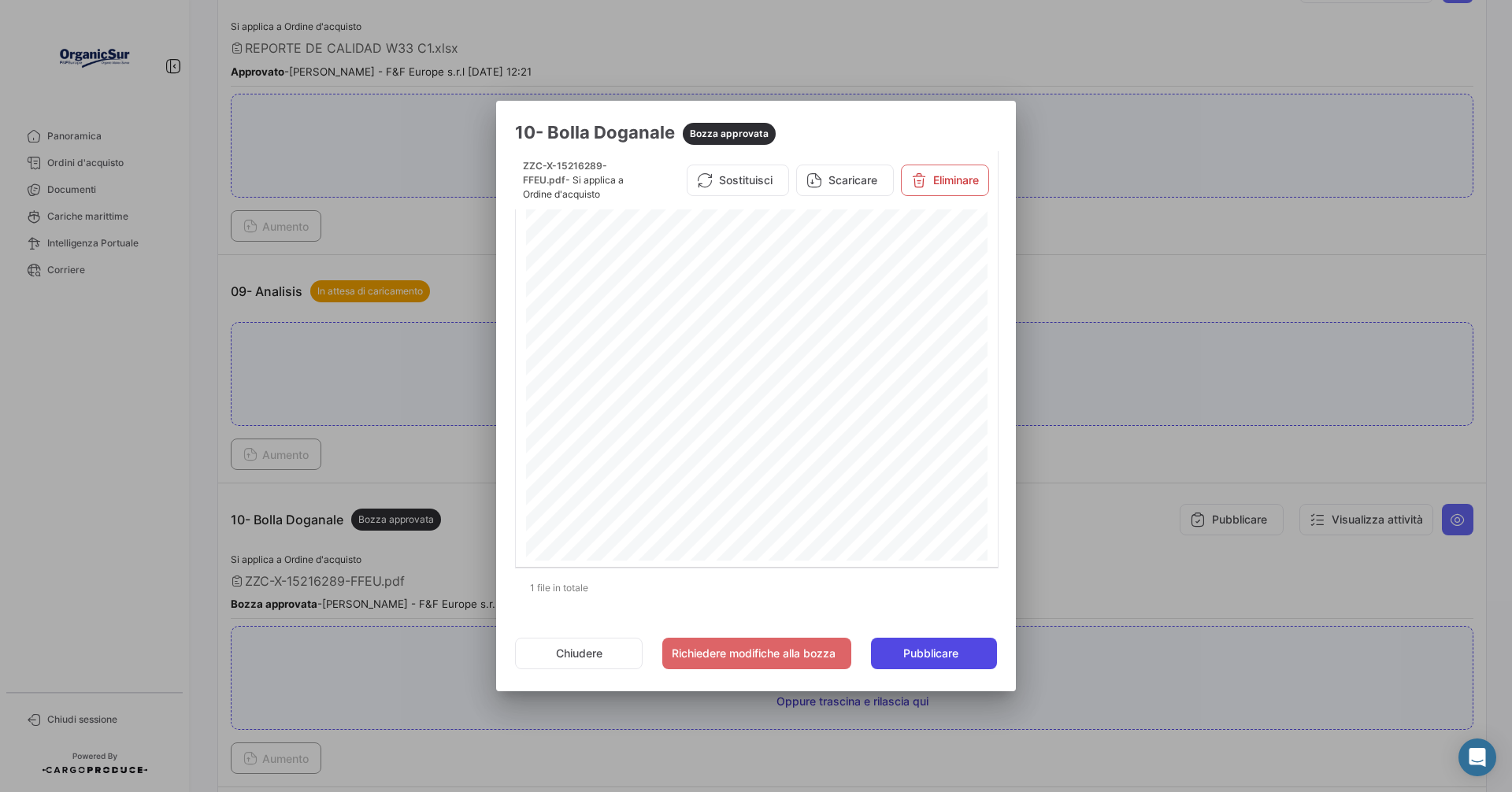
click at [949, 655] on span "Pubblicare" at bounding box center [931, 653] width 55 height 16
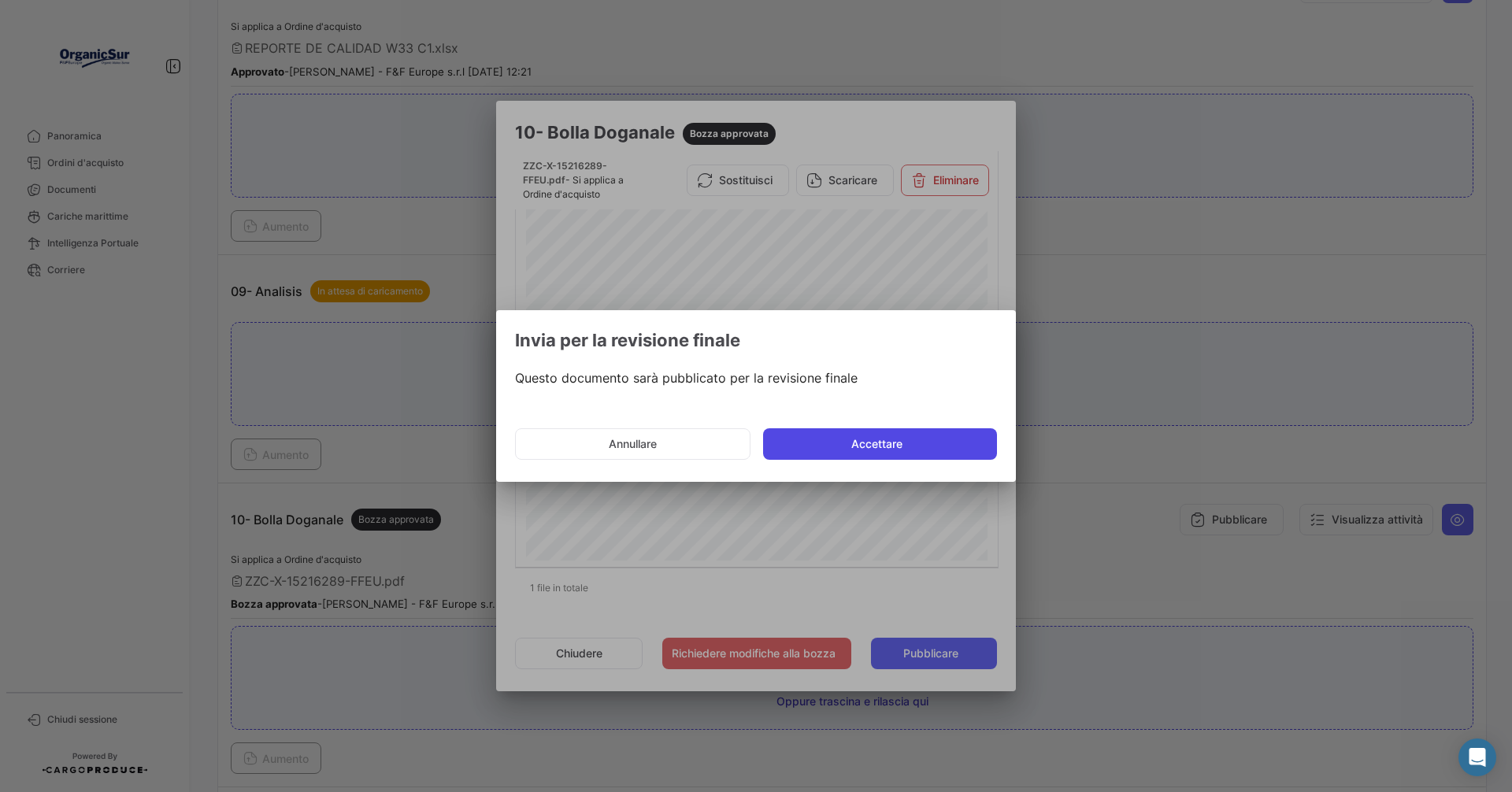
click at [867, 435] on button "Accettare" at bounding box center [880, 444] width 234 height 31
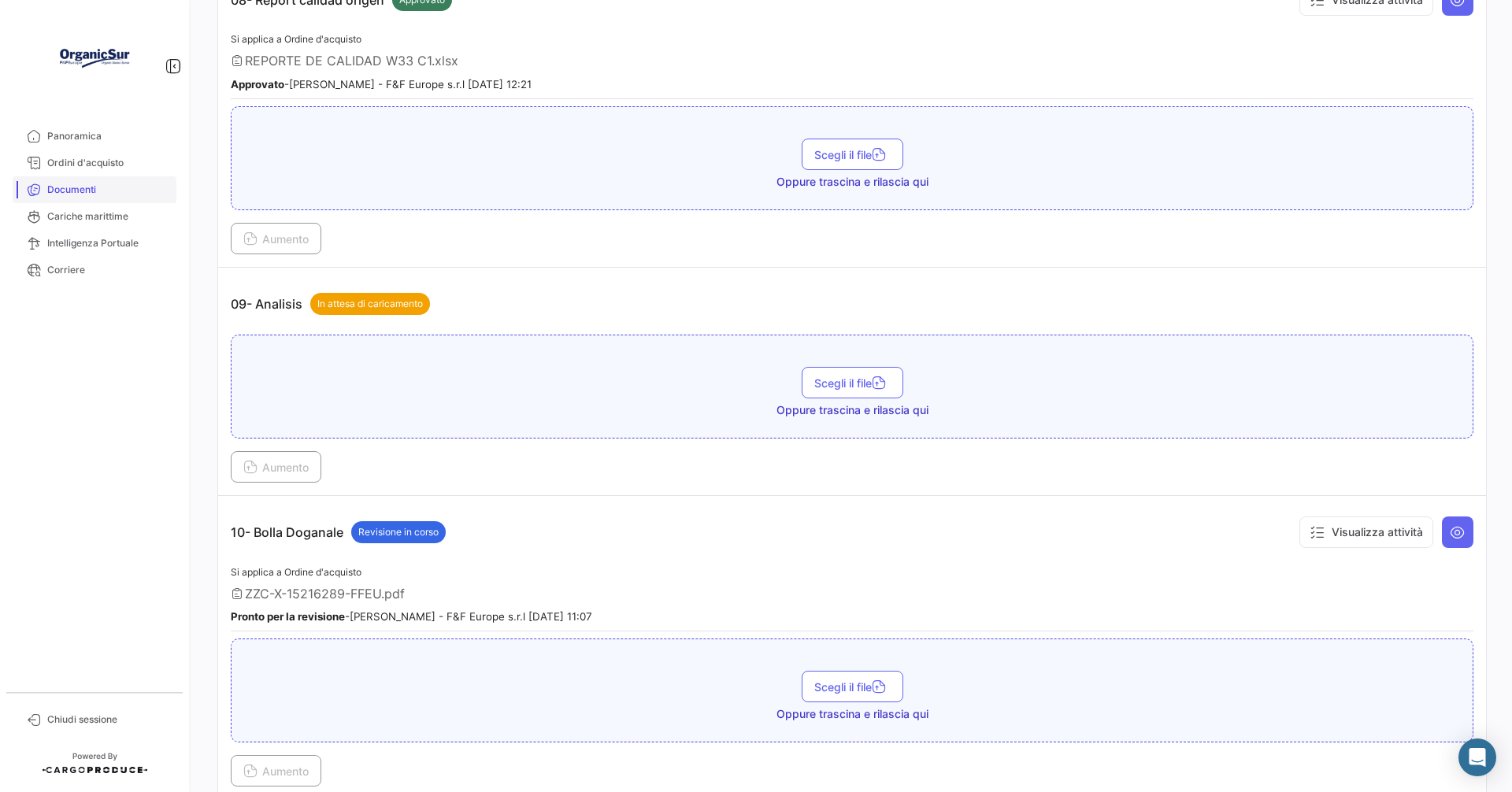
click at [96, 183] on span "Documenti" at bounding box center [108, 189] width 123 height 15
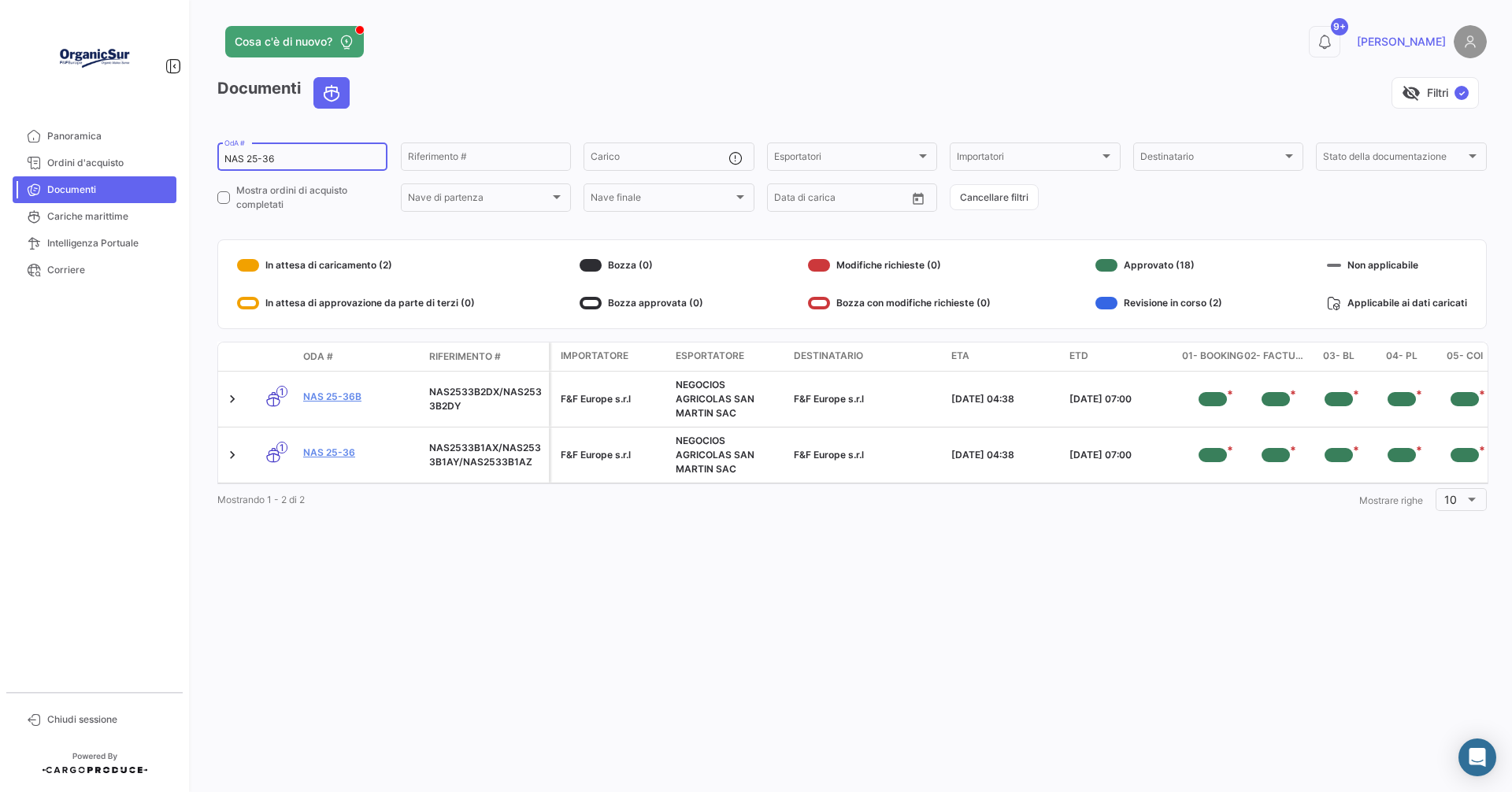
drag, startPoint x: 310, startPoint y: 159, endPoint x: 333, endPoint y: 157, distance: 23.1
click at [322, 159] on input "NAS 25-36" at bounding box center [302, 158] width 156 height 11
type input "N"
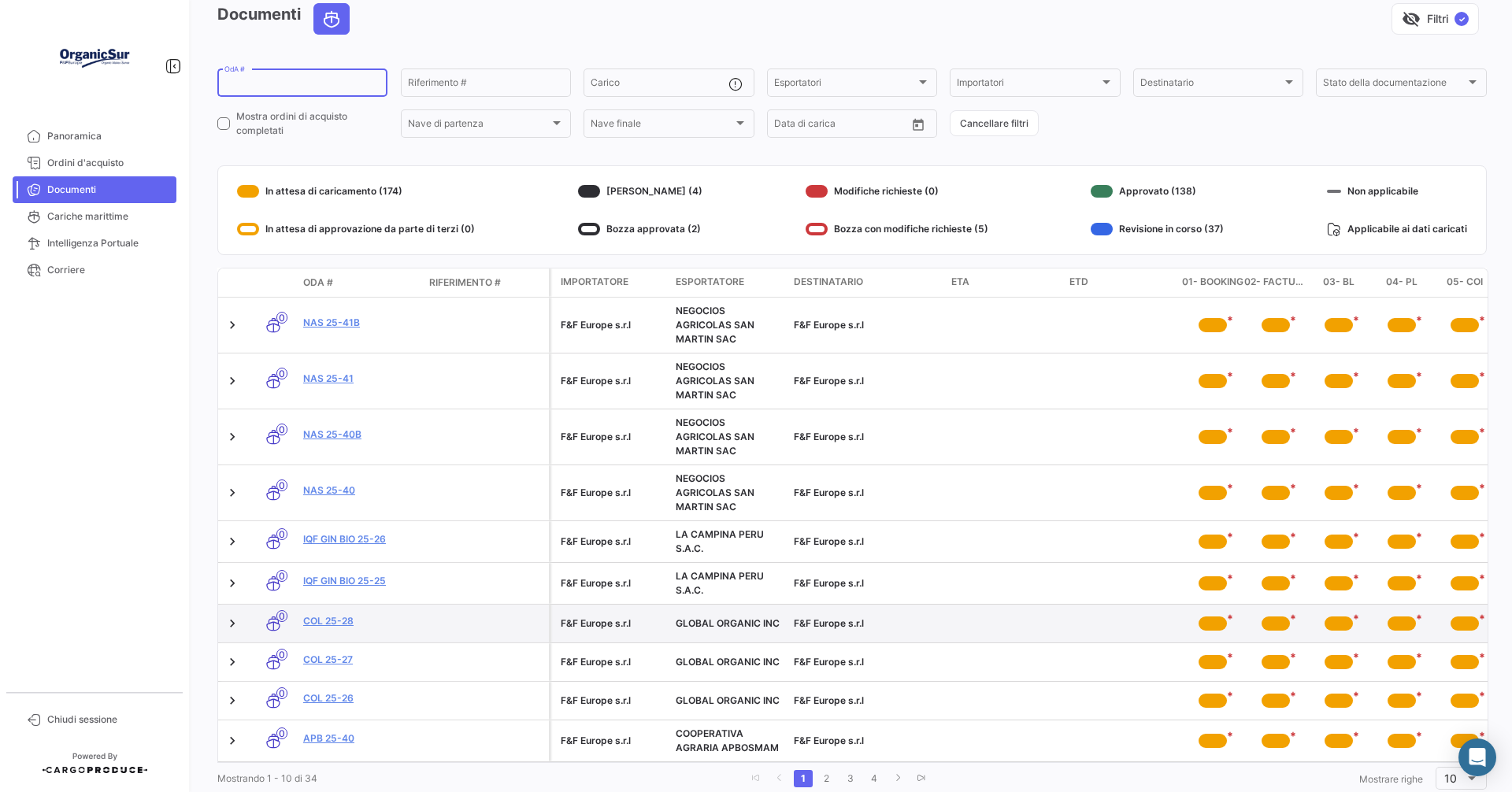
scroll to position [126, 0]
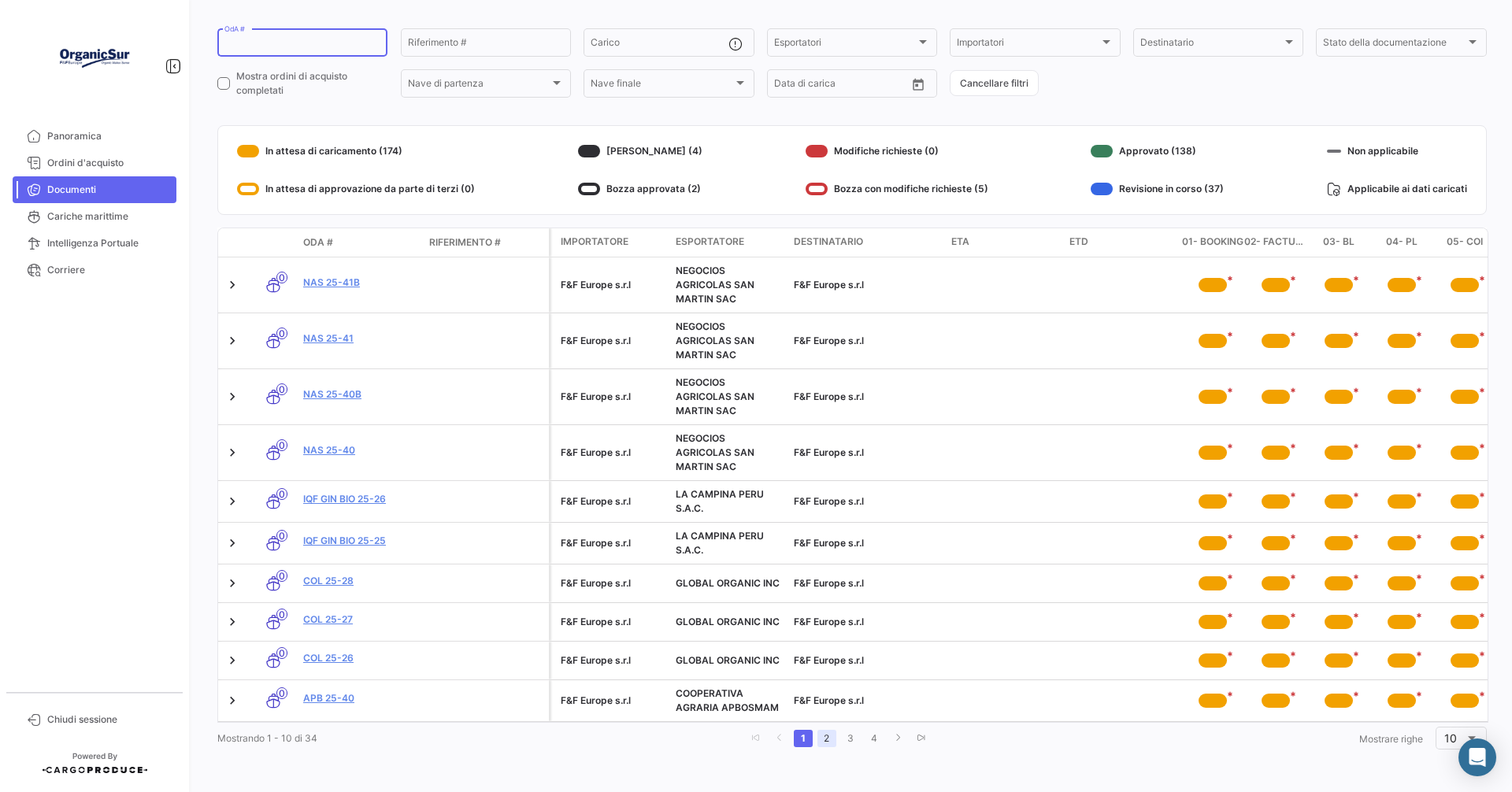
click at [818, 736] on link "2" at bounding box center [826, 738] width 19 height 18
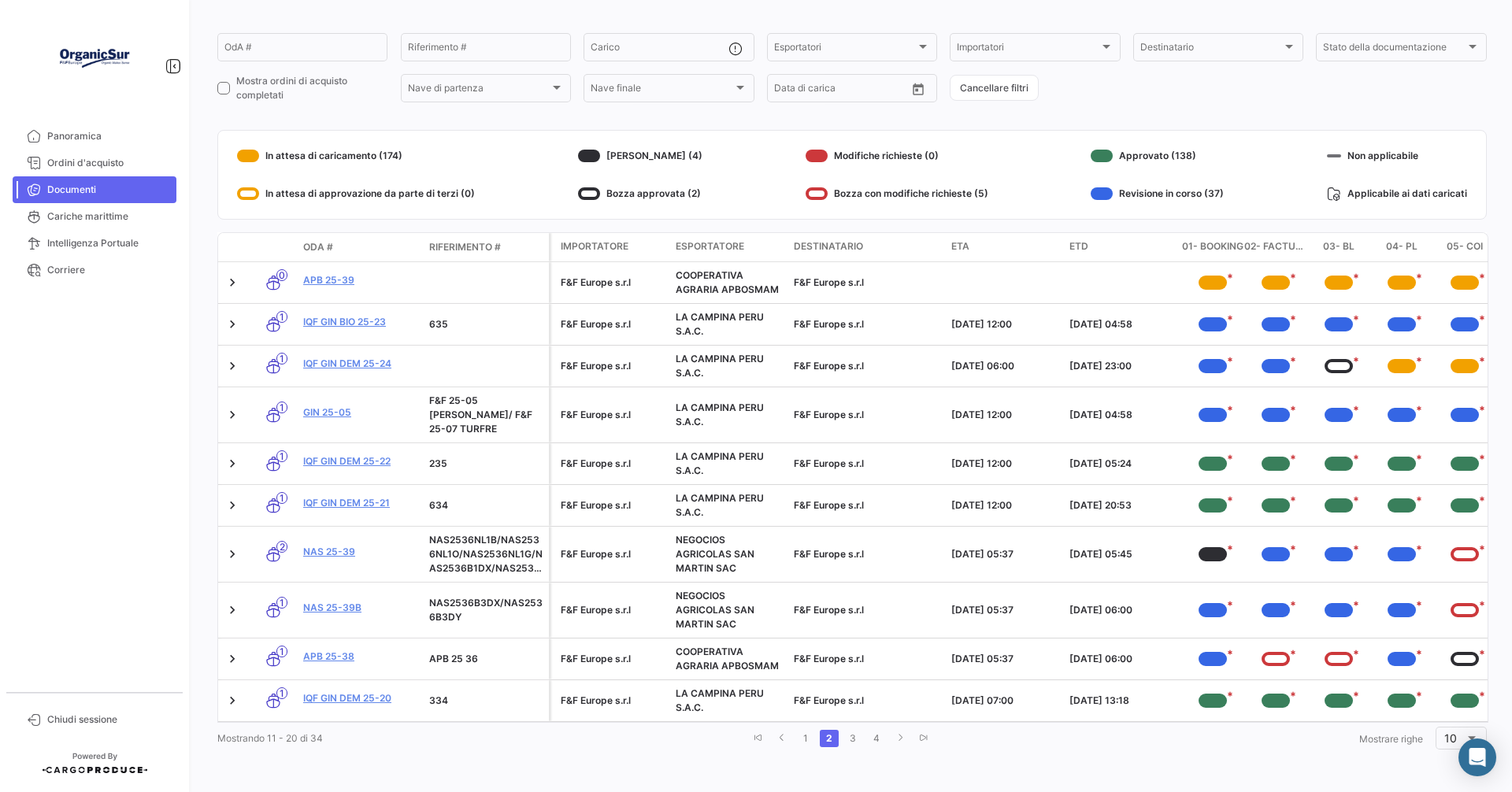
scroll to position [107, 0]
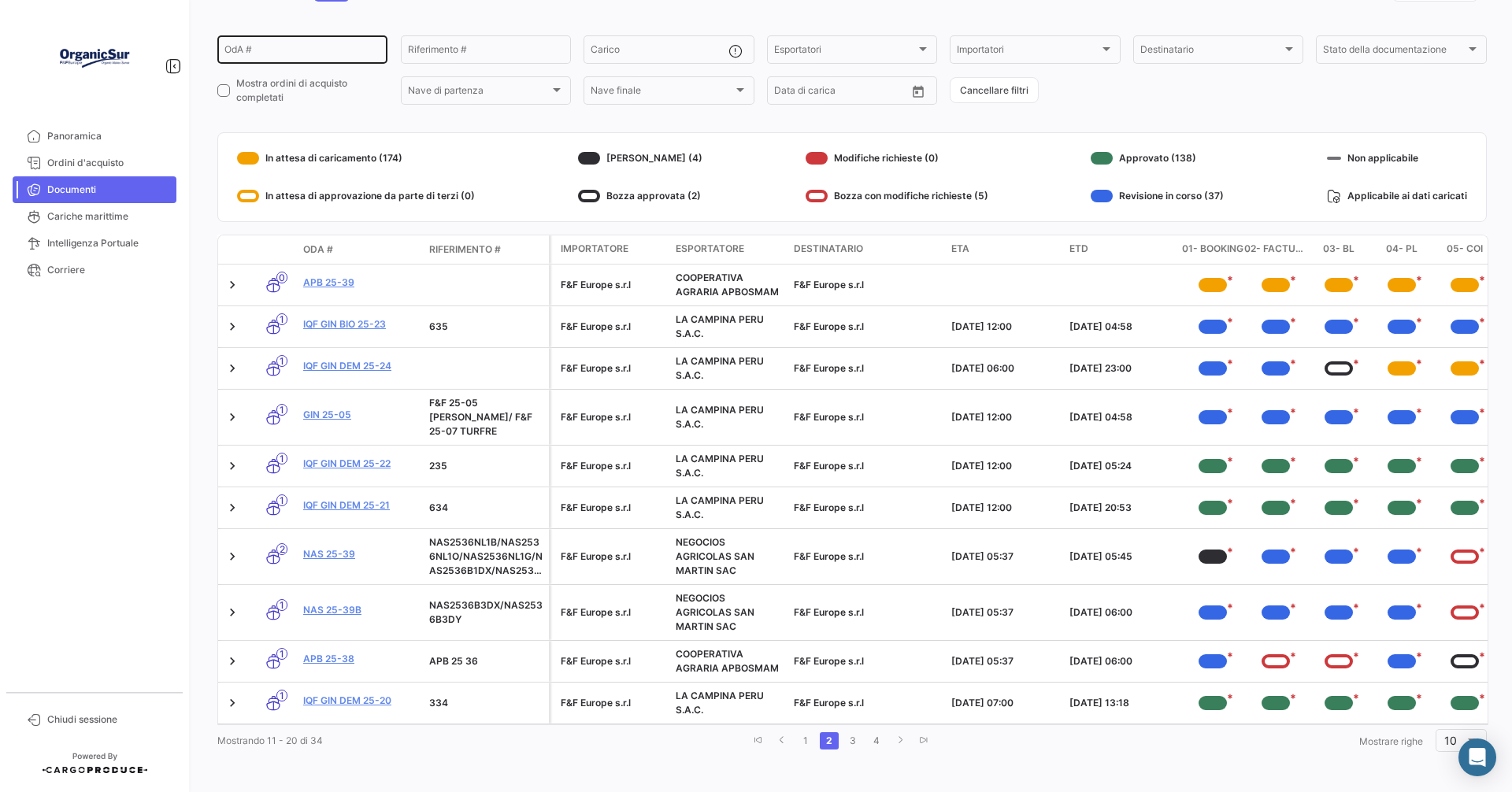
click at [267, 44] on div "OdA #" at bounding box center [302, 48] width 156 height 30
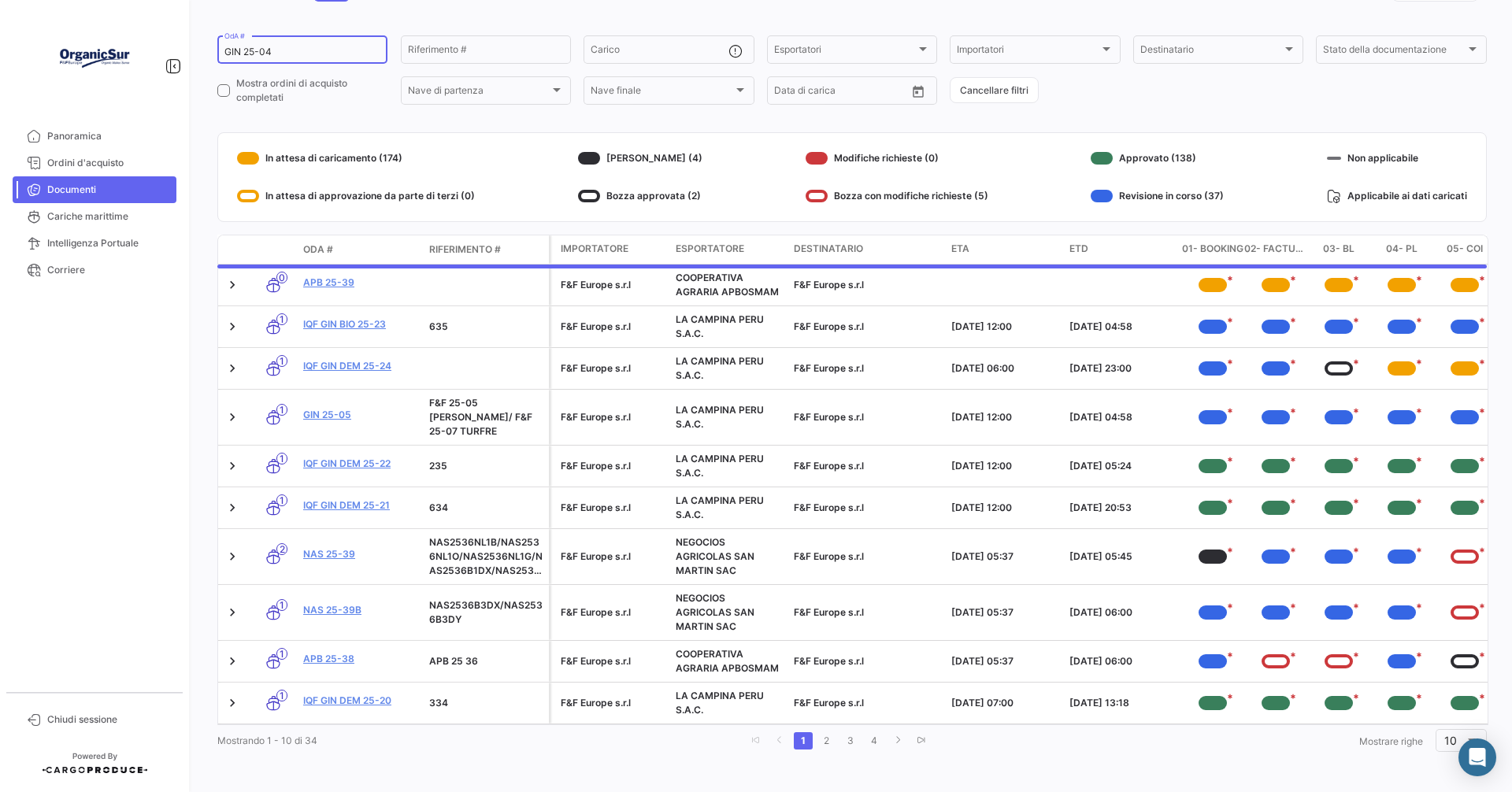
scroll to position [0, 0]
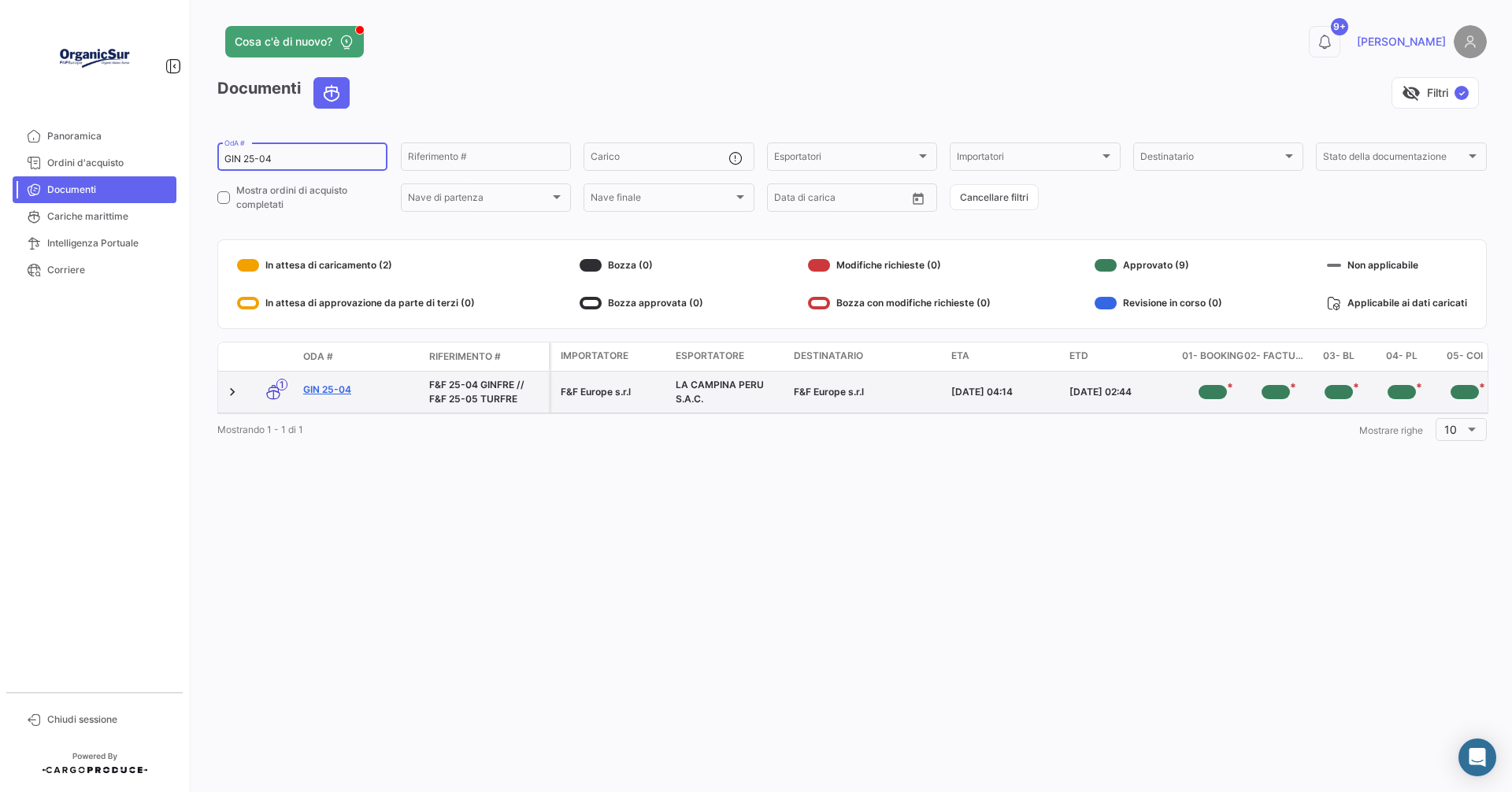
type input "GIN 25-04"
click at [331, 390] on link "GIN 25-04" at bounding box center [360, 389] width 113 height 15
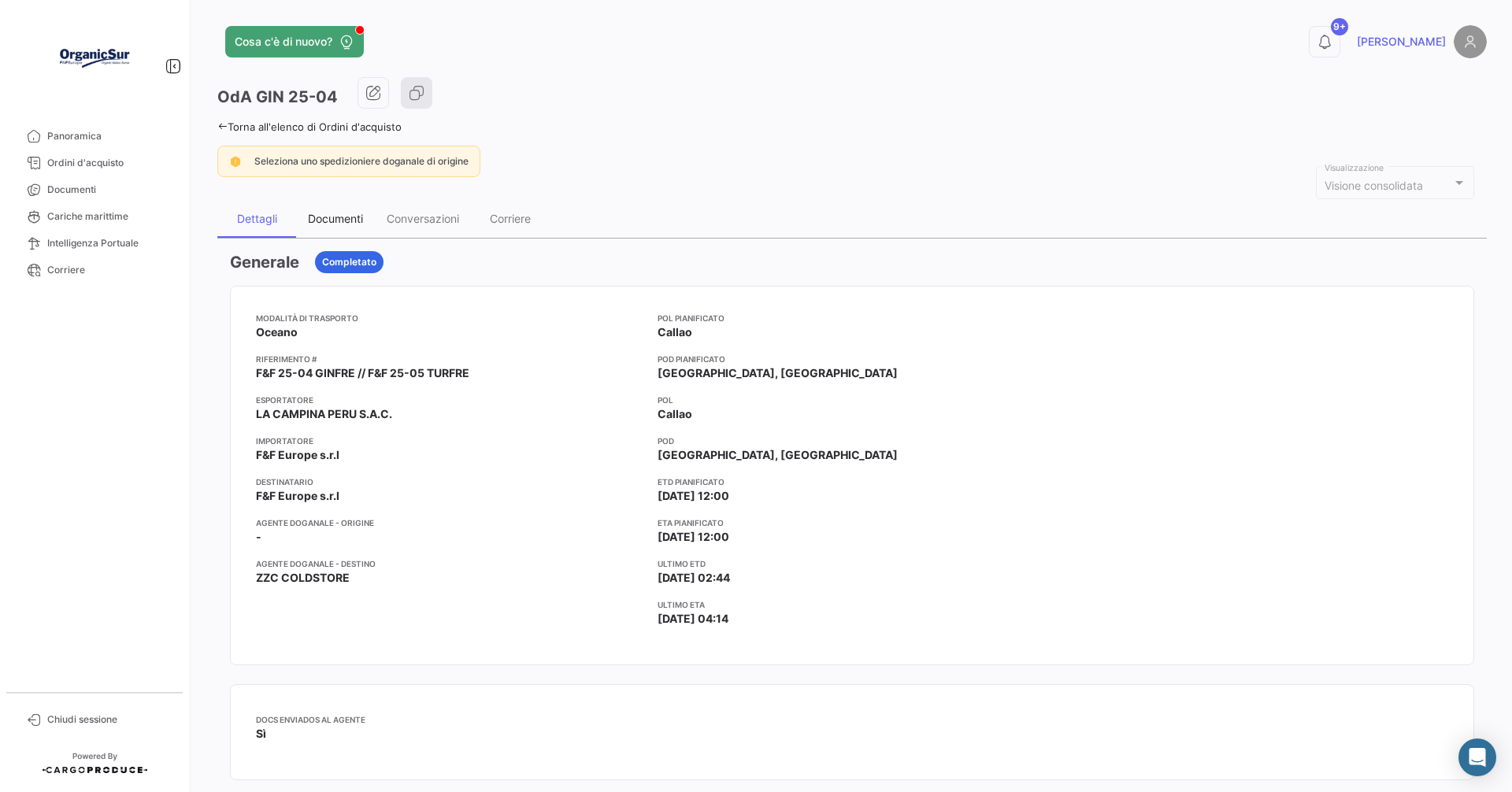
click at [344, 213] on div "Documenti" at bounding box center [336, 218] width 55 height 14
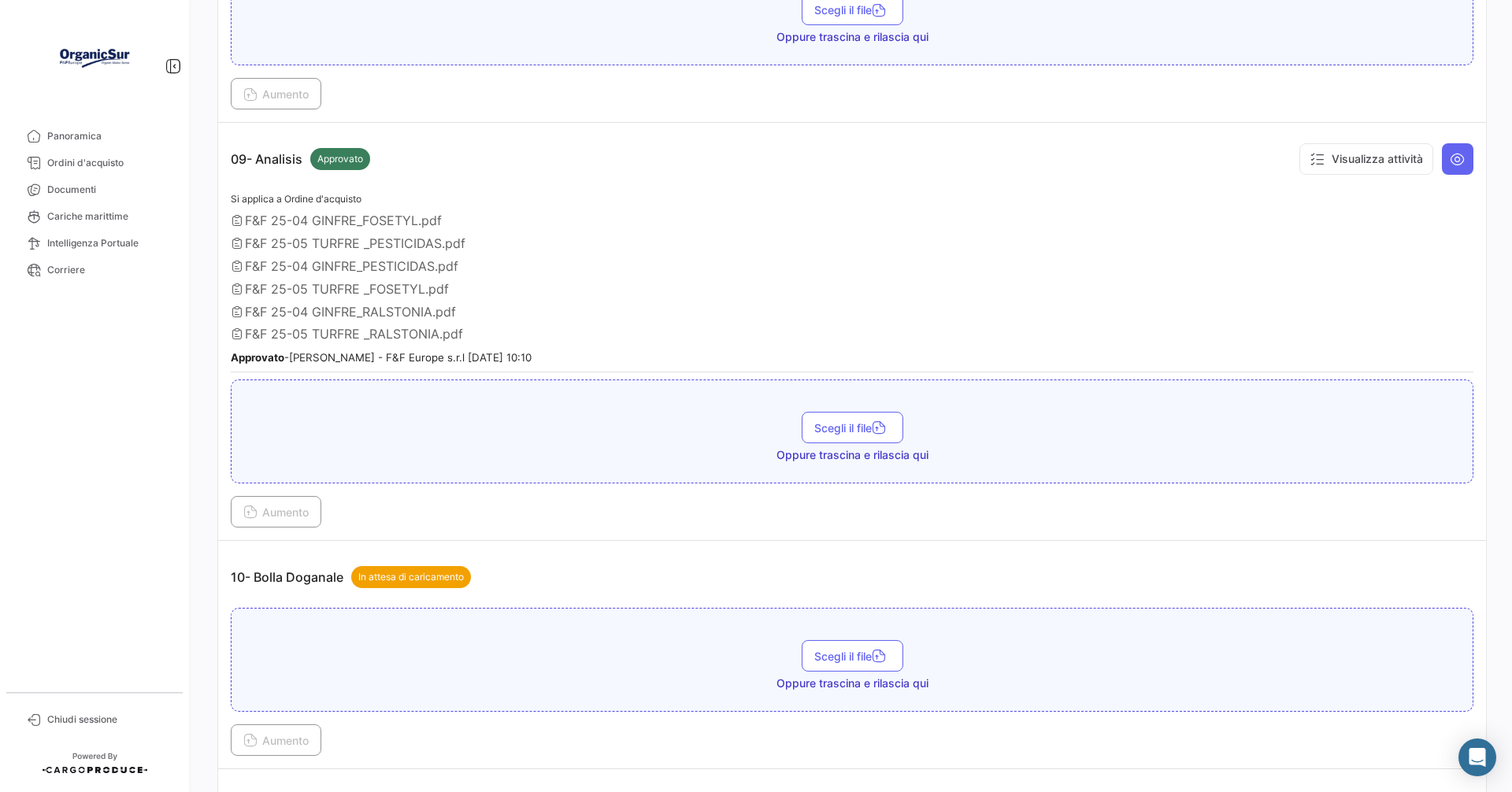
scroll to position [2991, 0]
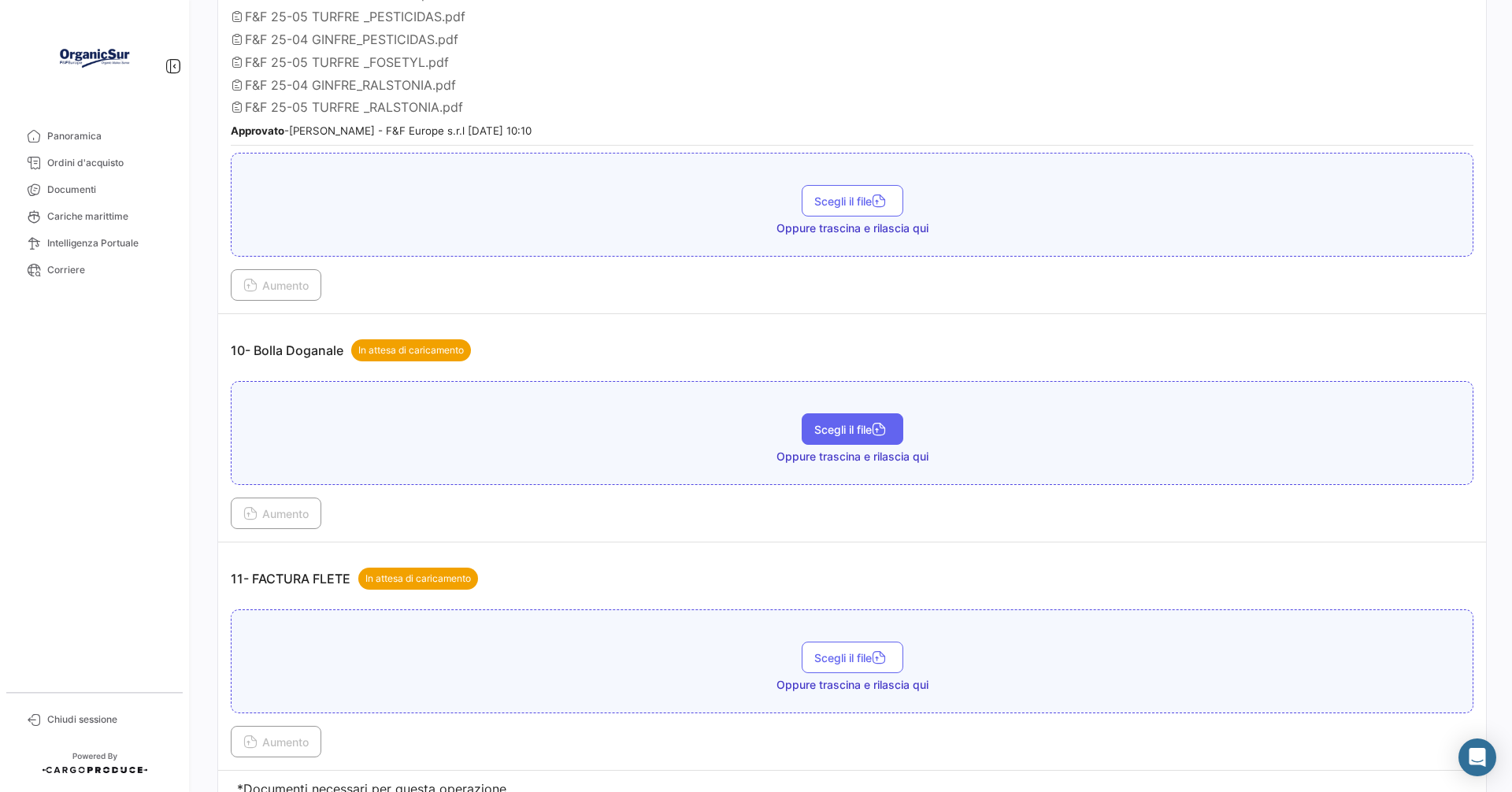
click at [827, 424] on span "Scegli il file" at bounding box center [853, 429] width 76 height 14
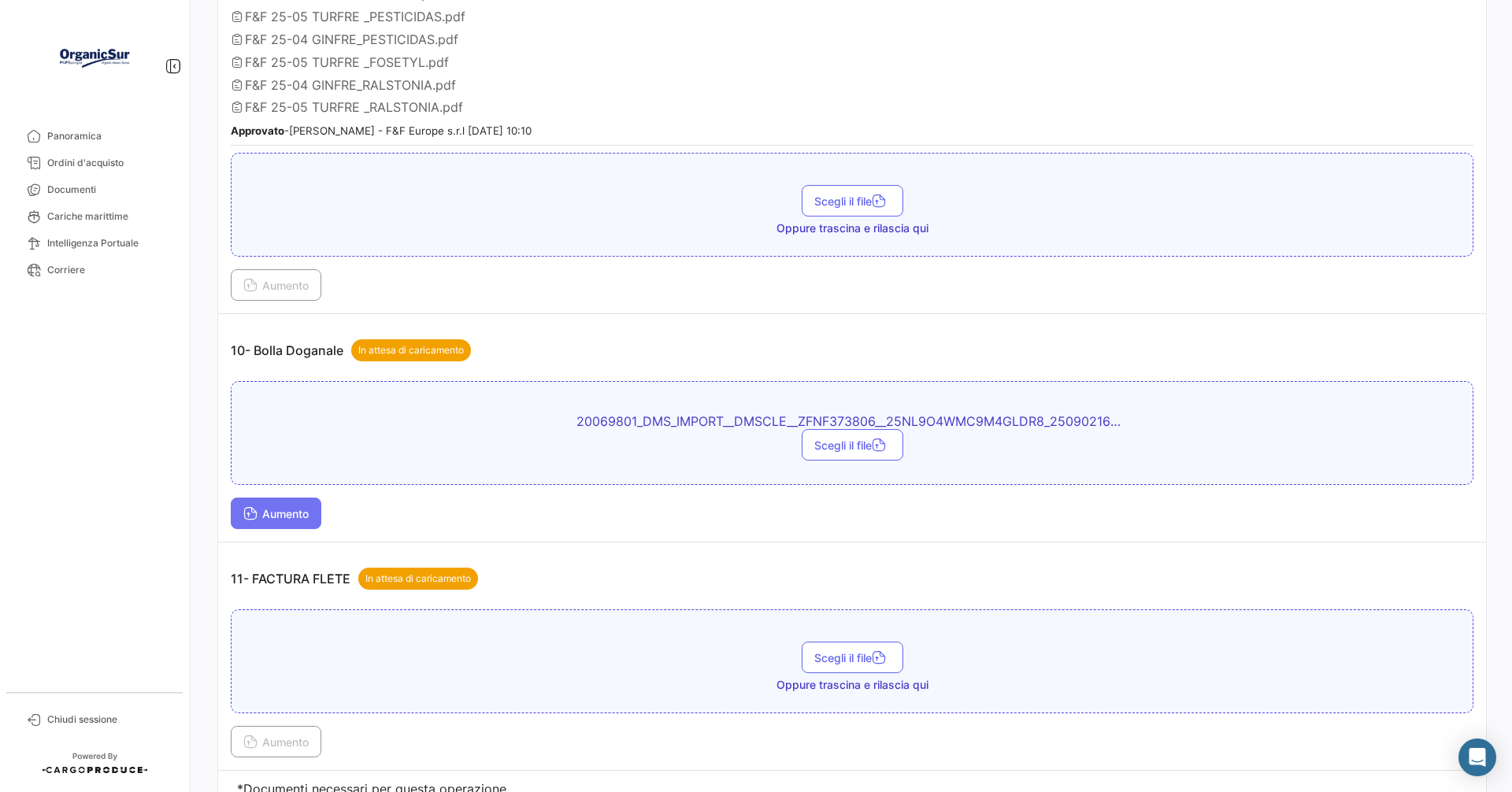
click at [277, 517] on span "Aumento" at bounding box center [275, 514] width 65 height 14
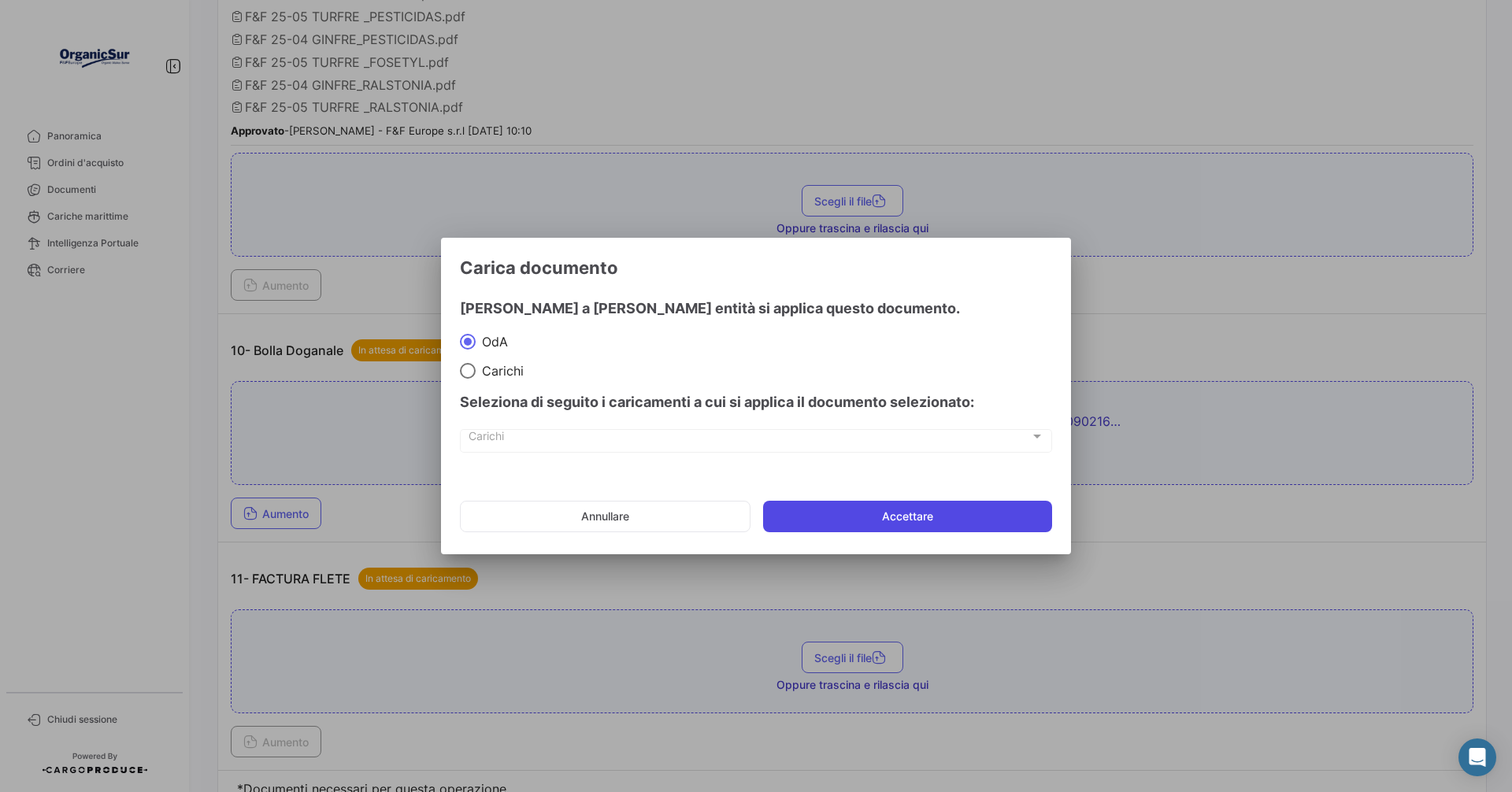
drag, startPoint x: 936, startPoint y: 515, endPoint x: 916, endPoint y: 513, distance: 20.1
click at [935, 515] on button "Accettare" at bounding box center [907, 516] width 289 height 31
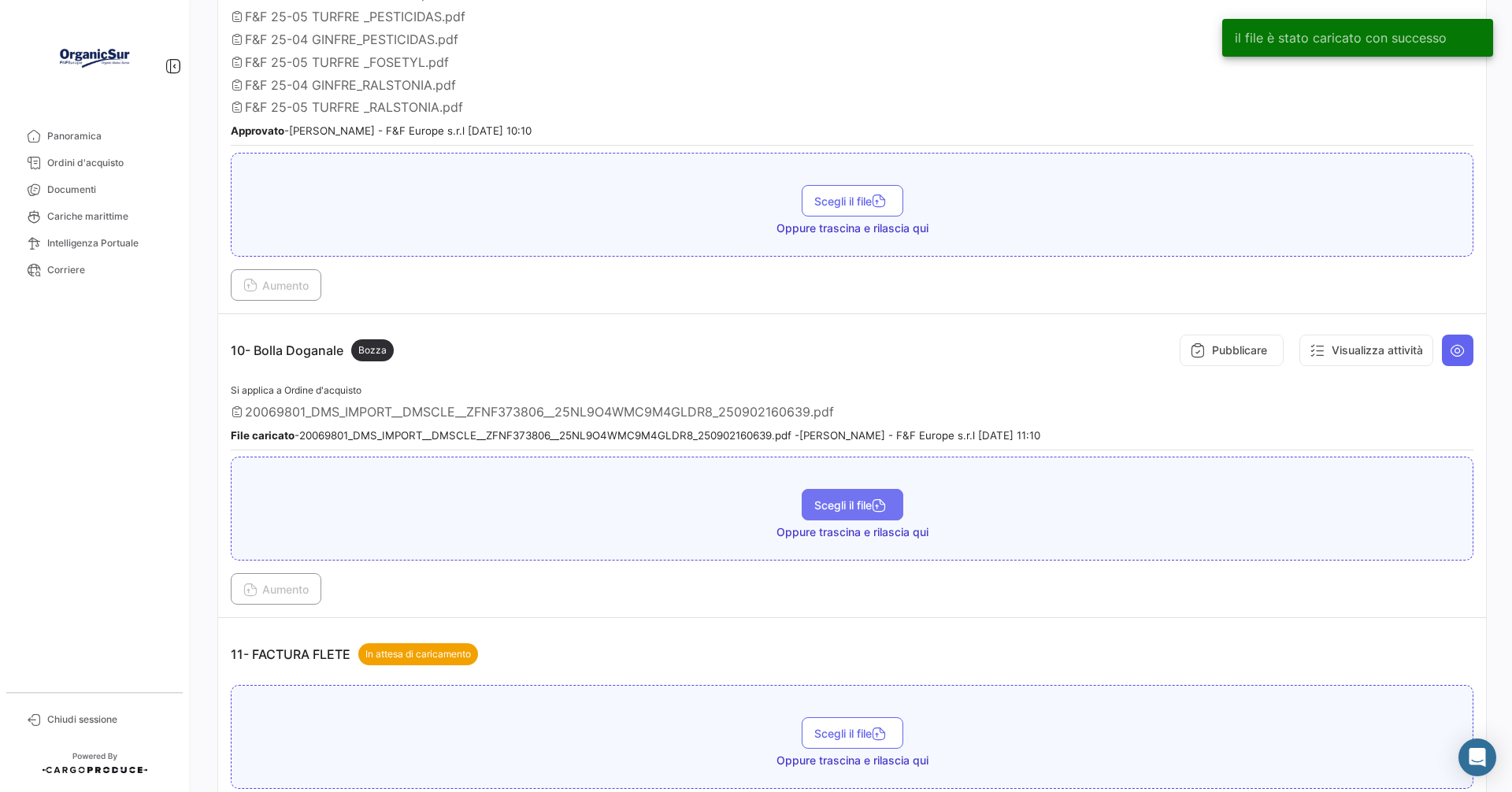
click at [855, 498] on span "Scegli il file" at bounding box center [853, 505] width 76 height 14
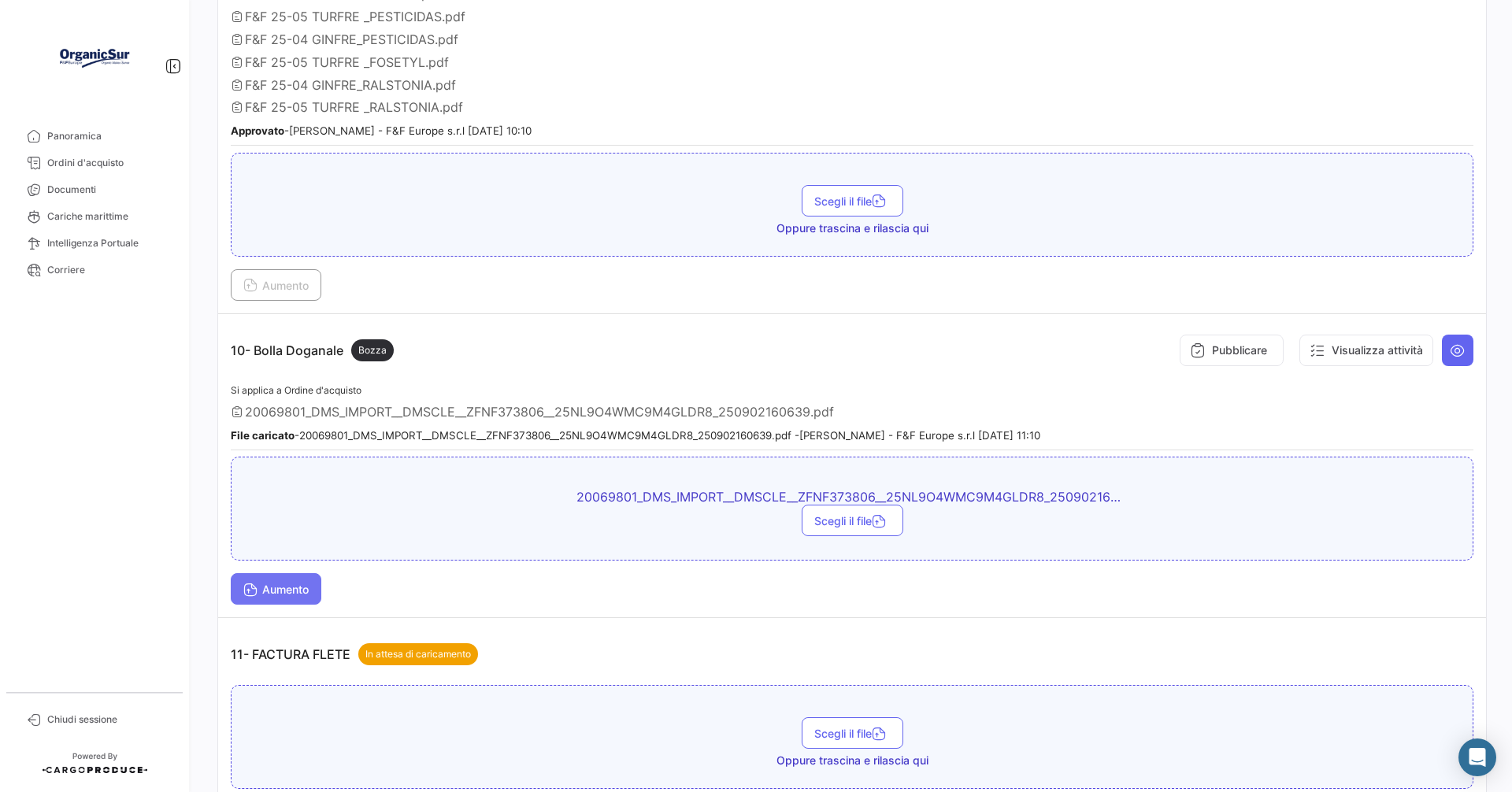
click at [279, 588] on span "Aumento" at bounding box center [275, 589] width 65 height 14
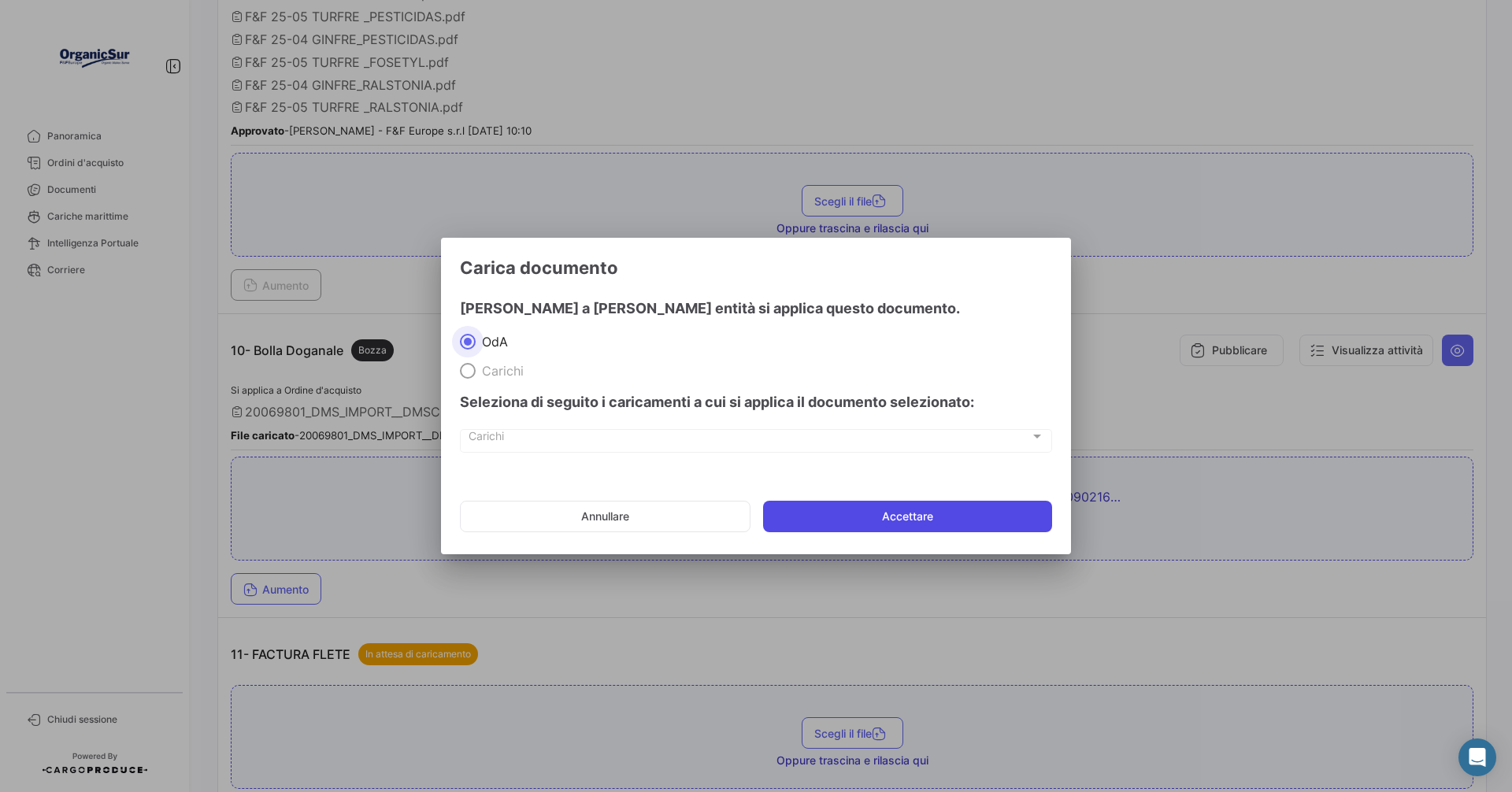
click at [899, 516] on button "Accettare" at bounding box center [907, 516] width 289 height 31
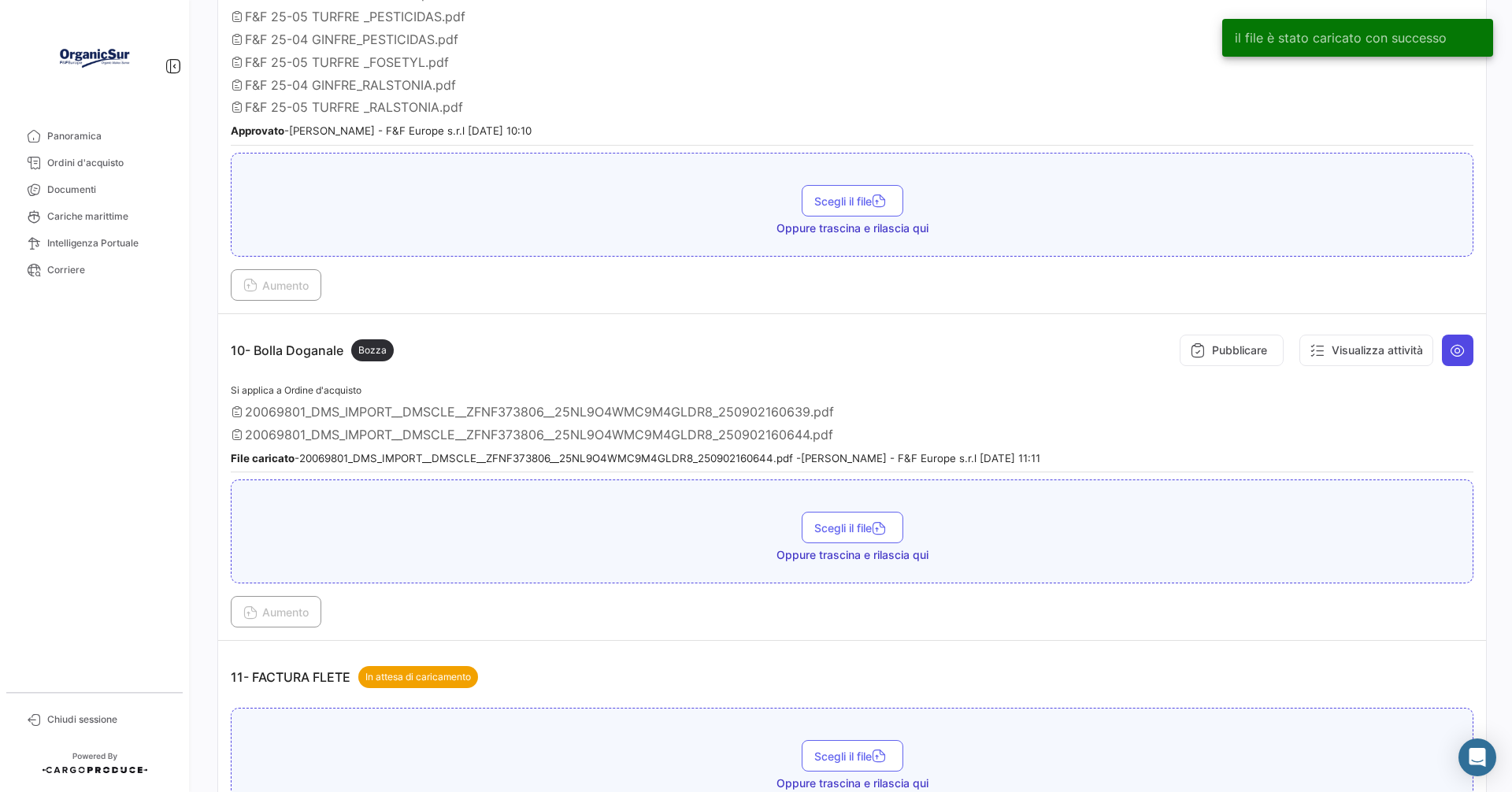
click at [1452, 347] on icon at bounding box center [1457, 350] width 16 height 16
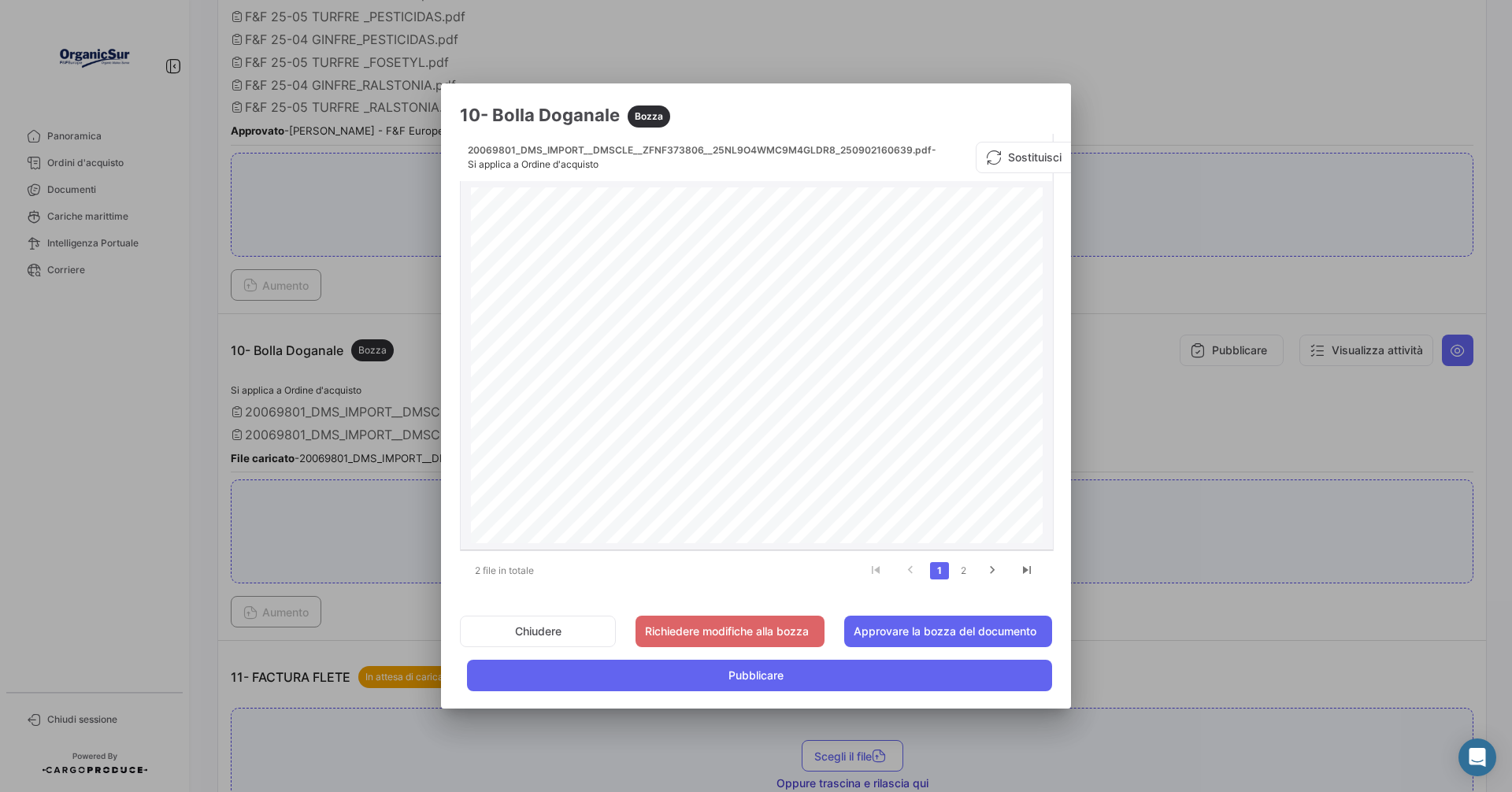
scroll to position [315, 0]
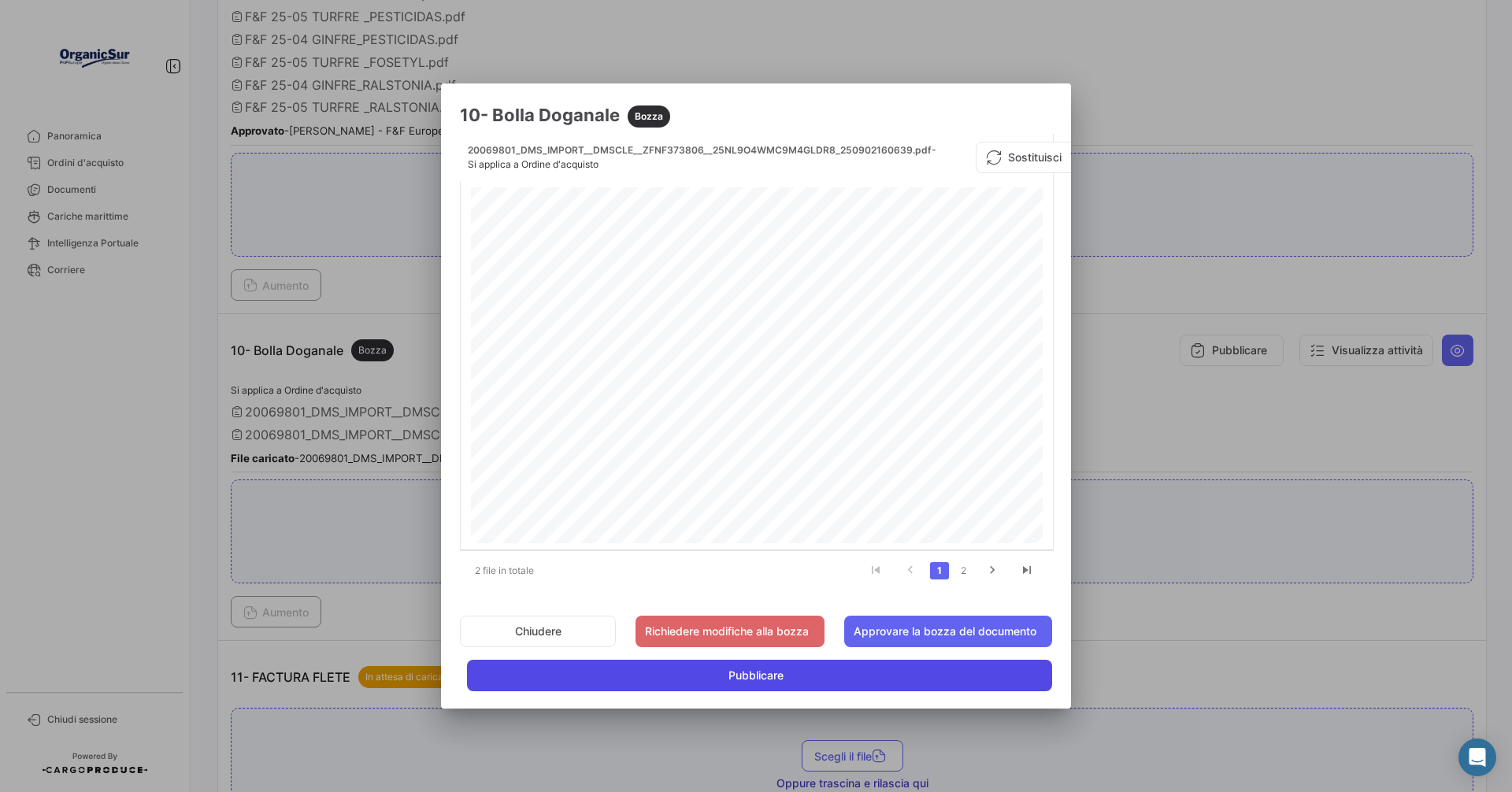
click at [745, 684] on span "Pubblicare" at bounding box center [756, 675] width 55 height 16
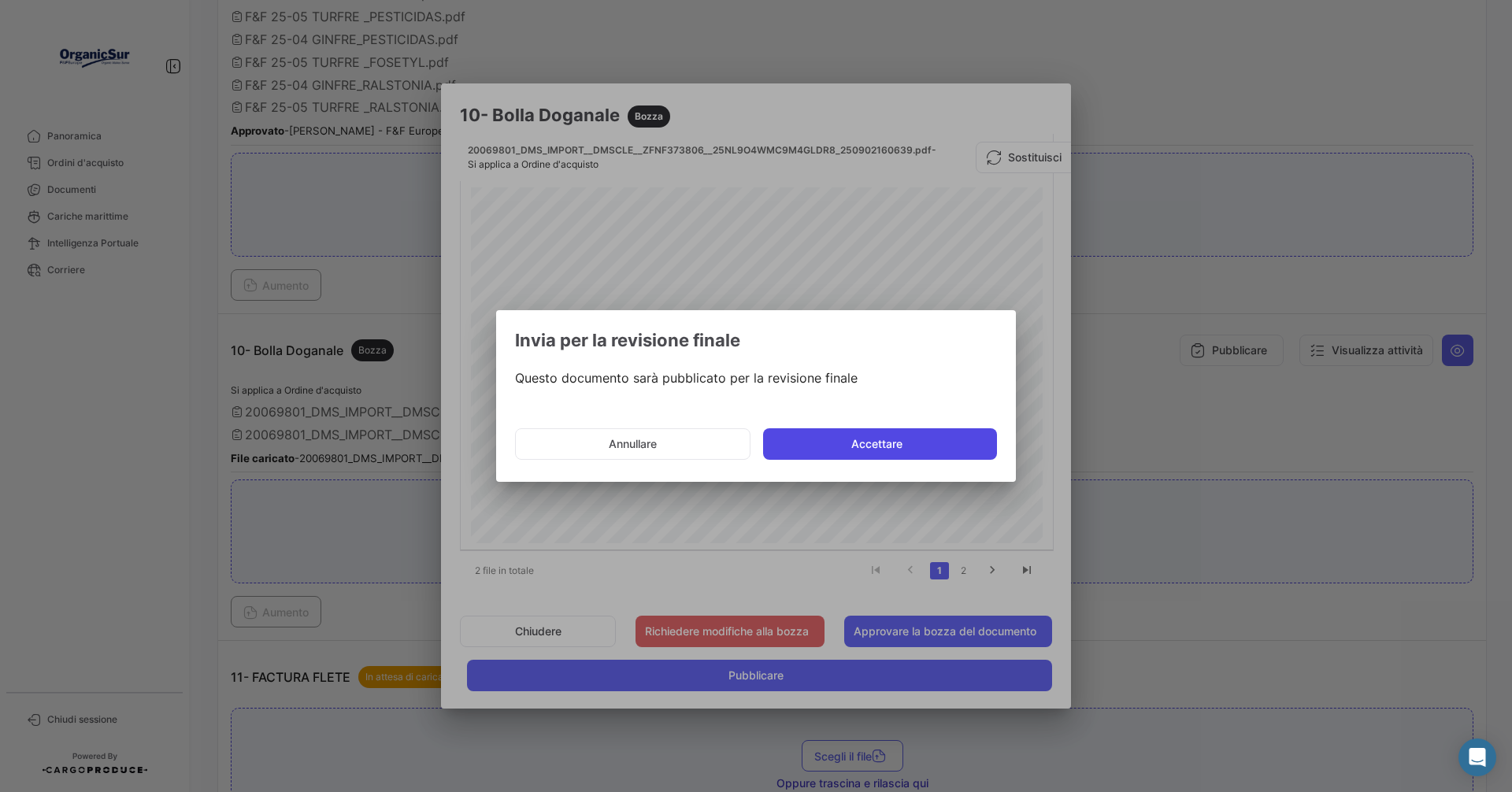
click at [874, 439] on button "Accettare" at bounding box center [880, 444] width 234 height 31
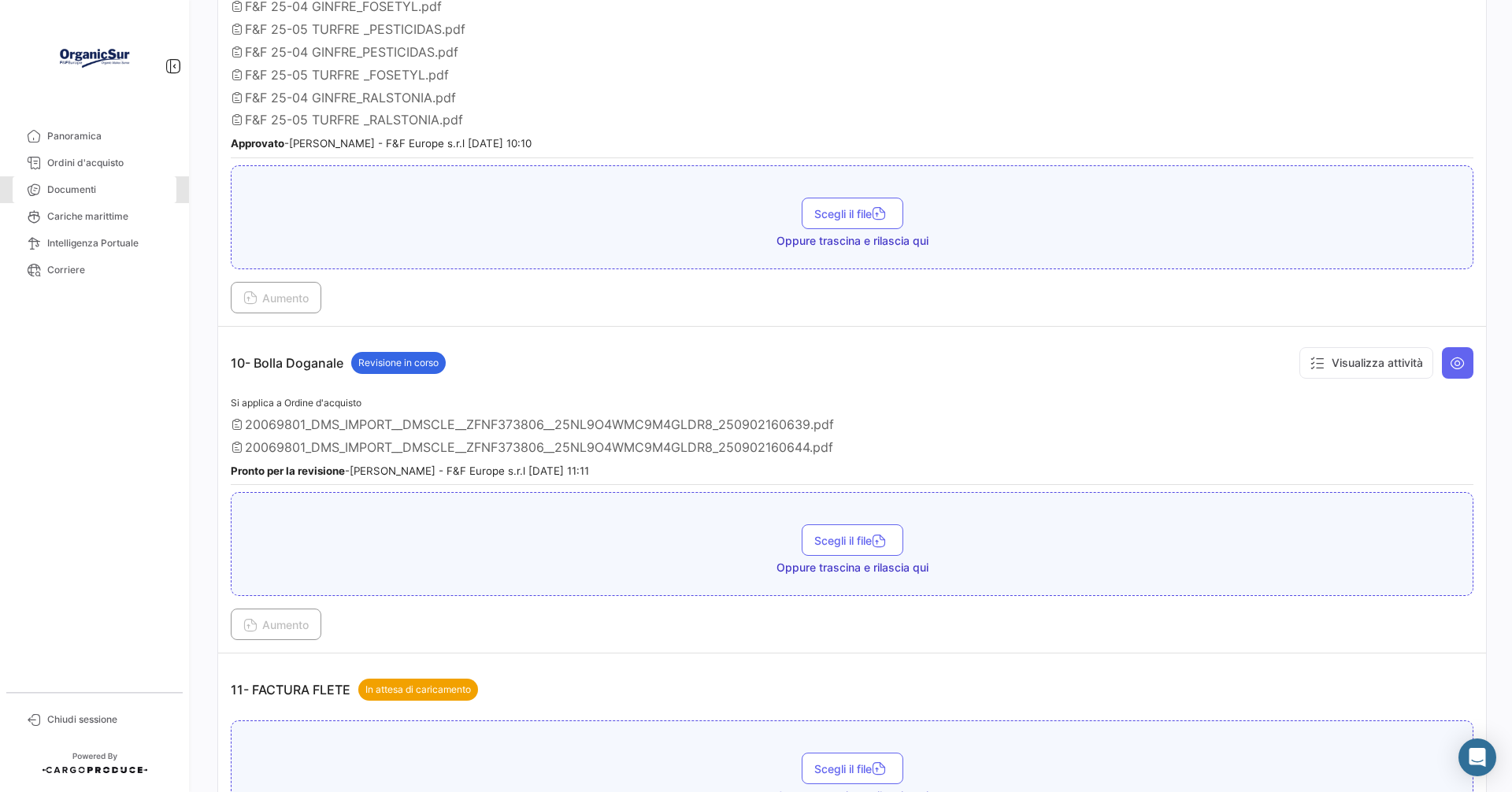
drag, startPoint x: 78, startPoint y: 185, endPoint x: 150, endPoint y: 285, distance: 123.2
click at [79, 185] on span "Documenti" at bounding box center [108, 189] width 123 height 15
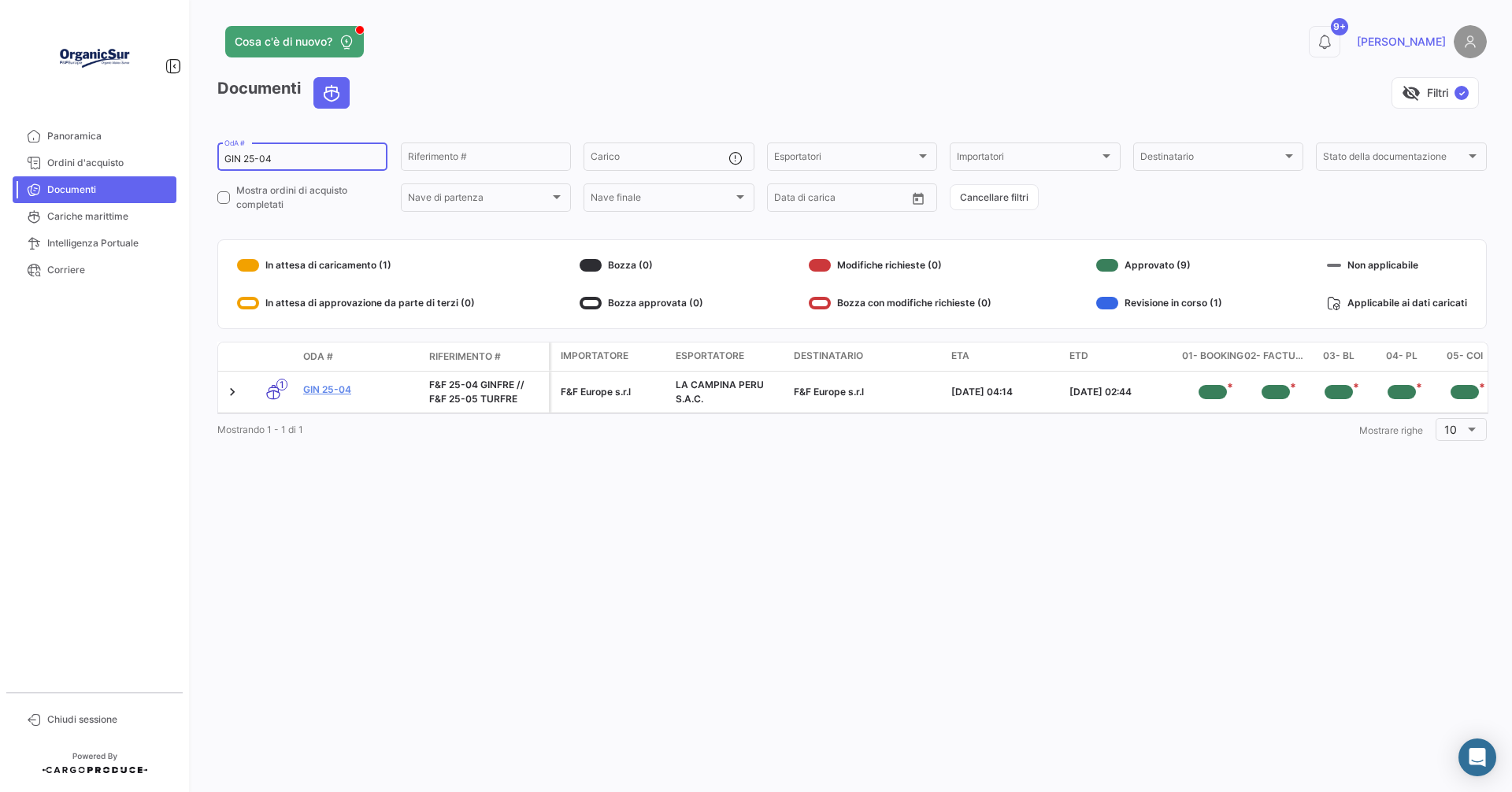
click at [285, 160] on input "GIN 25-04" at bounding box center [302, 158] width 156 height 11
type input "G"
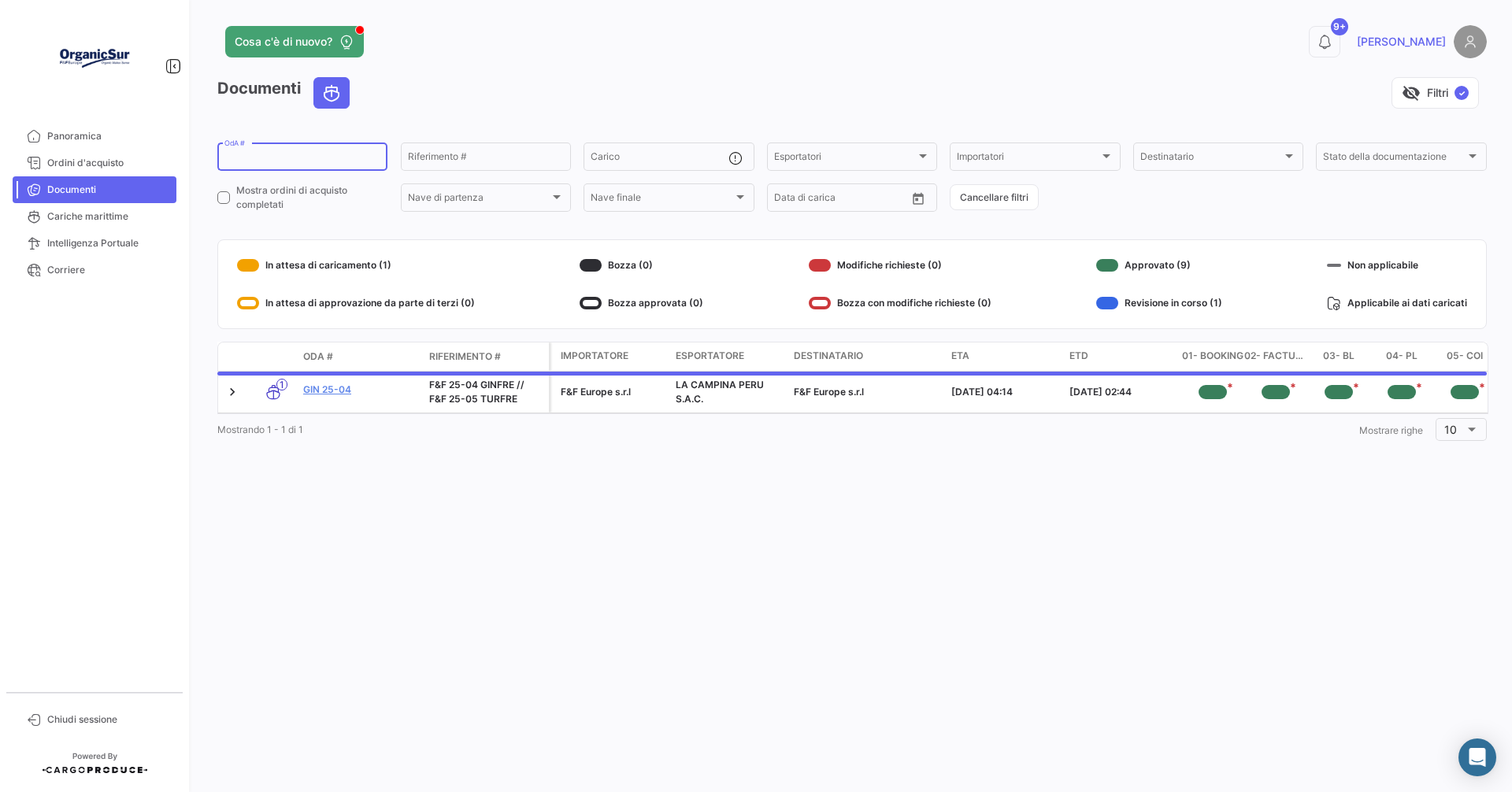
drag, startPoint x: 76, startPoint y: 183, endPoint x: 96, endPoint y: 197, distance: 24.4
click at [78, 185] on span "Documenti" at bounding box center [108, 189] width 123 height 15
